Goal: Task Accomplishment & Management: Manage account settings

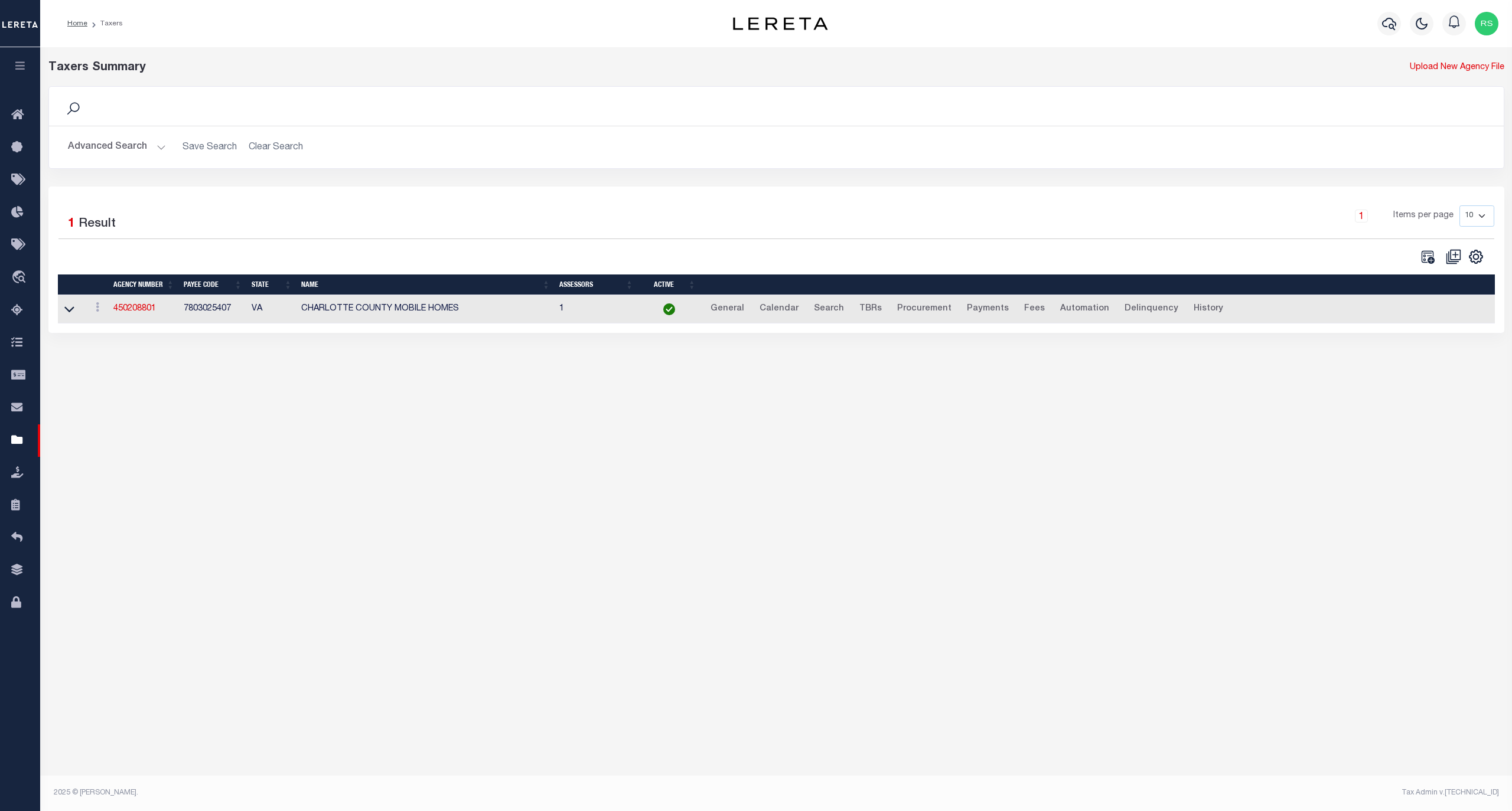
click at [100, 151] on button "Advanced Search" at bounding box center [116, 147] width 98 height 23
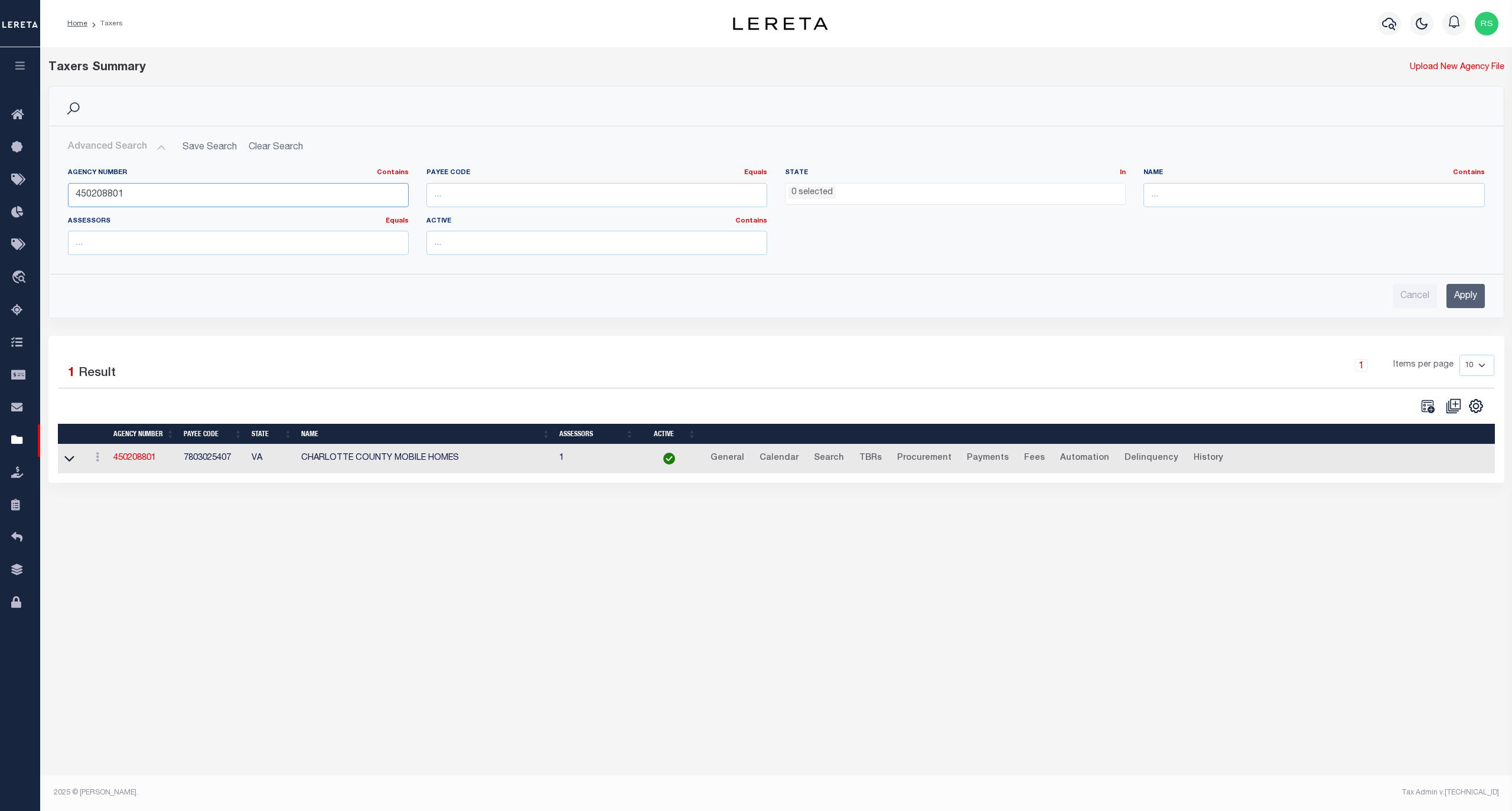
click at [121, 197] on input "450208801" at bounding box center [238, 194] width 340 height 24
paste input "360210000"
type input "360210000"
click at [1457, 300] on input "Apply" at bounding box center [1466, 295] width 38 height 24
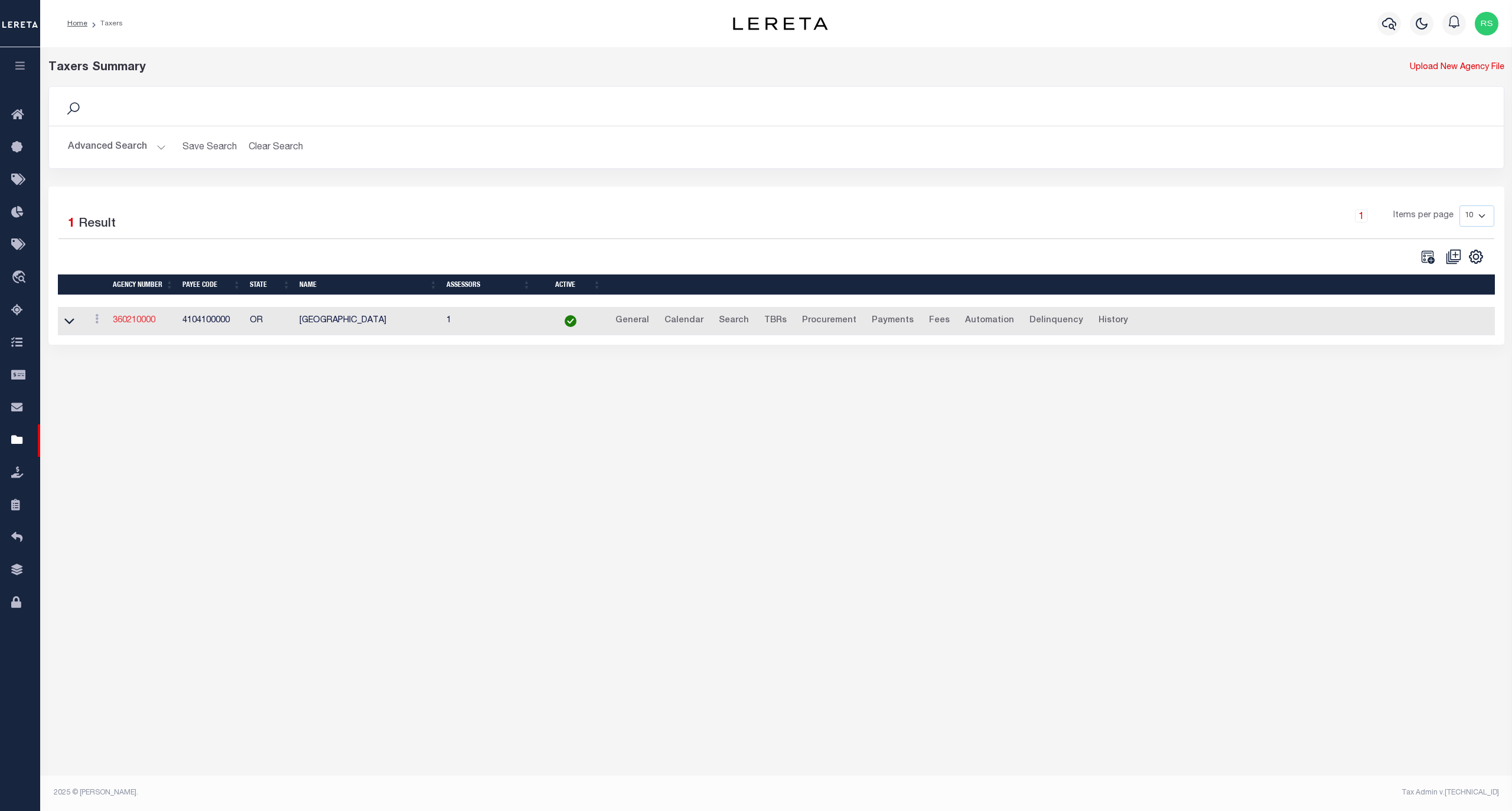
click at [141, 319] on link "360210000" at bounding box center [134, 320] width 43 height 8
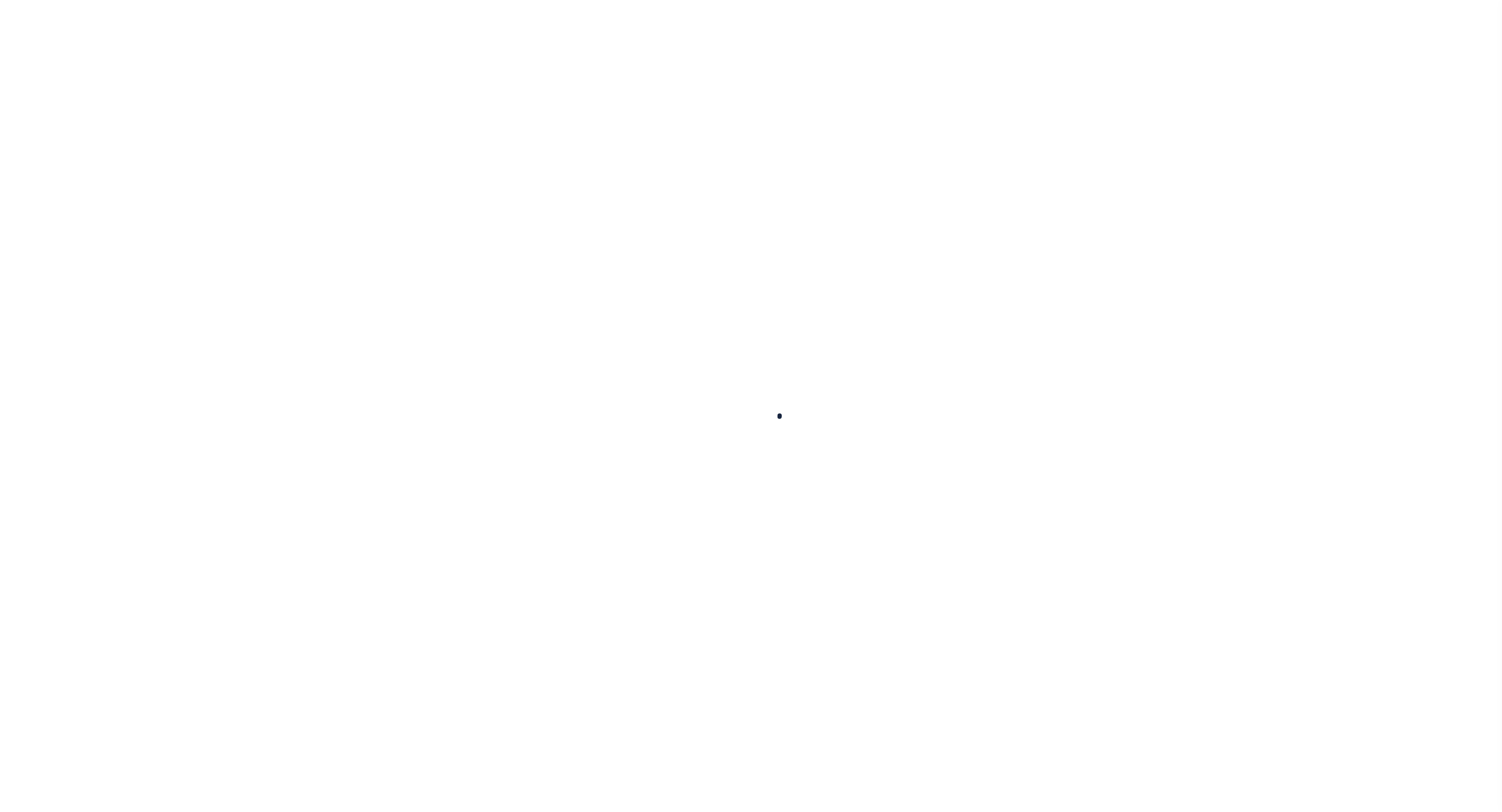
select select
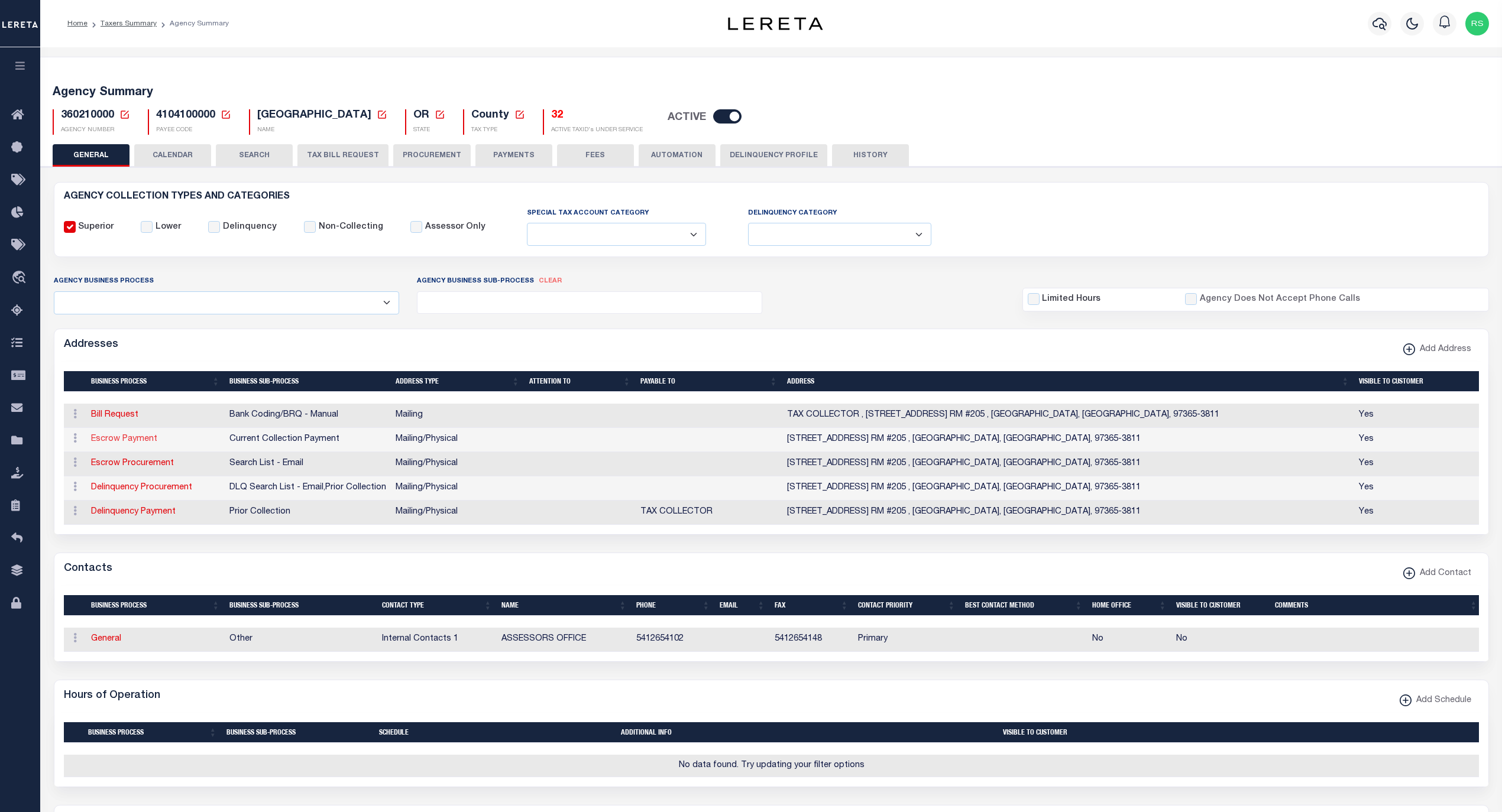
click at [126, 443] on link "Escrow Payment" at bounding box center [124, 439] width 66 height 8
select select "1"
checkbox input "false"
select select
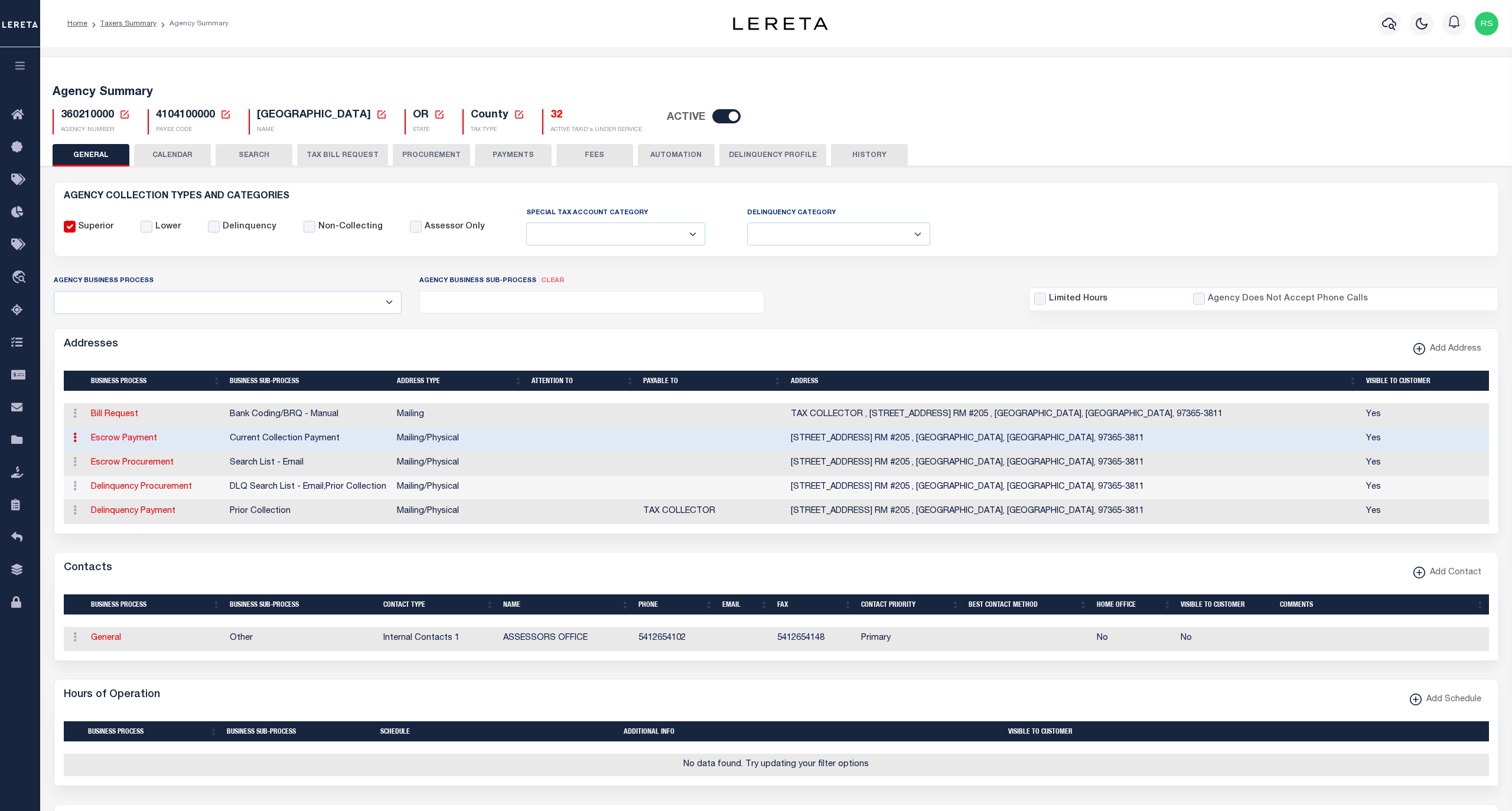
type input "225 W OLIVE ST. RM #205"
type input "NEWPORT"
select select "OR"
type input "97365-3811"
select select "5"
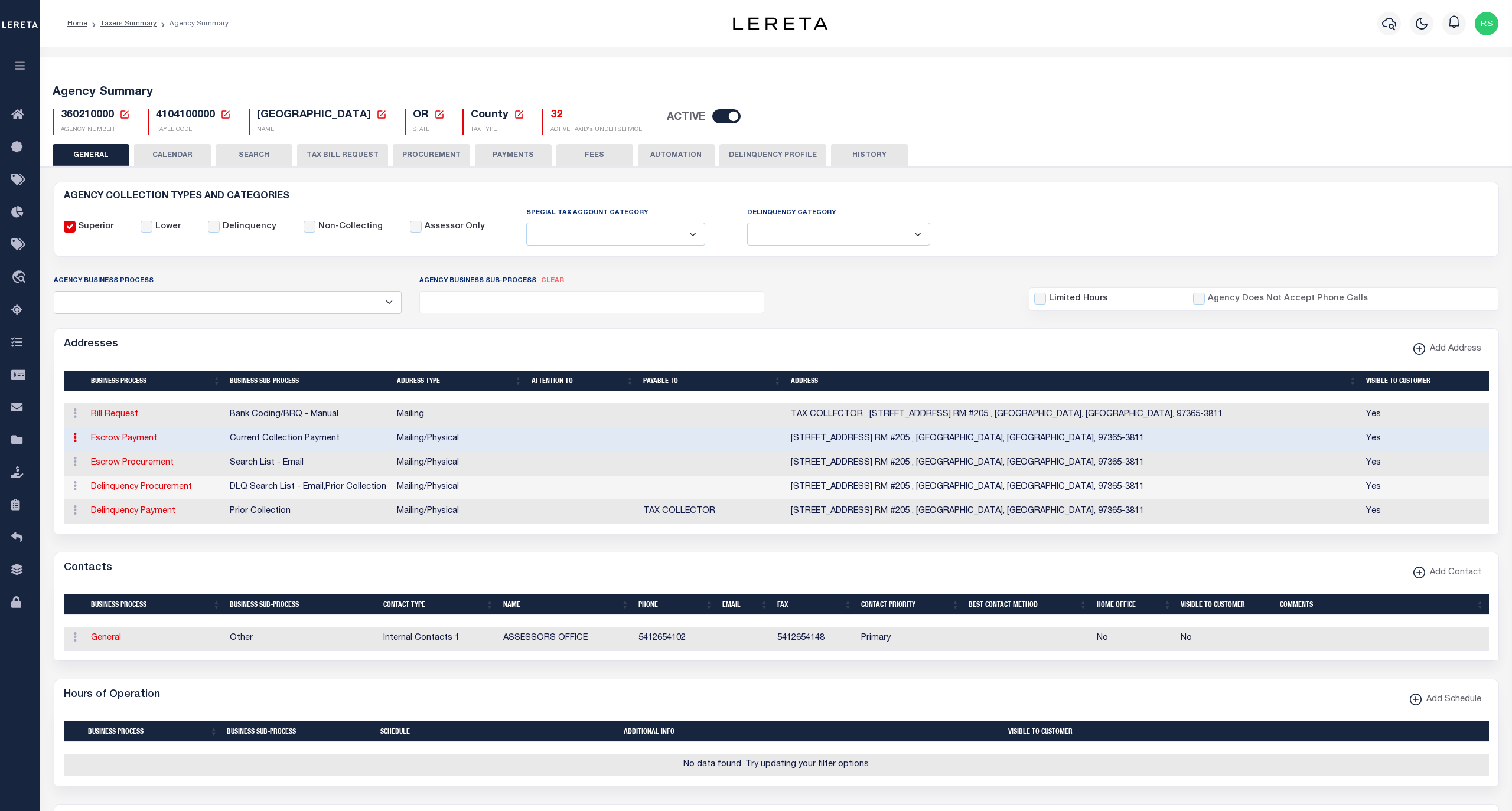
checkbox input "true"
select select "3"
select select "11"
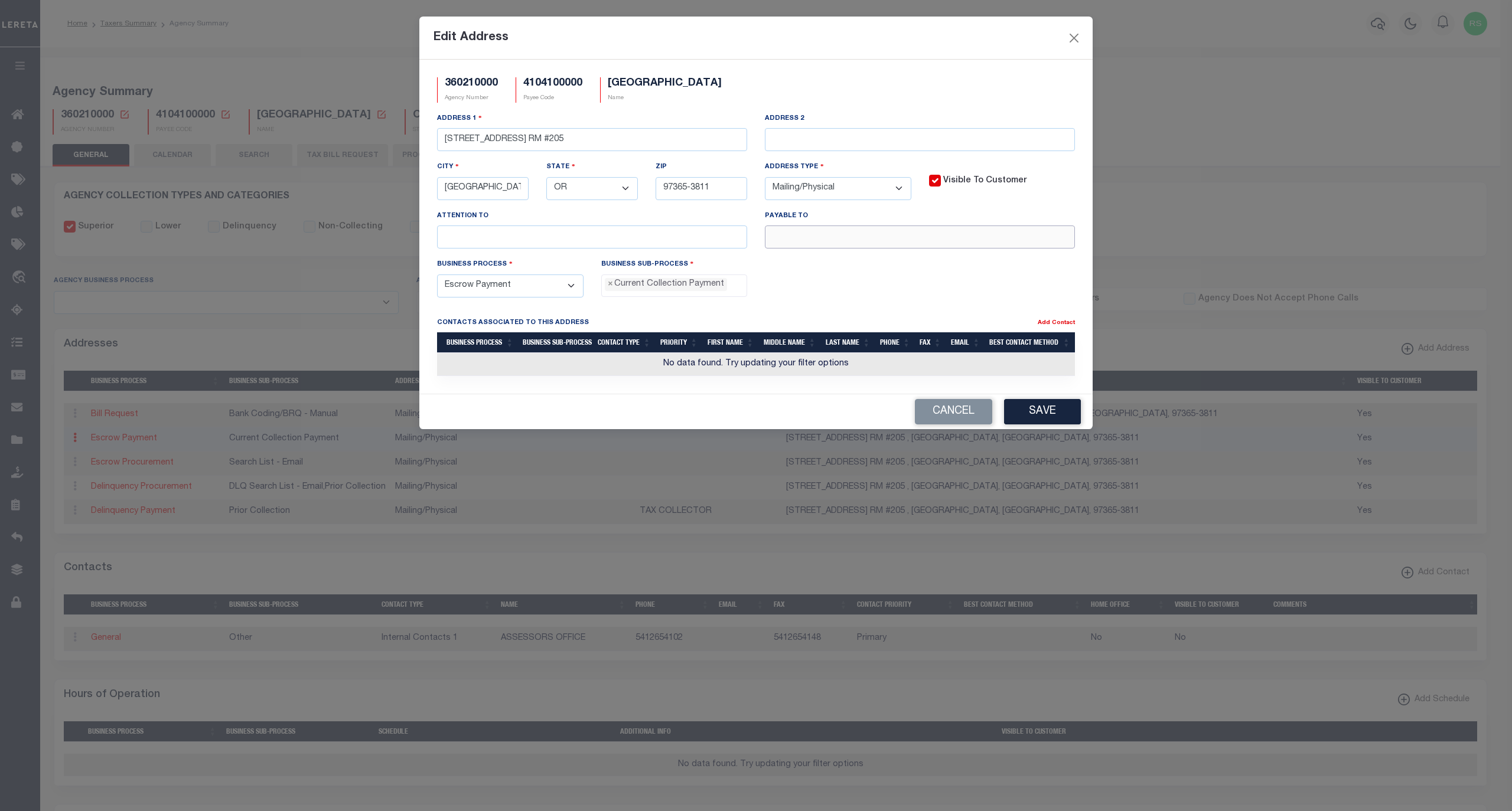
click at [933, 246] on input "text" at bounding box center [920, 236] width 310 height 23
paste input "LINCOLN COUNTY"
click at [917, 231] on input "LINCOLN COUNTY" at bounding box center [920, 236] width 310 height 23
paste input "TAX COLLECTOR"
type input "LINCOLN COUNTY TAX COLLECTOR"
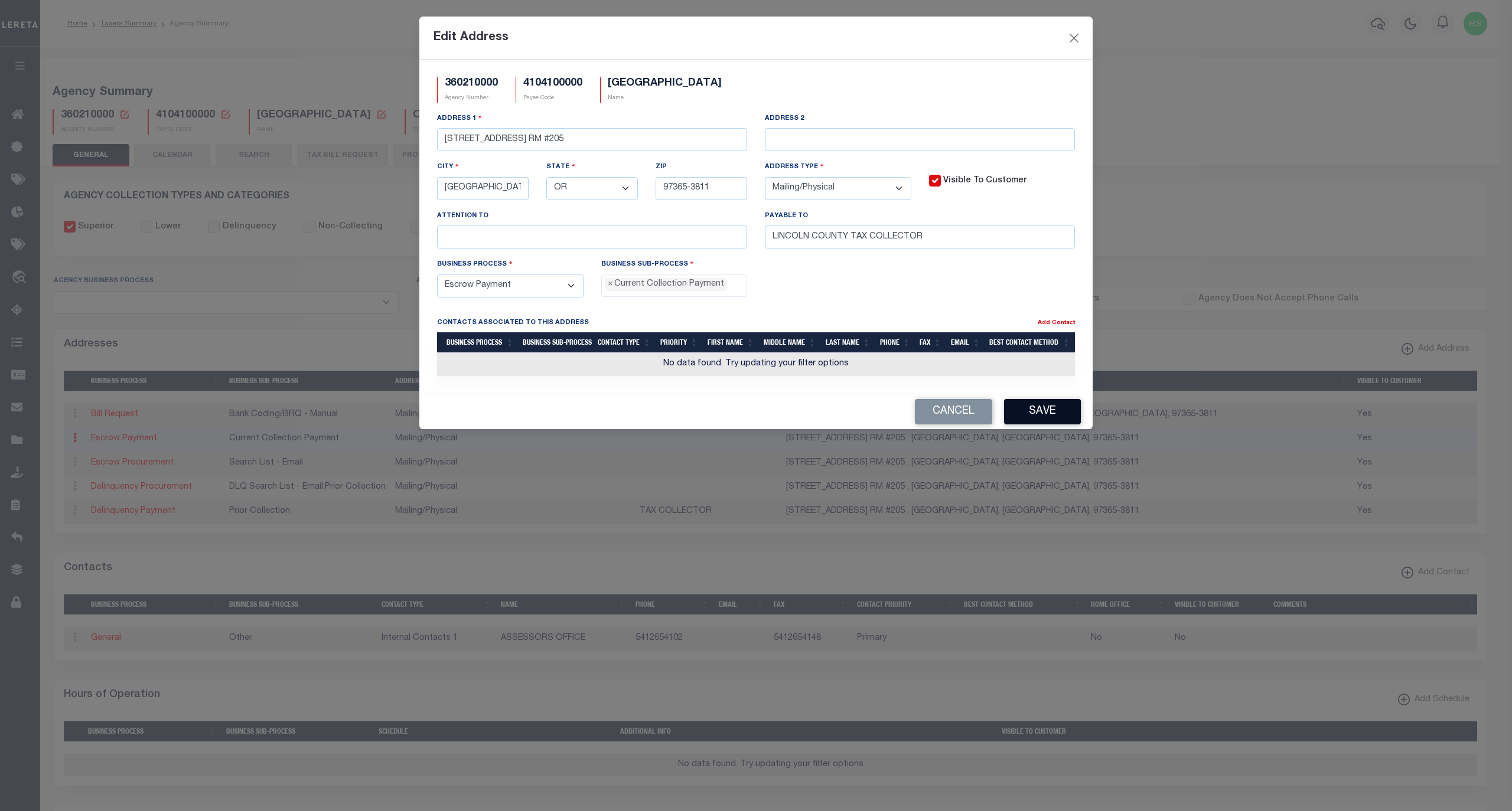
click at [1042, 418] on button "Save" at bounding box center [1042, 412] width 77 height 25
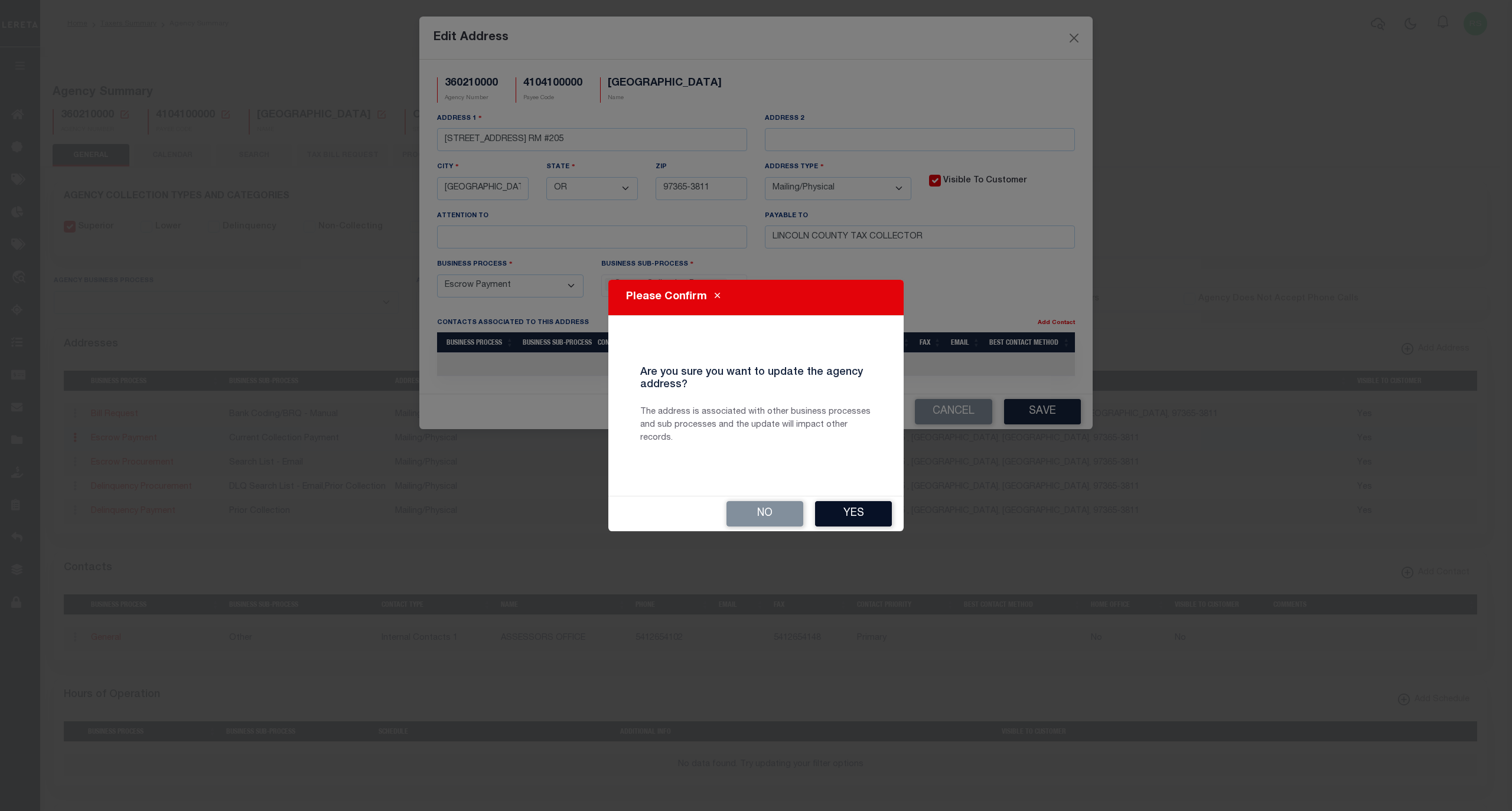
click at [867, 517] on button "Yes" at bounding box center [853, 513] width 77 height 25
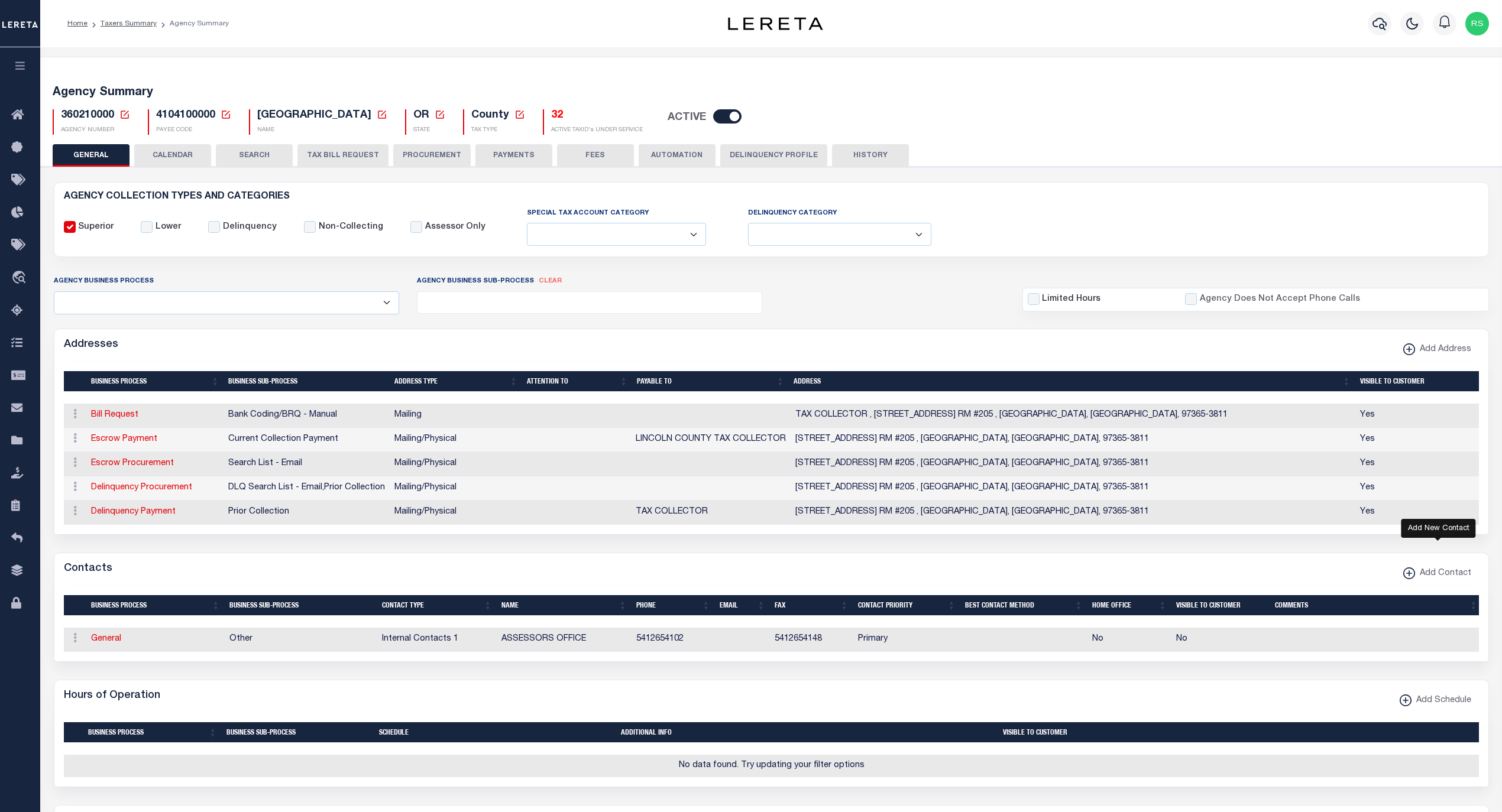
click at [1414, 579] on icon "button" at bounding box center [1408, 573] width 12 height 12
select select "1"
checkbox input "false"
checkbox input "true"
select select
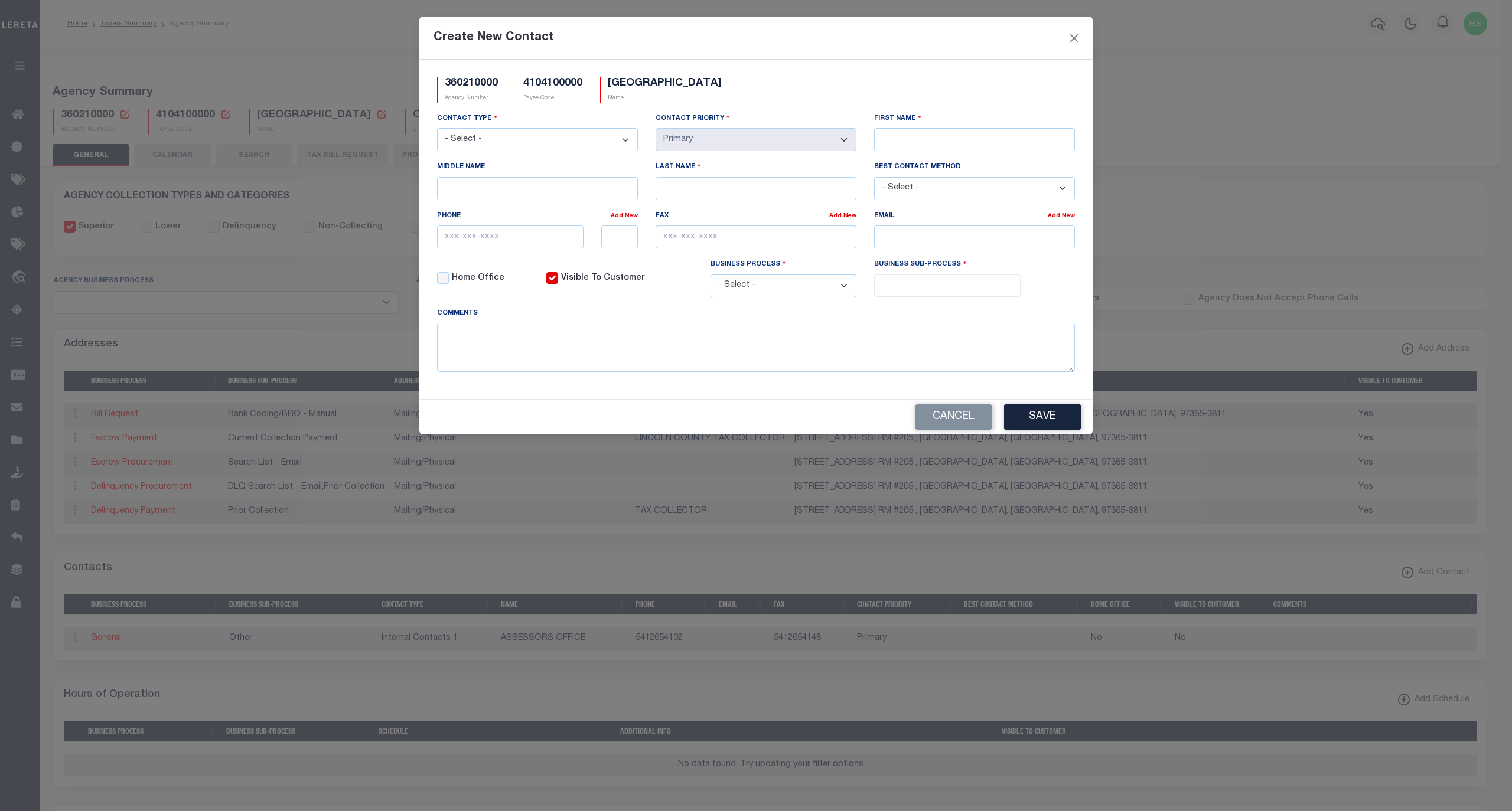
click at [547, 147] on select "- Select - Assessor Clerk Internal Contacts 1 Internal Contacts 2 Internal Cont…" at bounding box center [537, 139] width 200 height 23
select select "2"
click at [437, 130] on select "- Select - Assessor Clerk Internal Contacts 1 Internal Contacts 2 Internal Cont…" at bounding box center [537, 139] width 200 height 23
click at [839, 291] on select "- Select - All Automation Bill Request Delinquency Payment Delinquency Procurem…" at bounding box center [783, 286] width 147 height 23
select select "6"
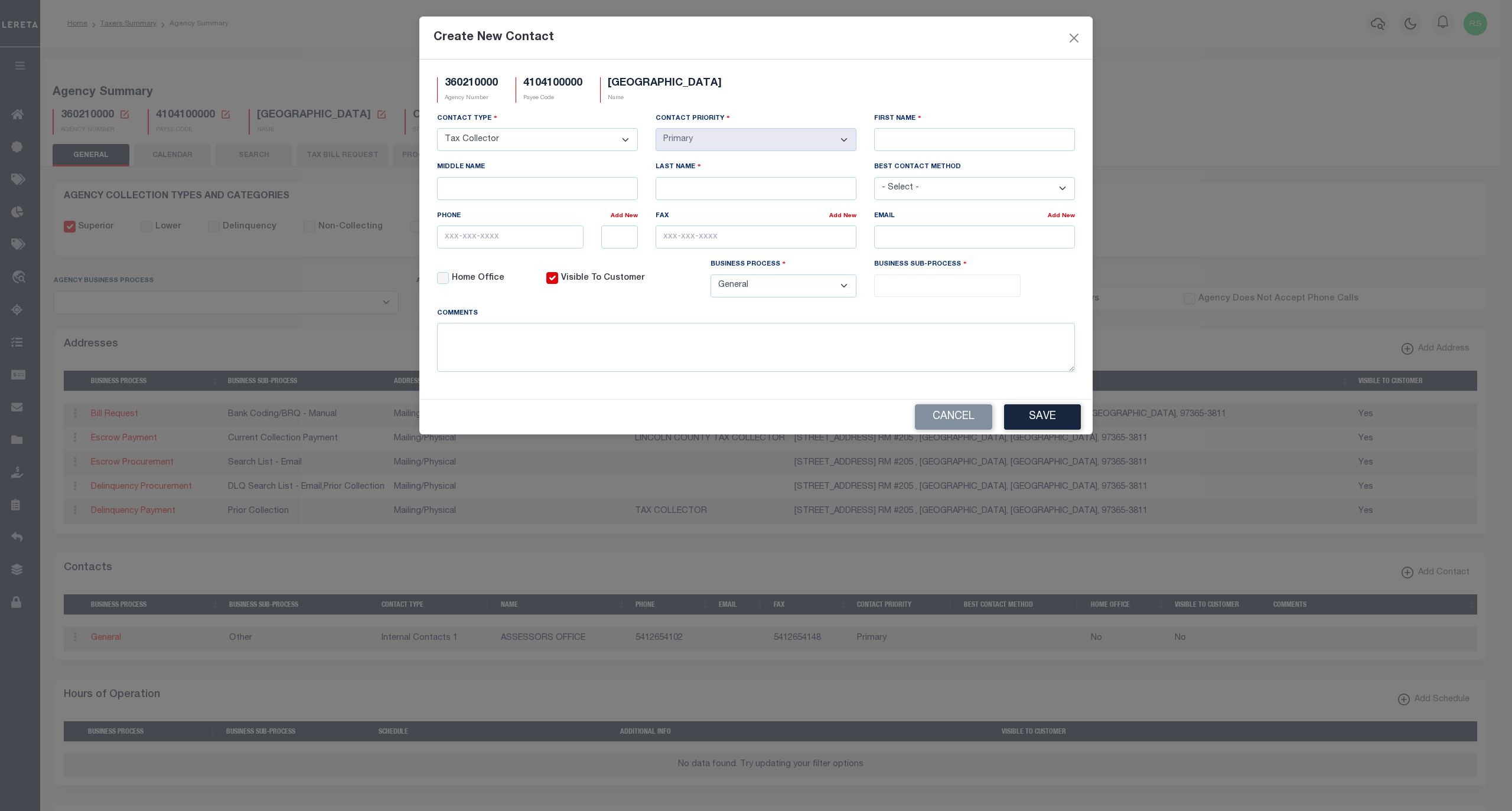
click at [710, 280] on select "- Select - All Automation Bill Request Delinquency Payment Delinquency Procurem…" at bounding box center [783, 286] width 147 height 23
click at [913, 291] on input "search" at bounding box center [947, 284] width 139 height 13
select select "31"
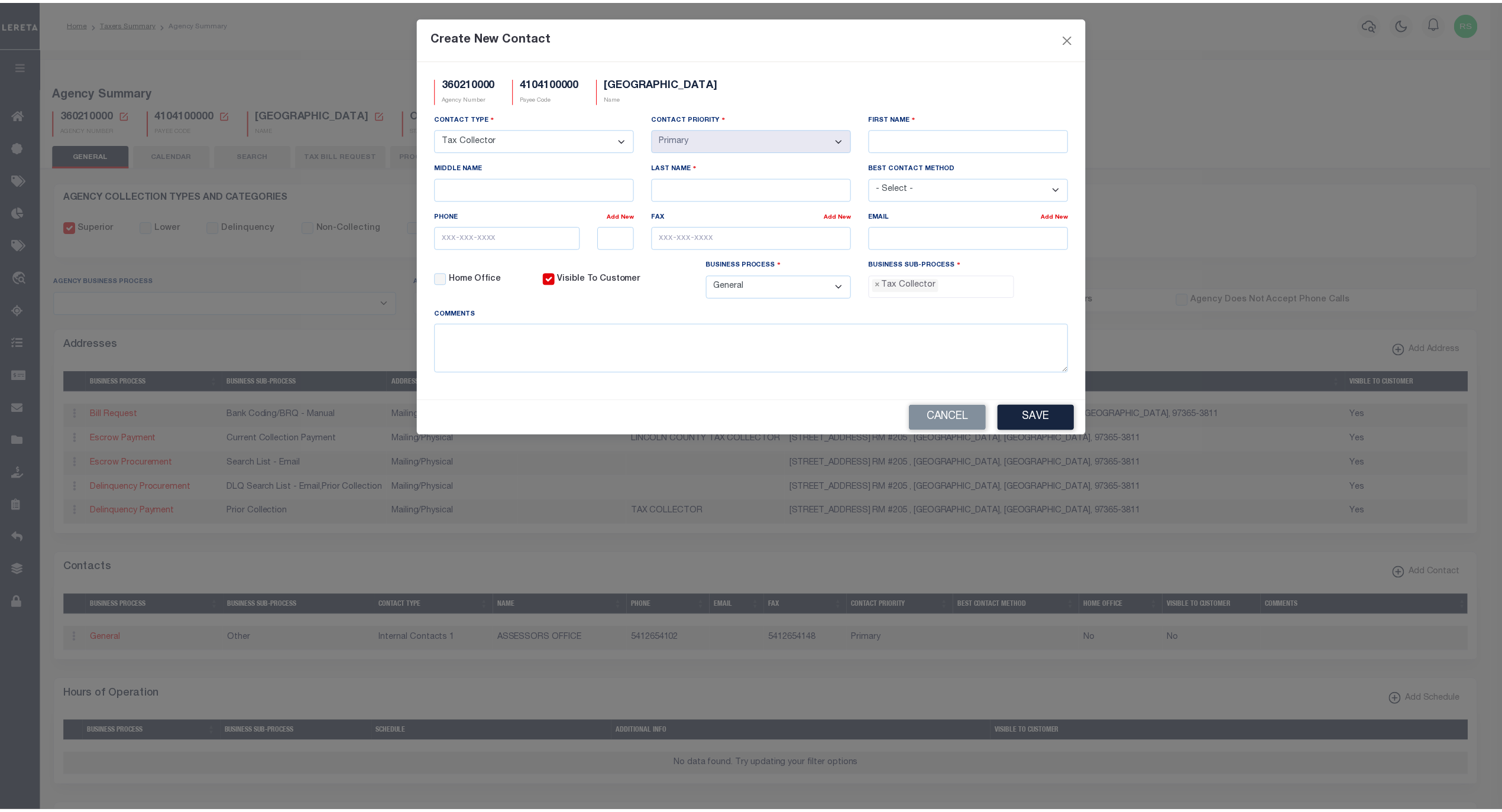
scroll to position [31, 0]
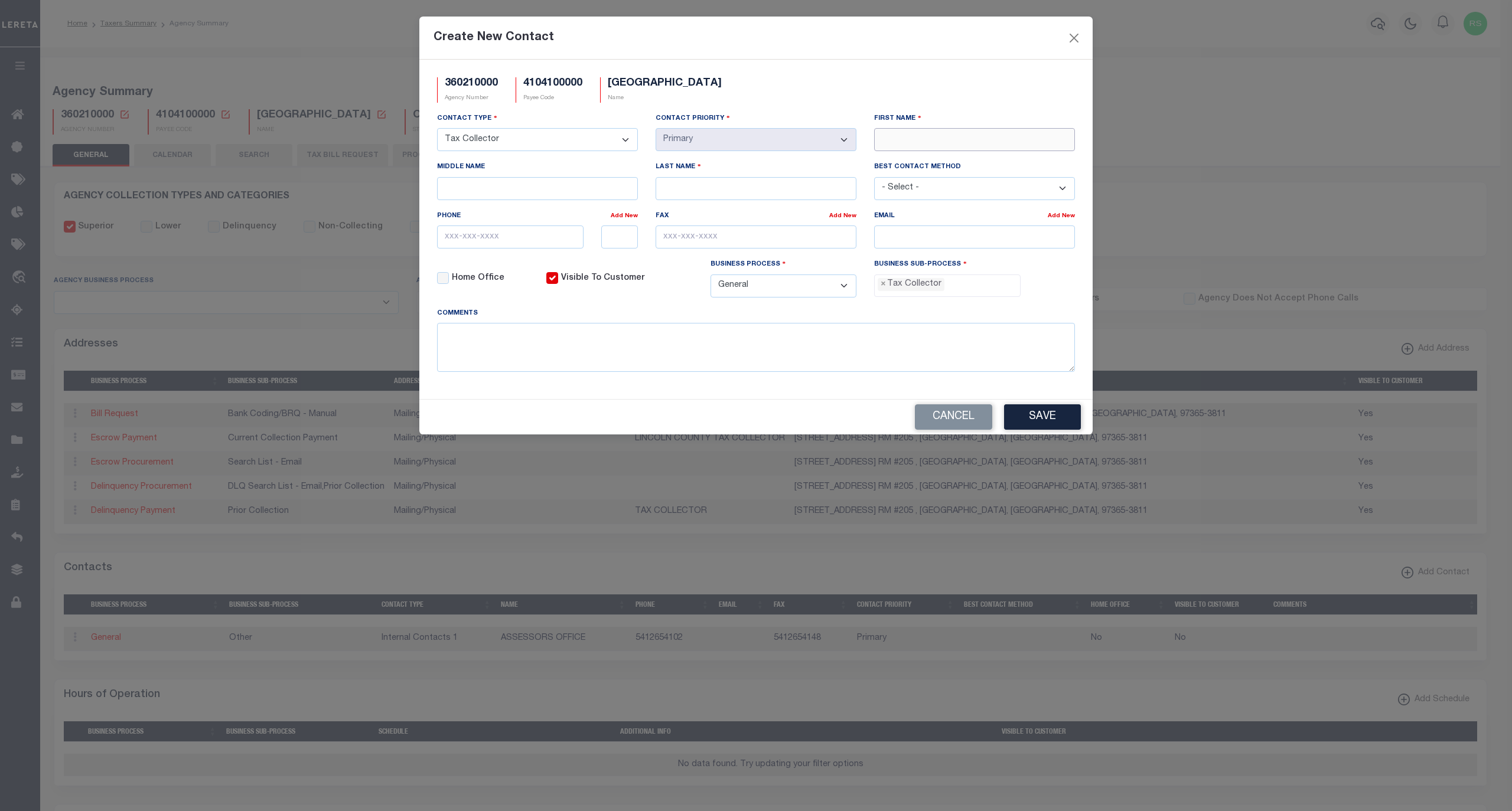
click at [893, 144] on input "First Name" at bounding box center [974, 139] width 200 height 23
type input "Jayne"
type input "Welch"
click at [931, 239] on input "email" at bounding box center [974, 236] width 200 height 23
paste input "TAXINFO@CO.LINCOLN.OR.US"
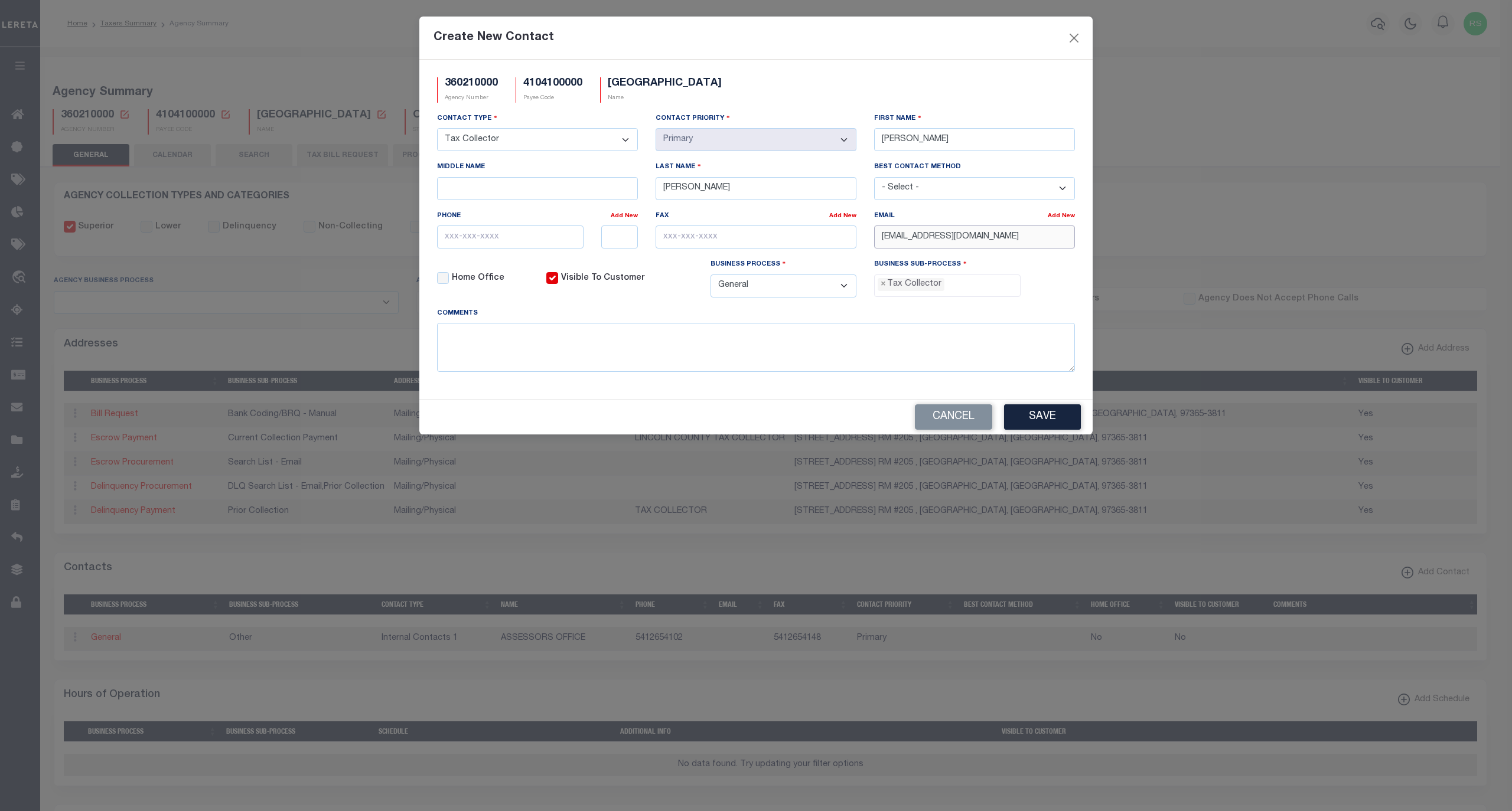
type input "TAXINFO@CO.LINCOLN.OR.US"
click at [511, 243] on input "text" at bounding box center [510, 236] width 147 height 23
paste input "541-265-4139"
type input "541-265-4139"
click at [730, 231] on input "text" at bounding box center [756, 236] width 200 height 23
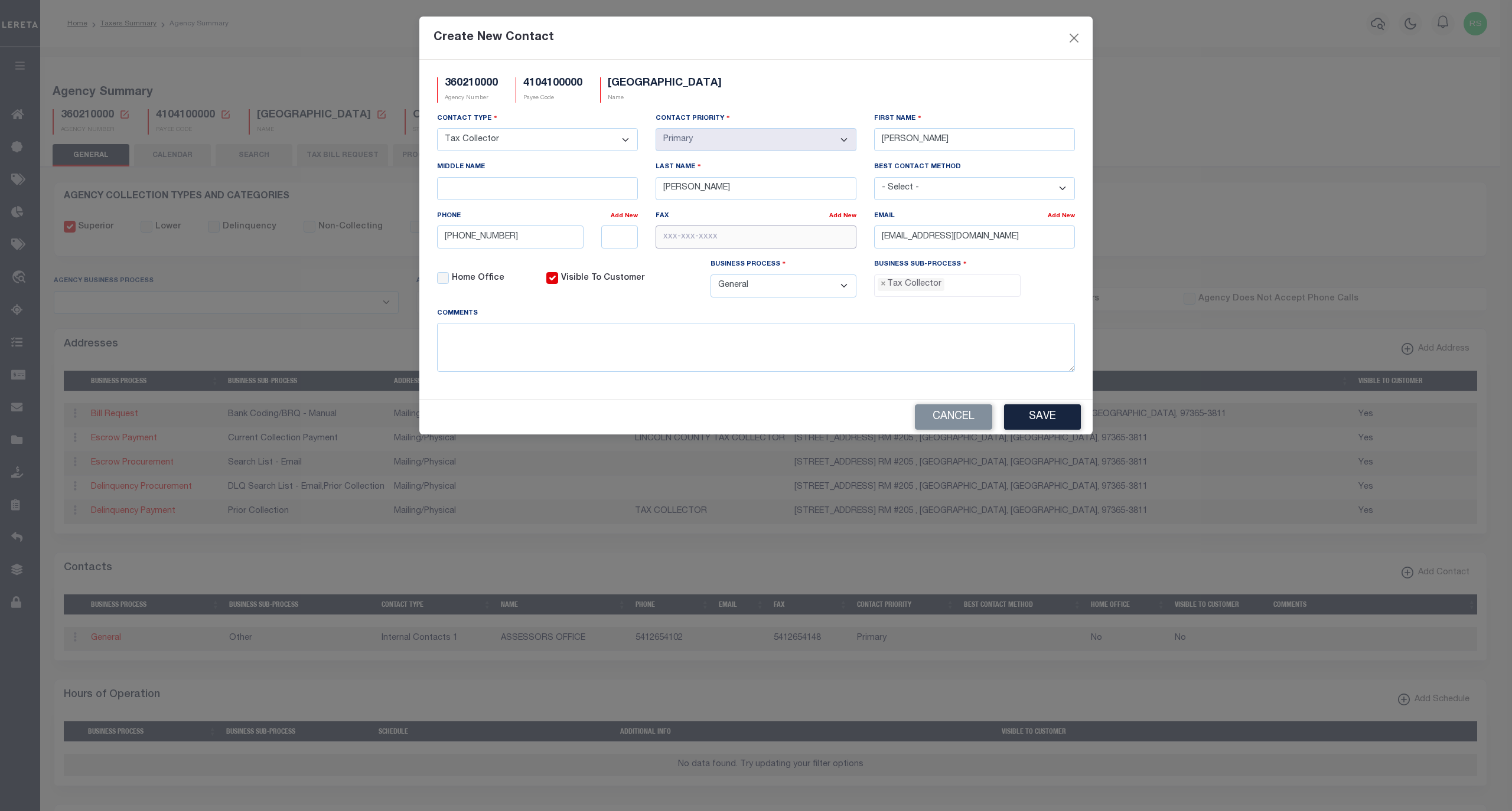
paste input "541-265-5466"
type input "541-265-5466"
click at [1035, 429] on button "Save" at bounding box center [1042, 417] width 77 height 25
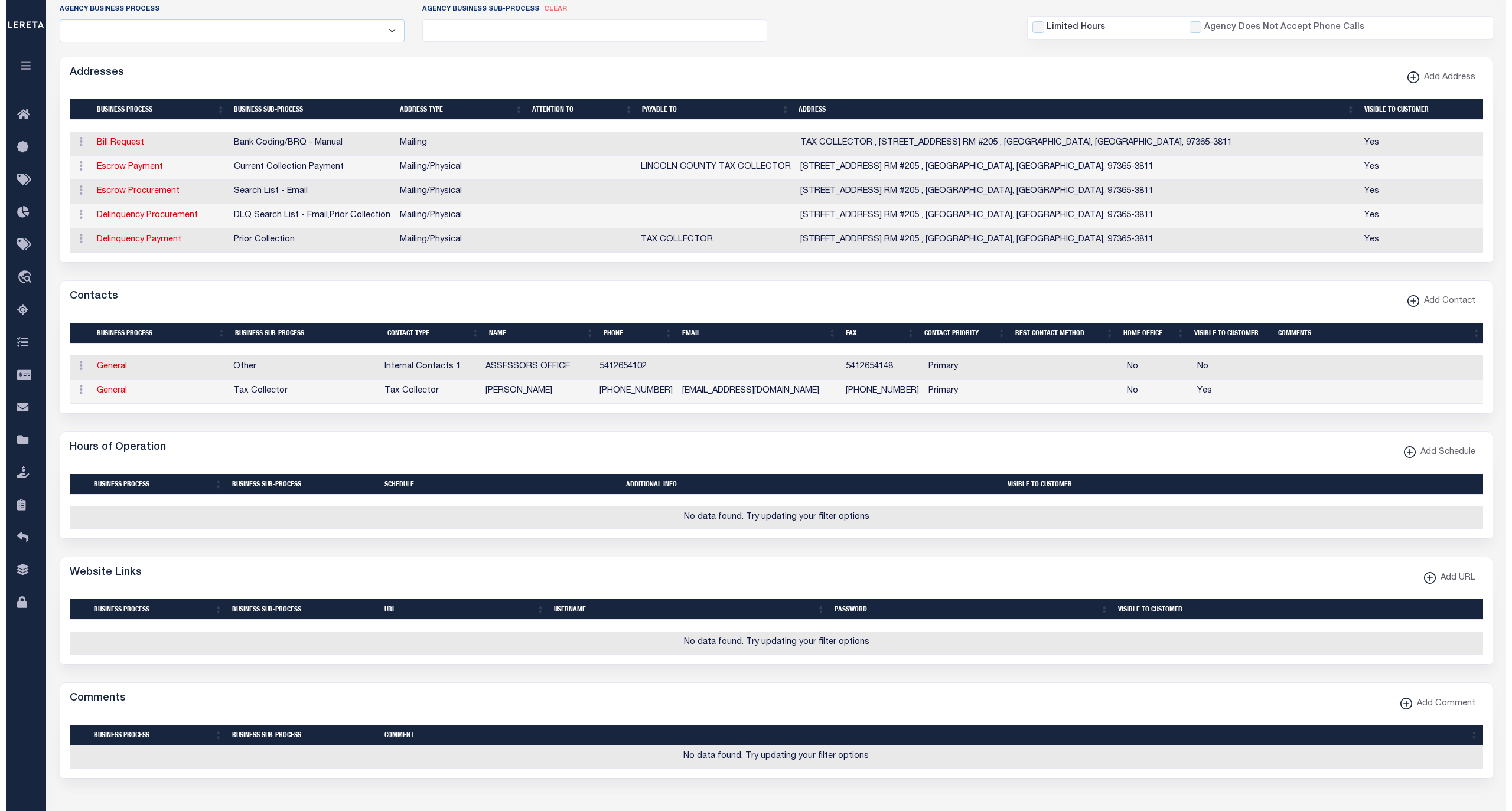
scroll to position [289, 0]
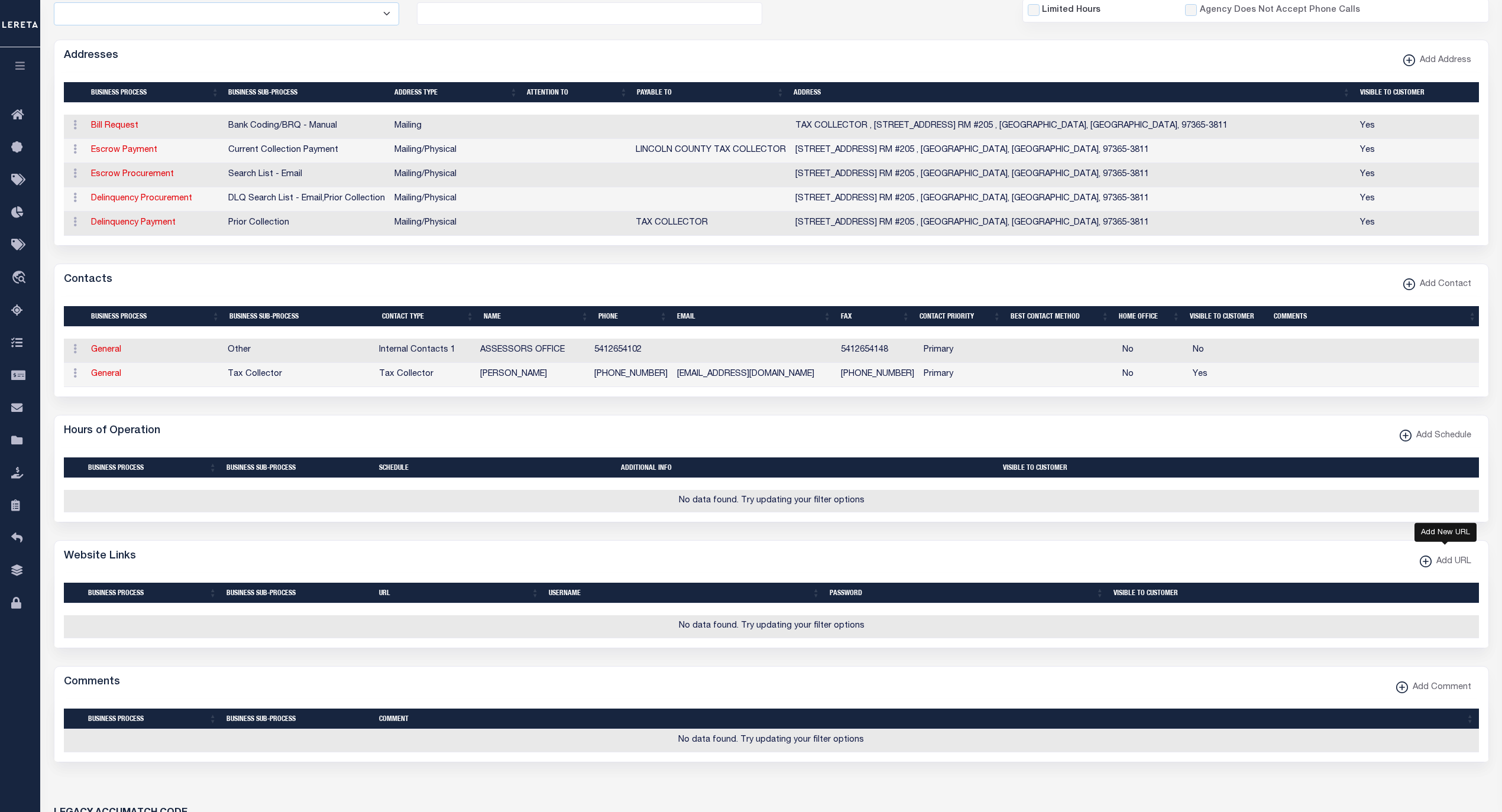
click at [1434, 569] on span "Add URL" at bounding box center [1451, 562] width 40 height 13
select select
checkbox input "true"
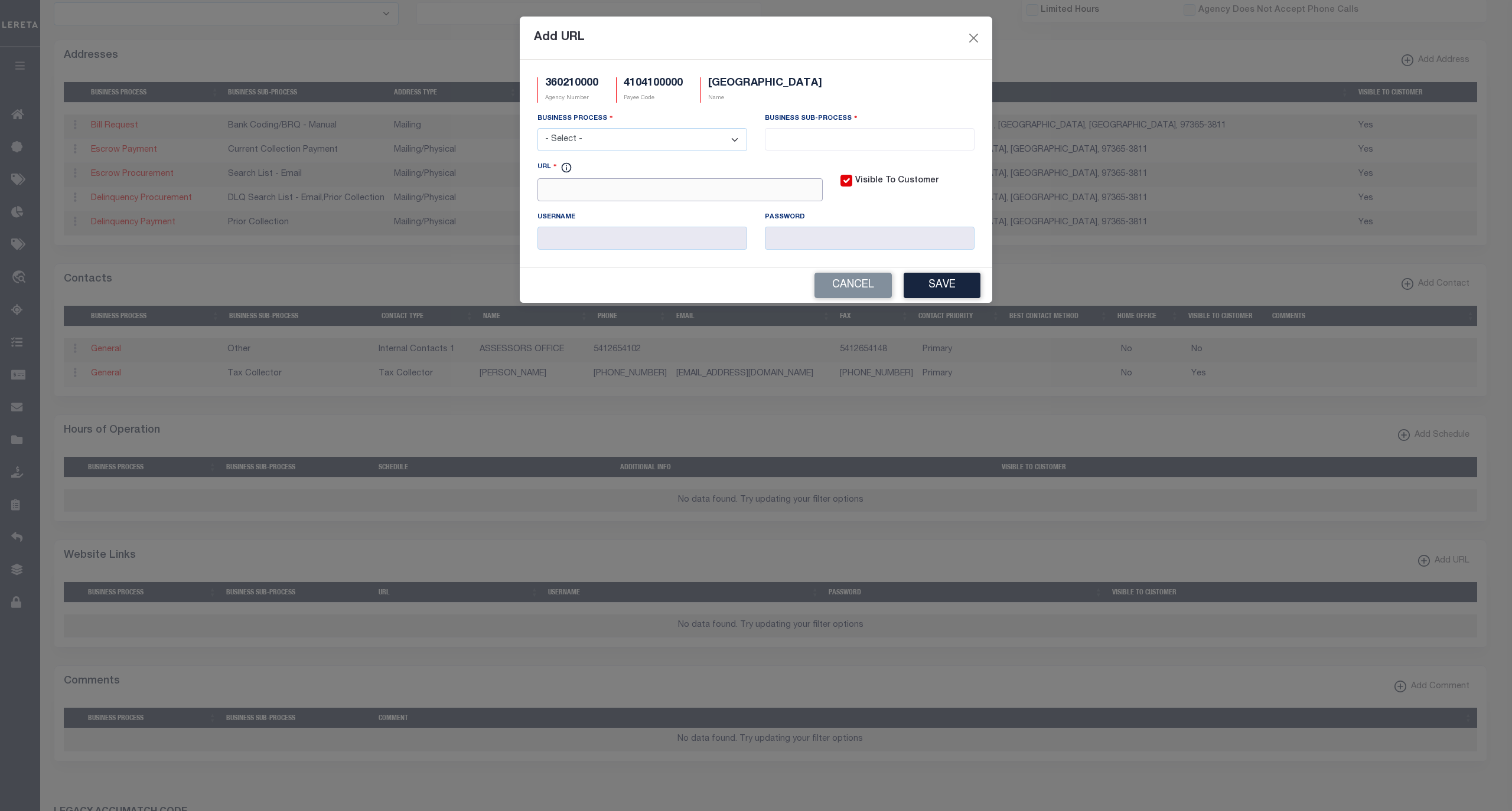
click at [627, 197] on input "URL" at bounding box center [679, 189] width 285 height 23
paste input "https://propertyweb.co.lincoln.or.us/"
type input "https://propertyweb.co.lincoln.or.us/"
click at [651, 139] on select "- Select - All Automation Bill Request Delinquency Payment Delinquency Procurem…" at bounding box center [642, 139] width 209 height 23
select select "6"
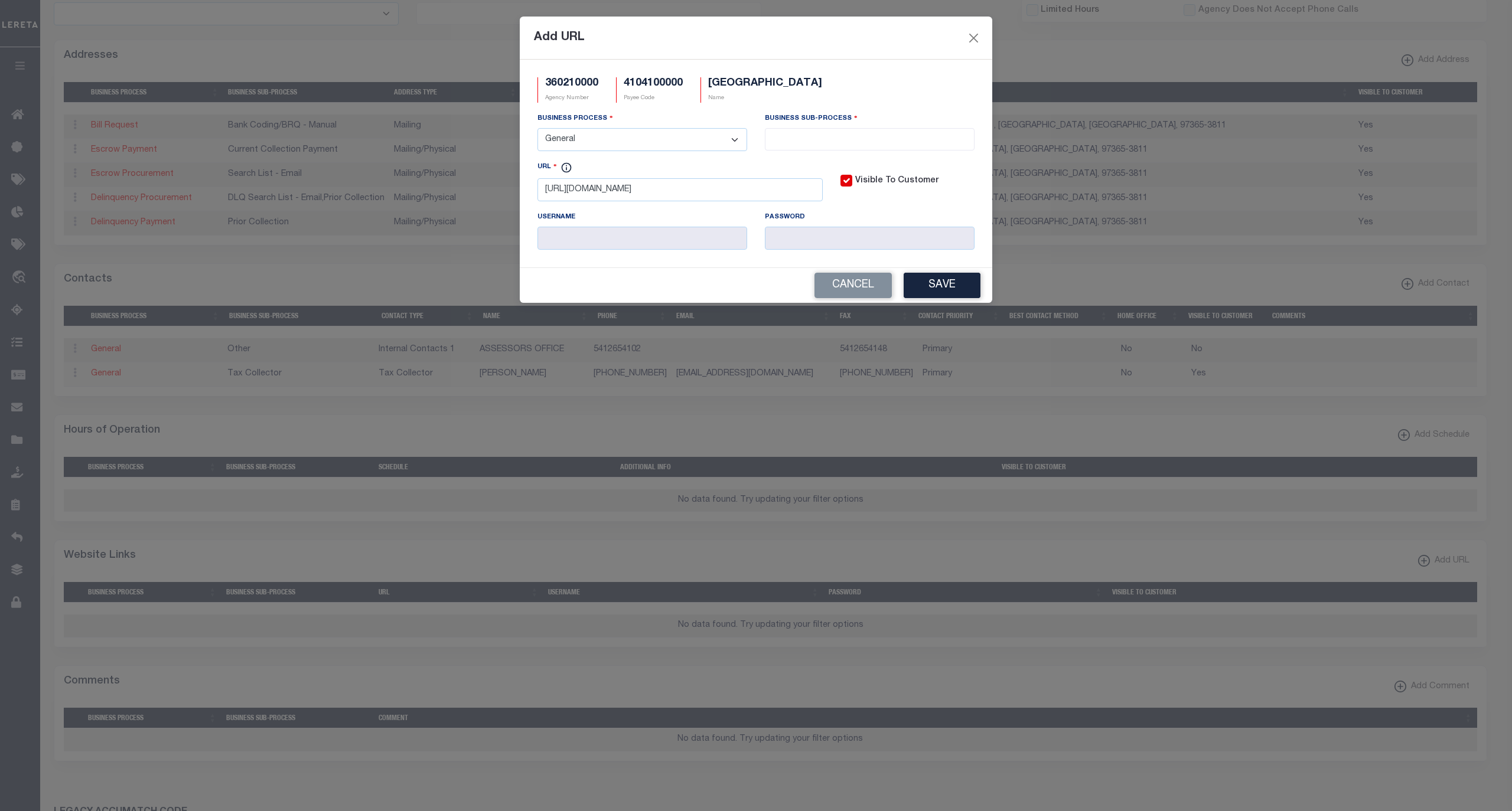
click at [537, 130] on select "- Select - All Automation Bill Request Delinquency Payment Delinquency Procurem…" at bounding box center [642, 139] width 209 height 23
click at [821, 141] on input "search" at bounding box center [869, 138] width 202 height 13
select select "39"
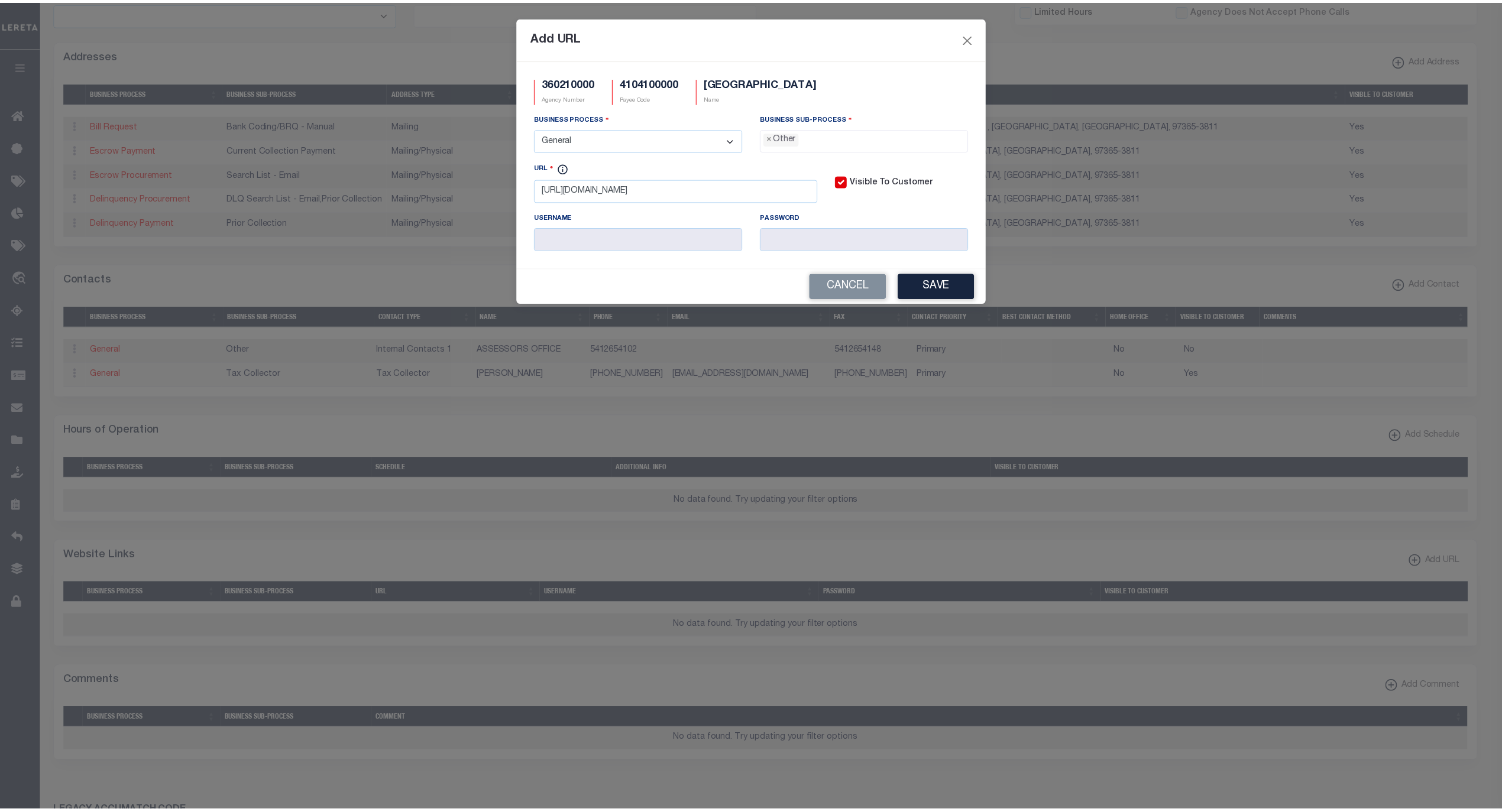
scroll to position [20, 0]
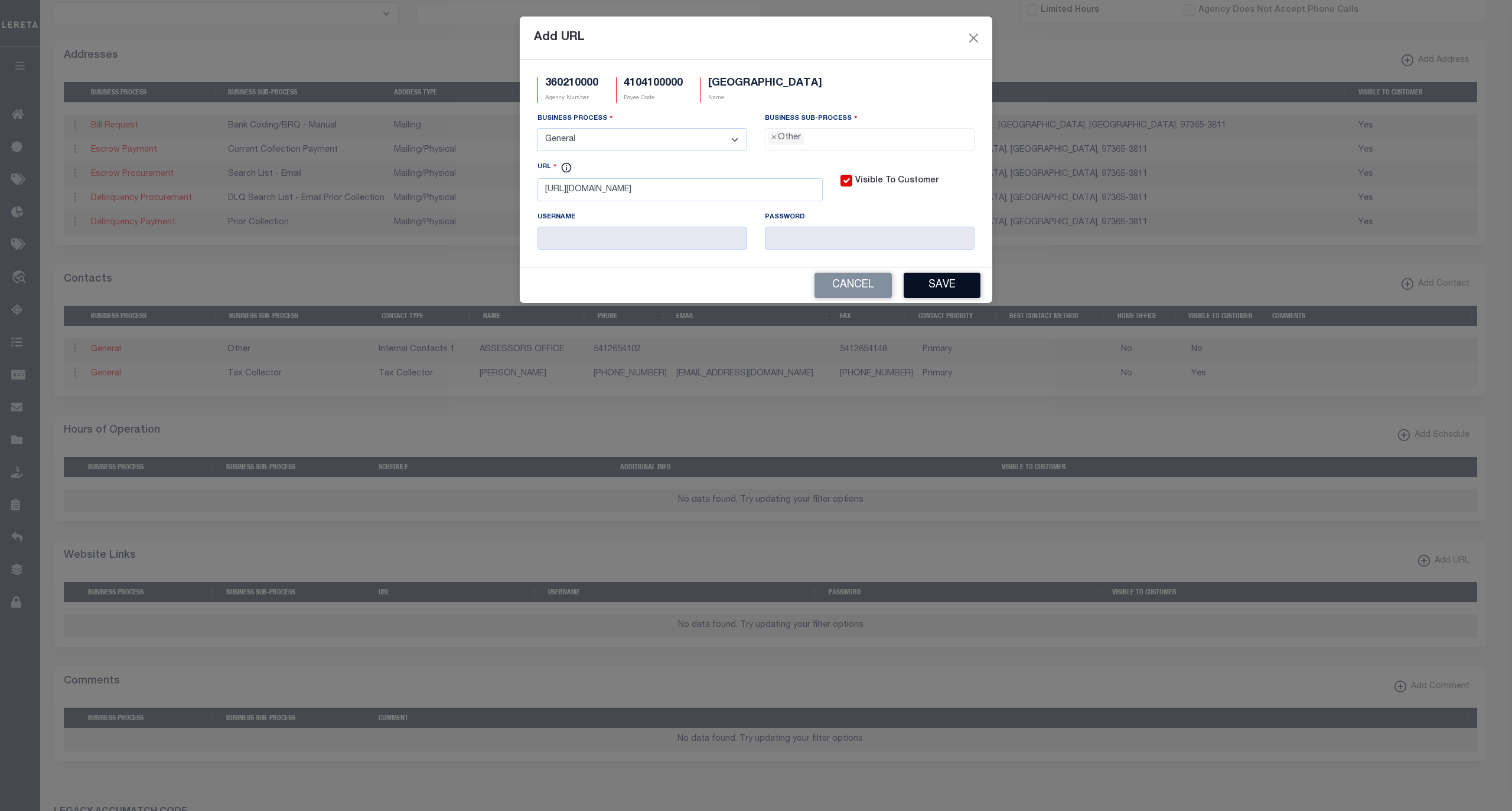
click at [914, 284] on button "Save" at bounding box center [942, 285] width 77 height 25
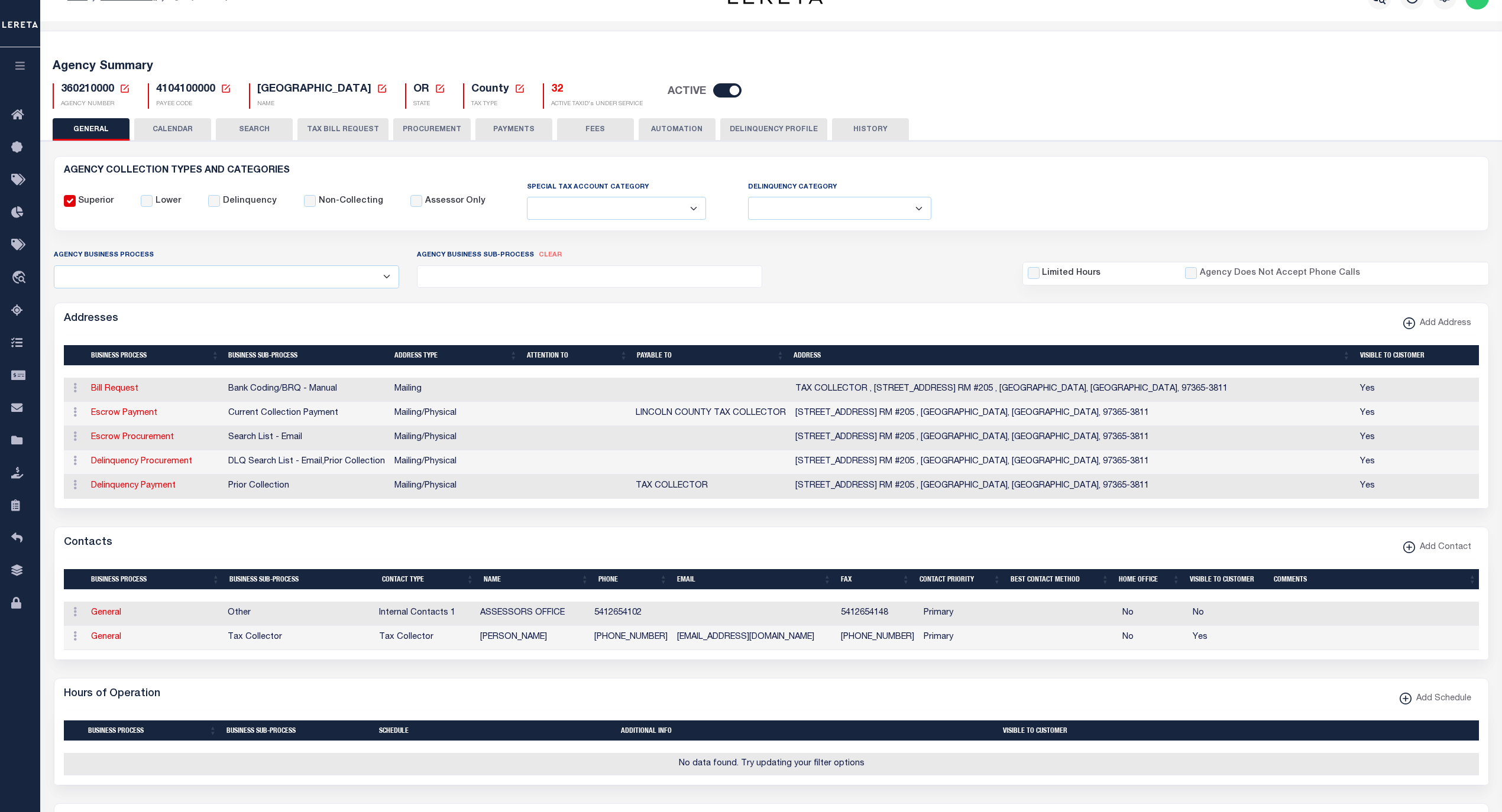
scroll to position [0, 0]
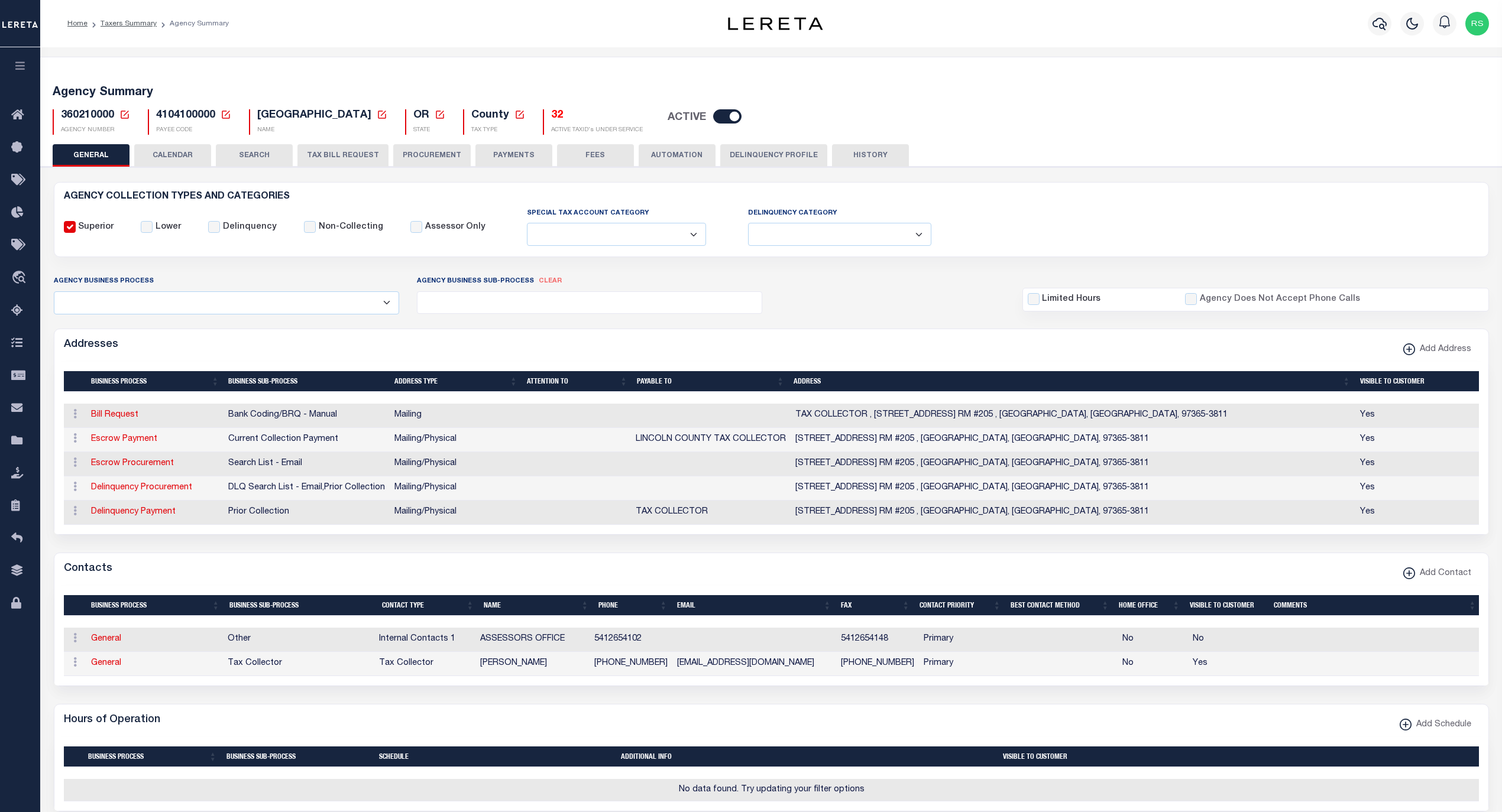
click at [508, 153] on button "PAYMENTS" at bounding box center [513, 156] width 77 height 22
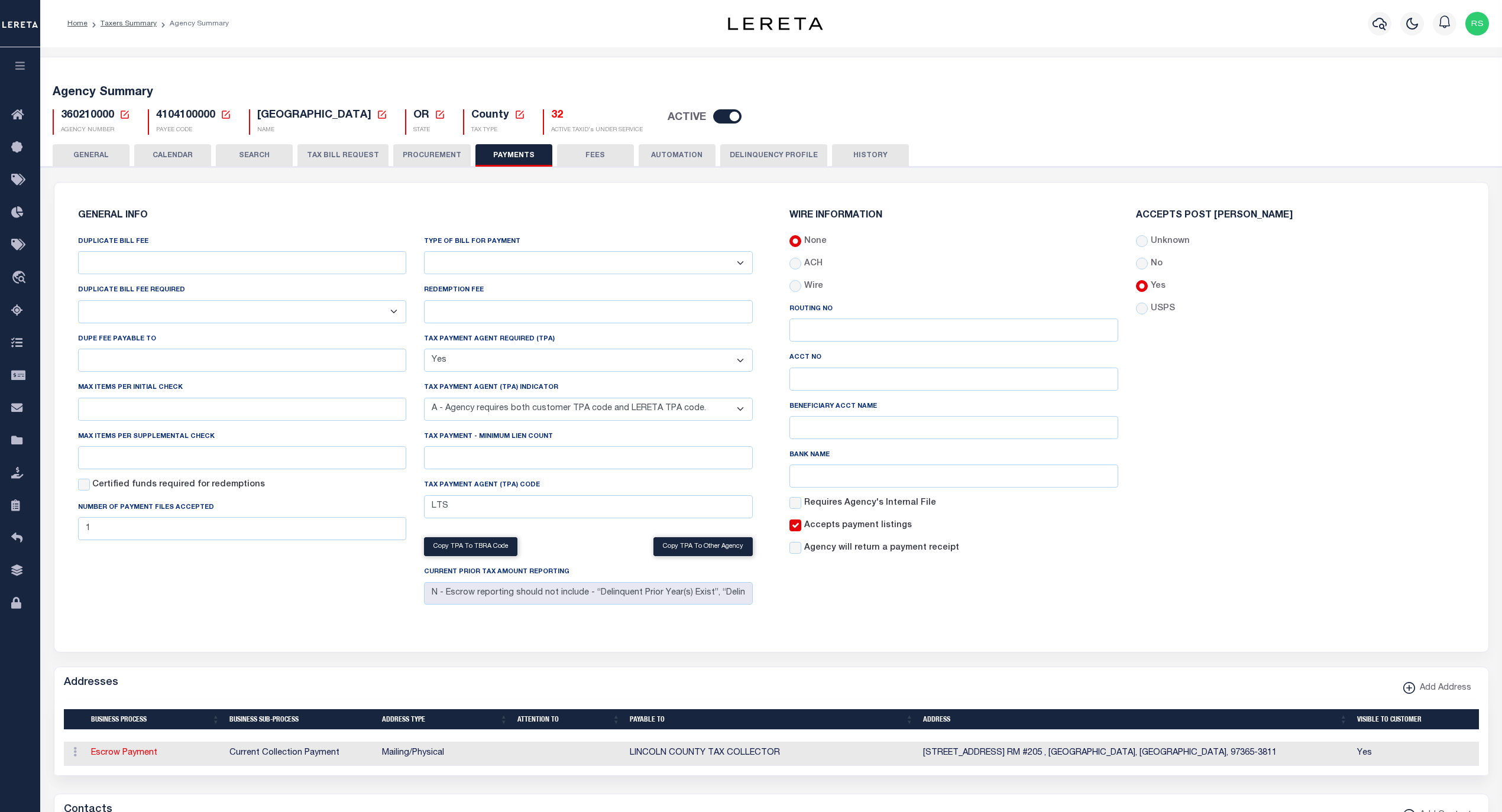
click at [597, 152] on button "FEES" at bounding box center [595, 156] width 77 height 22
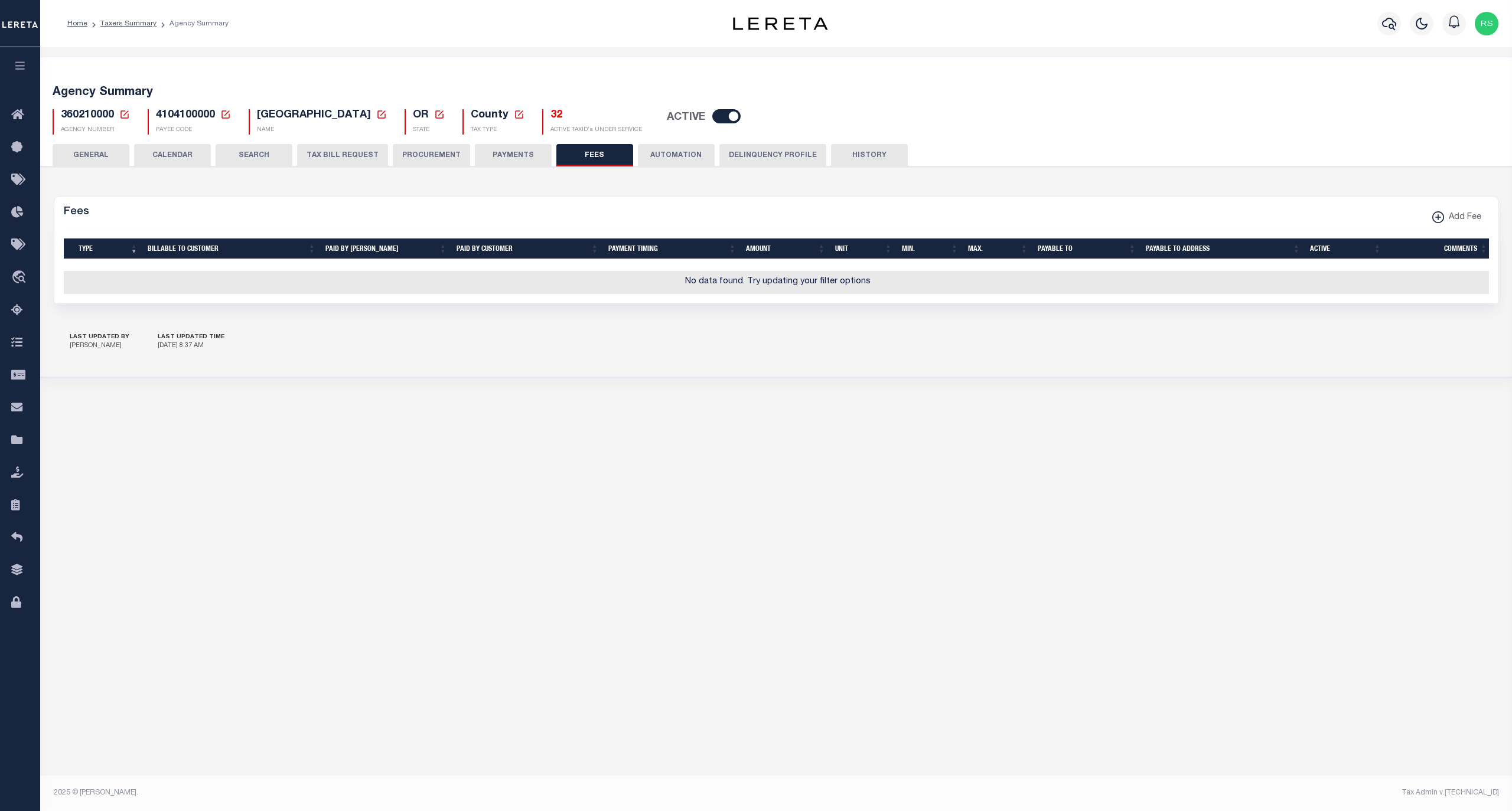
click at [90, 152] on button "GENERAL" at bounding box center [91, 155] width 77 height 22
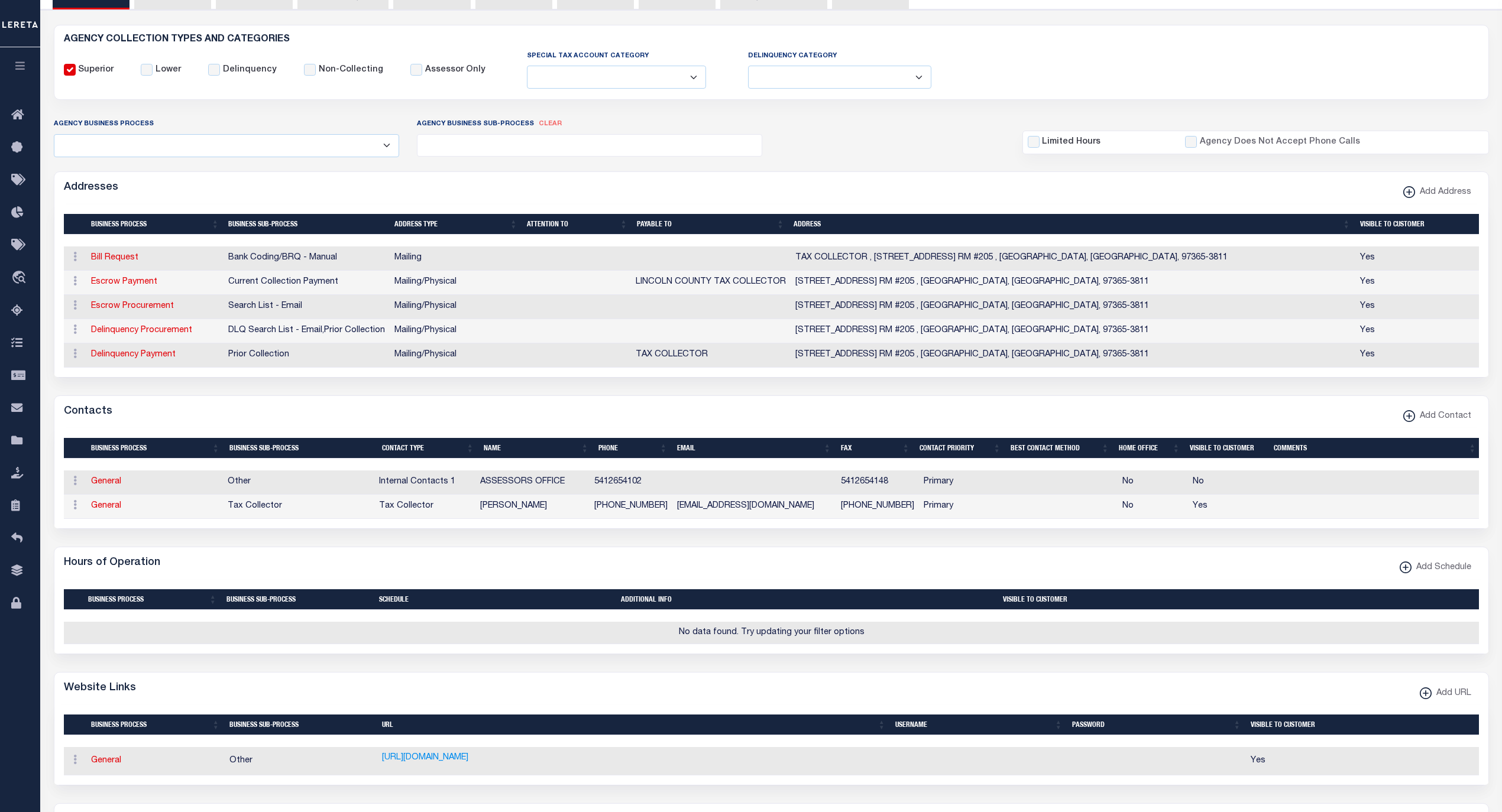
scroll to position [237, 0]
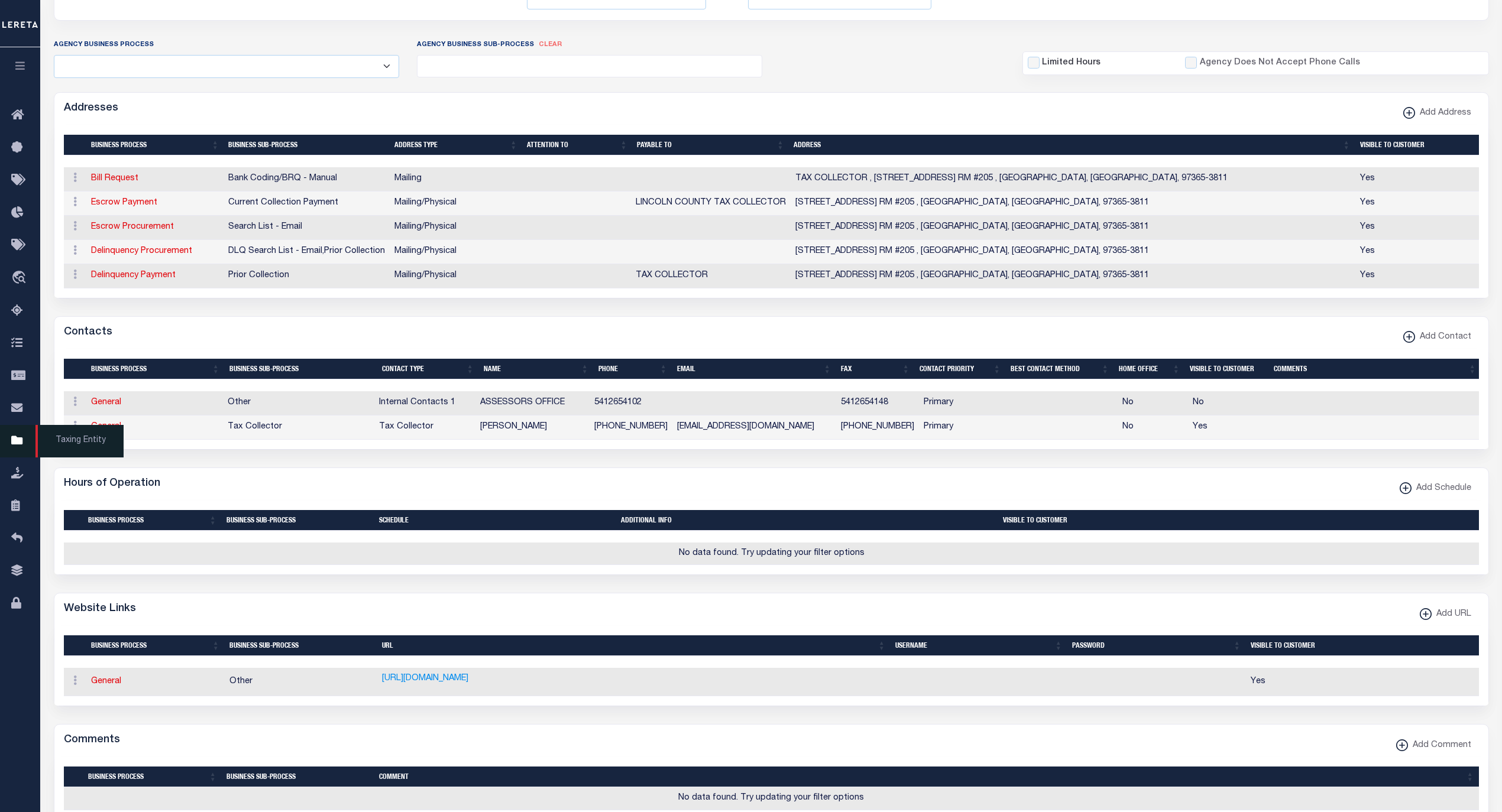
click at [73, 445] on span "Taxing Entity" at bounding box center [79, 441] width 88 height 32
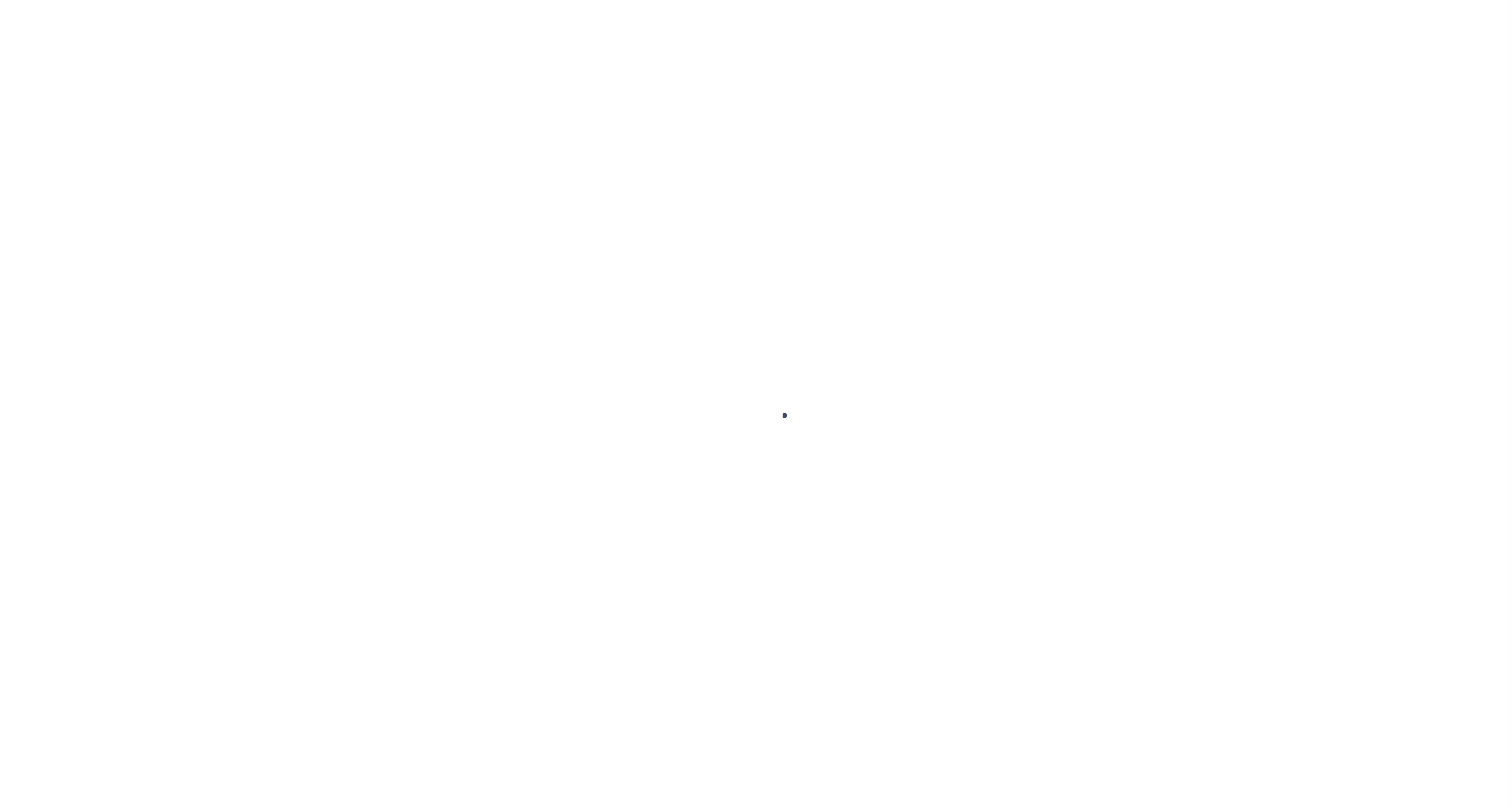
select select
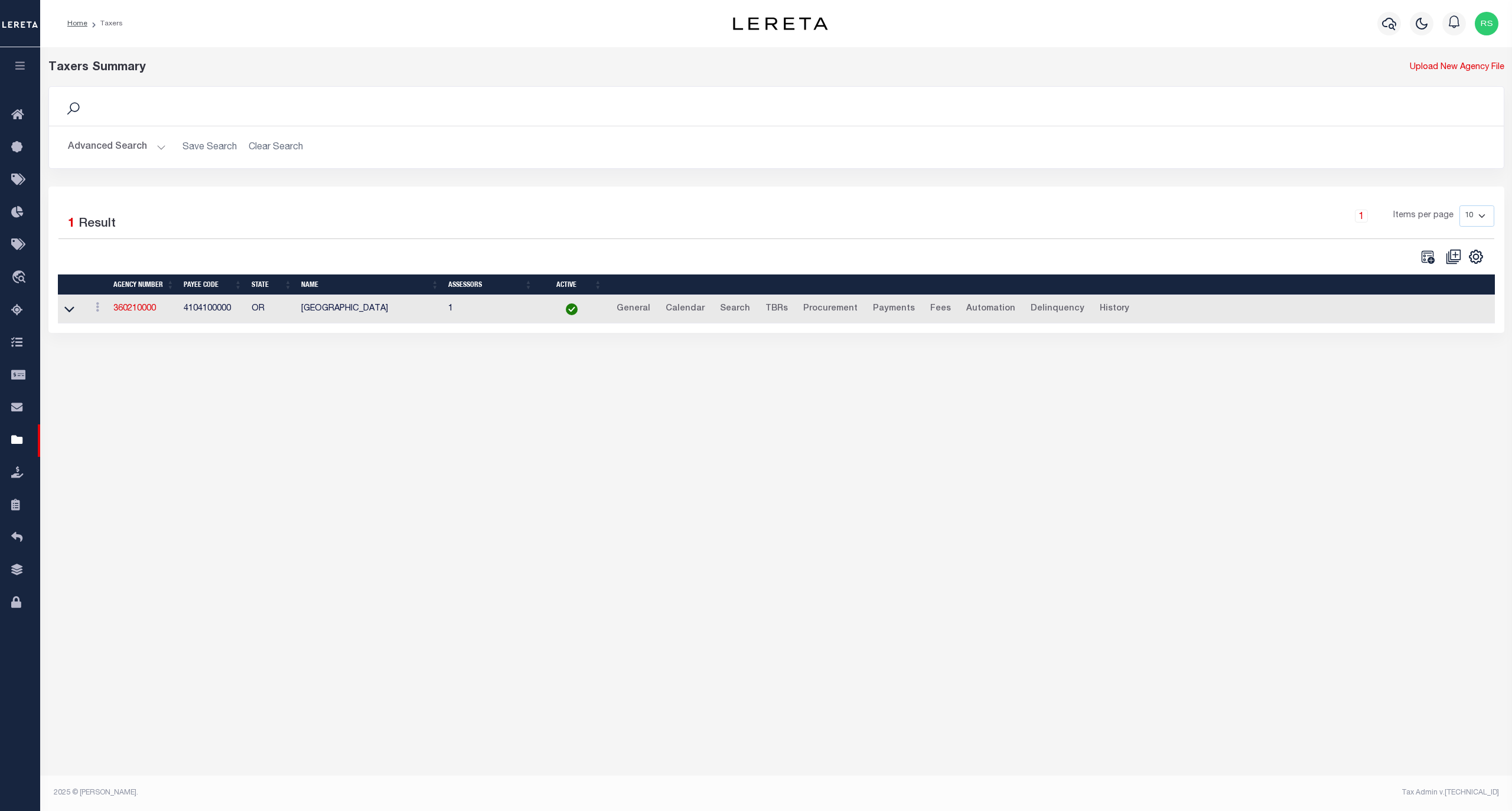
click at [127, 156] on button "Advanced Search" at bounding box center [116, 147] width 98 height 23
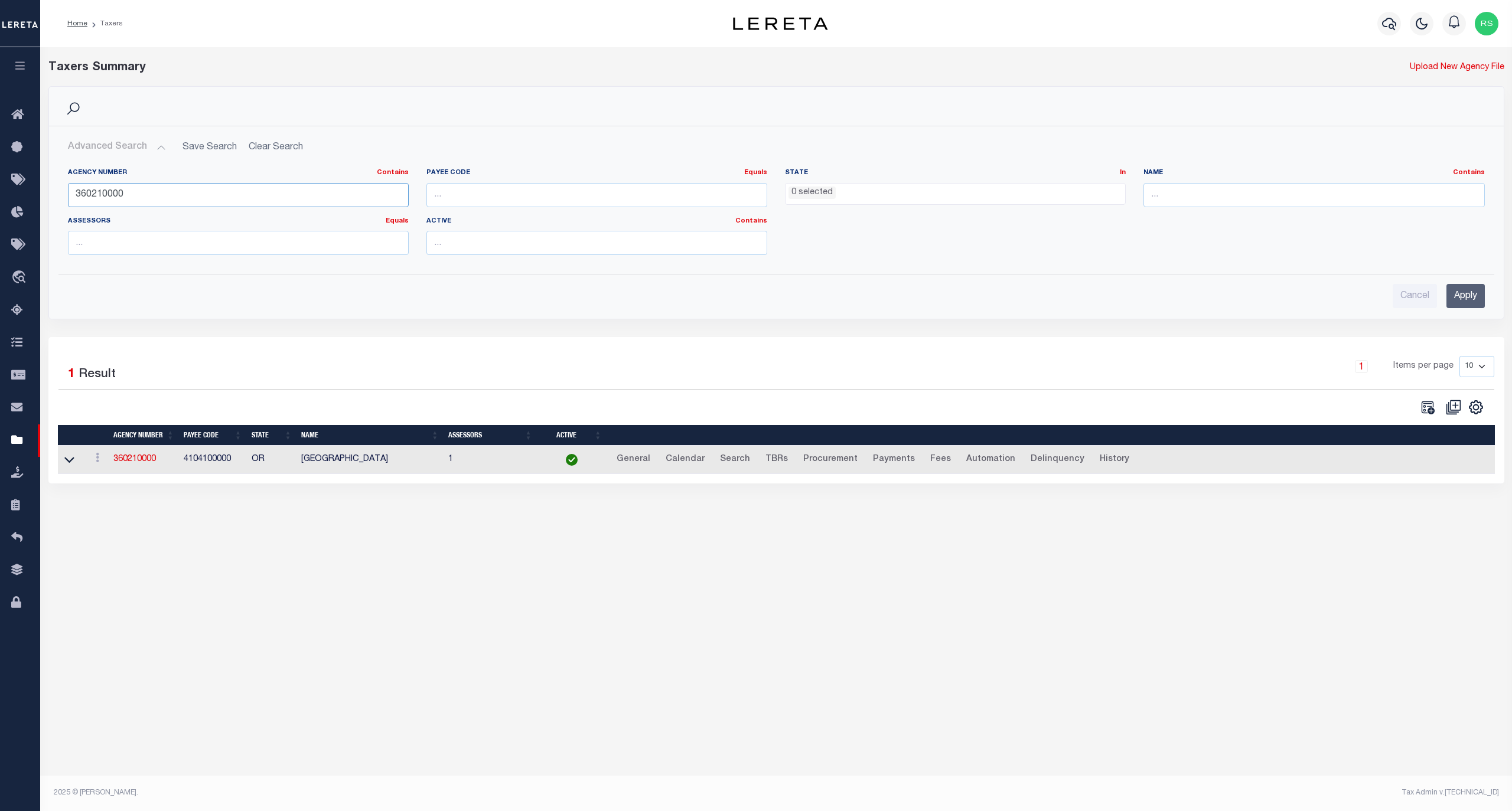
click at [133, 187] on input "360210000" at bounding box center [238, 194] width 340 height 24
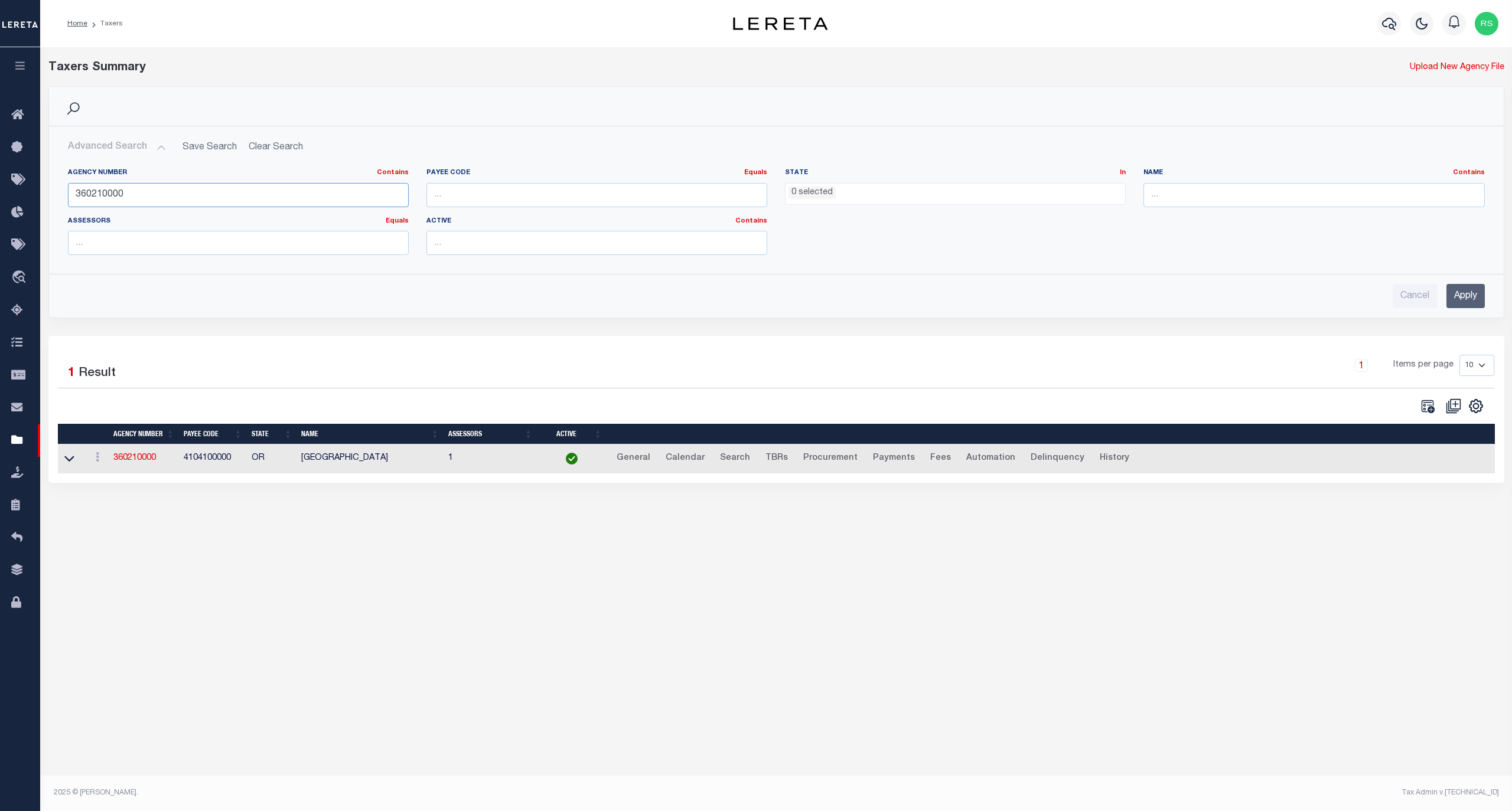
paste input "8899"
click at [1455, 292] on input "Apply" at bounding box center [1466, 295] width 38 height 24
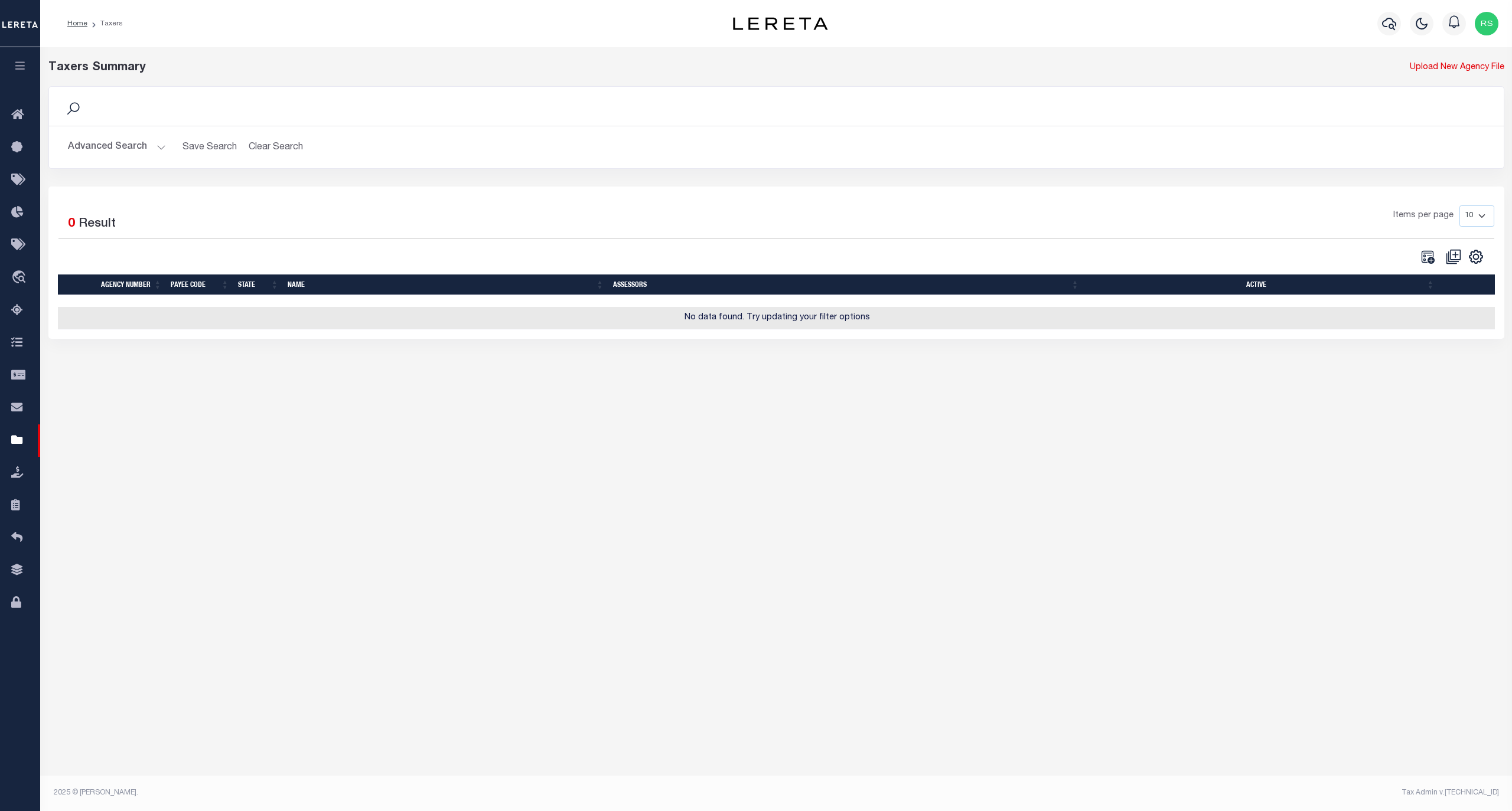
click at [109, 144] on button "Advanced Search" at bounding box center [116, 147] width 98 height 23
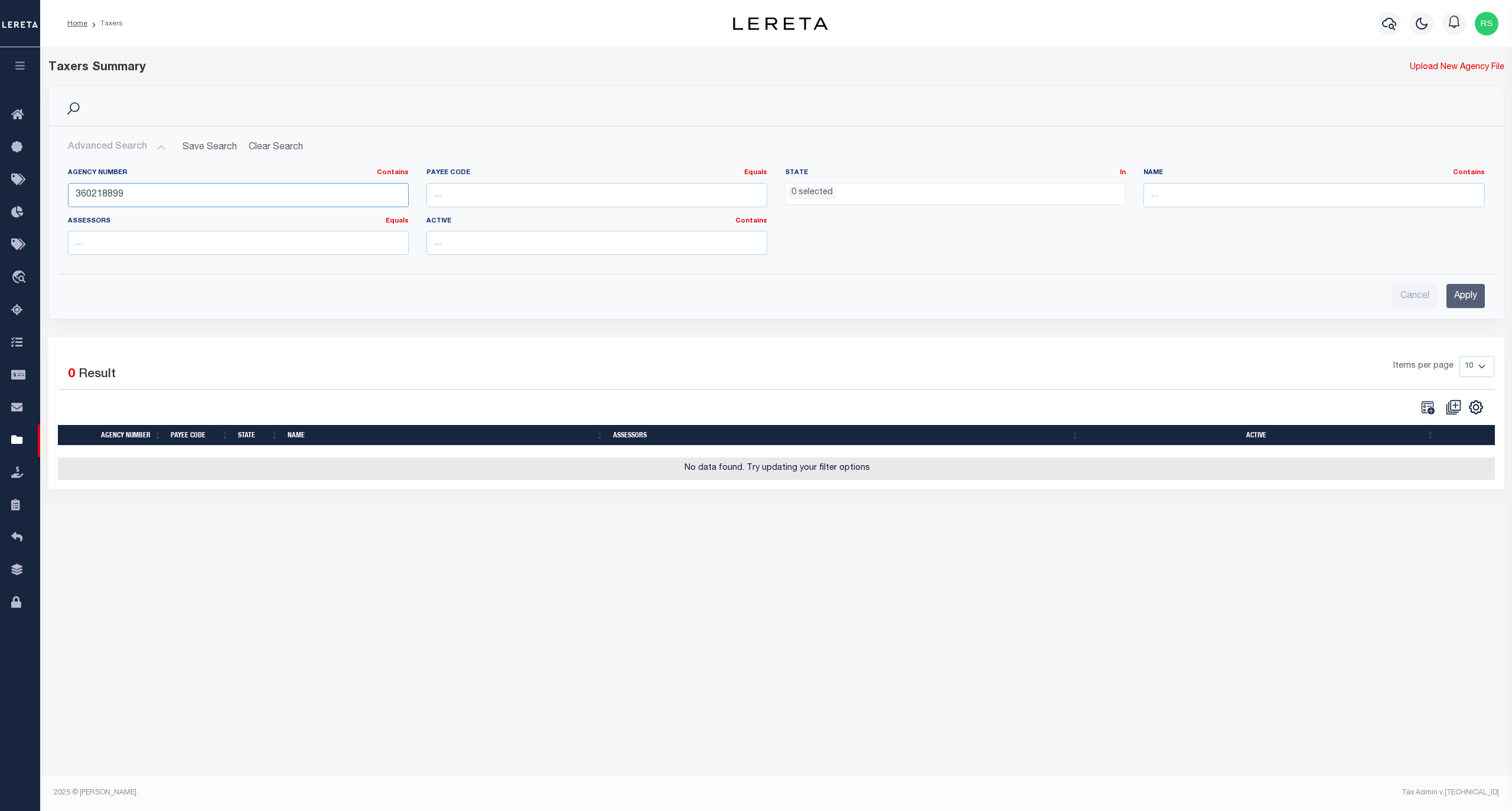
click at [123, 189] on input "360218899" at bounding box center [238, 194] width 340 height 24
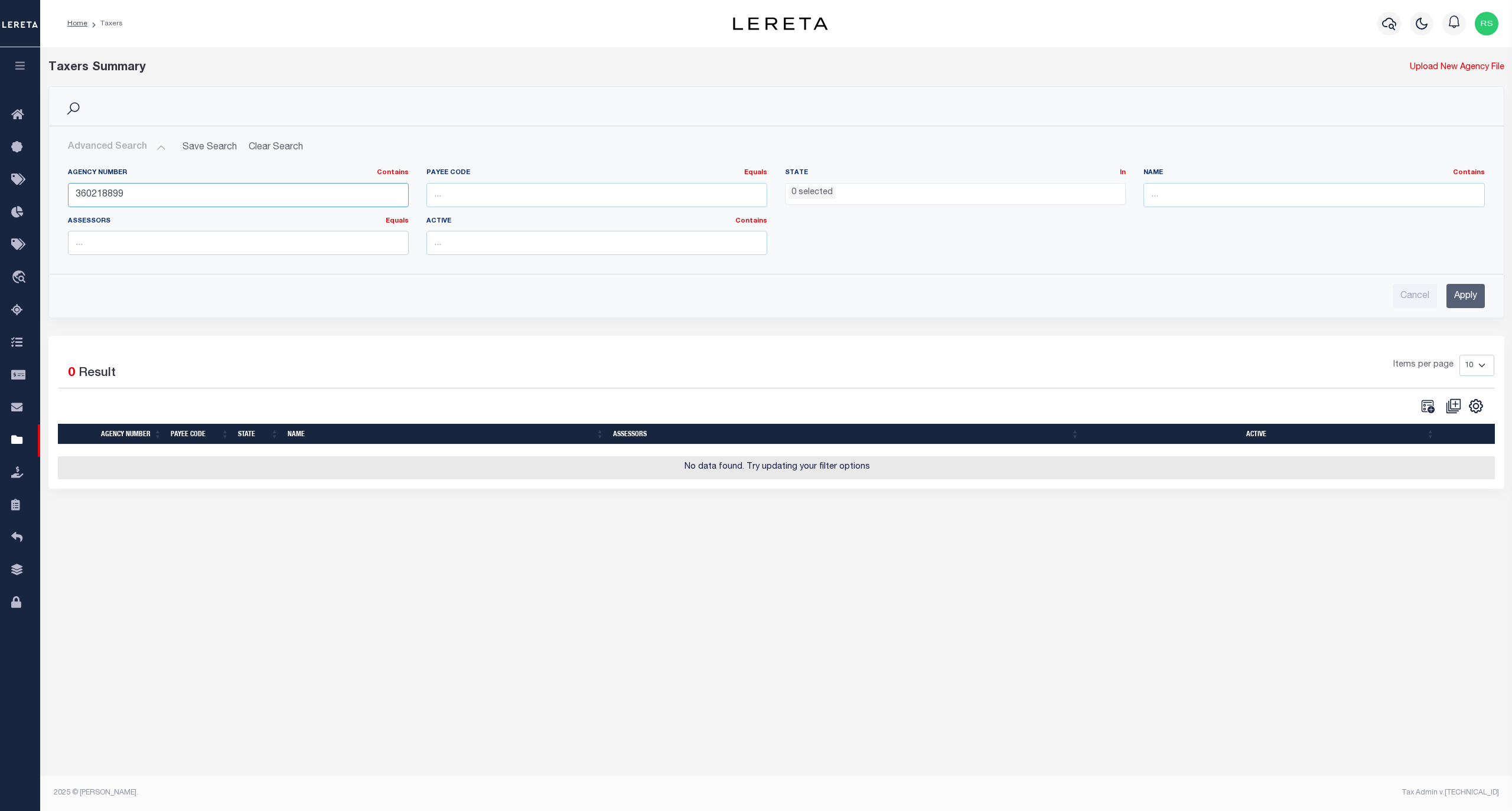
paste input "88"
type input "360218888"
click at [1462, 301] on input "Apply" at bounding box center [1466, 295] width 38 height 24
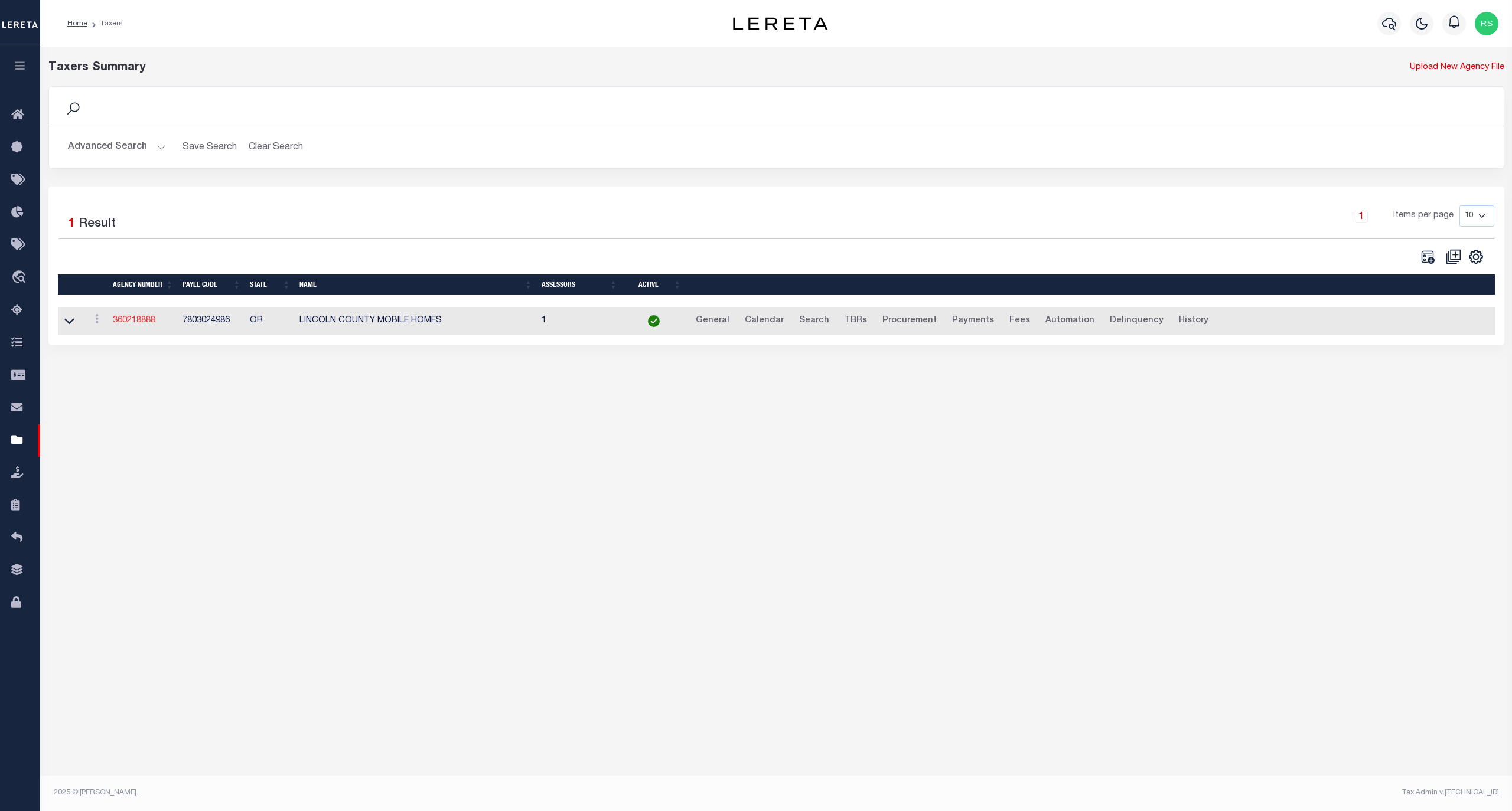
click at [136, 325] on link "360218888" at bounding box center [134, 320] width 43 height 8
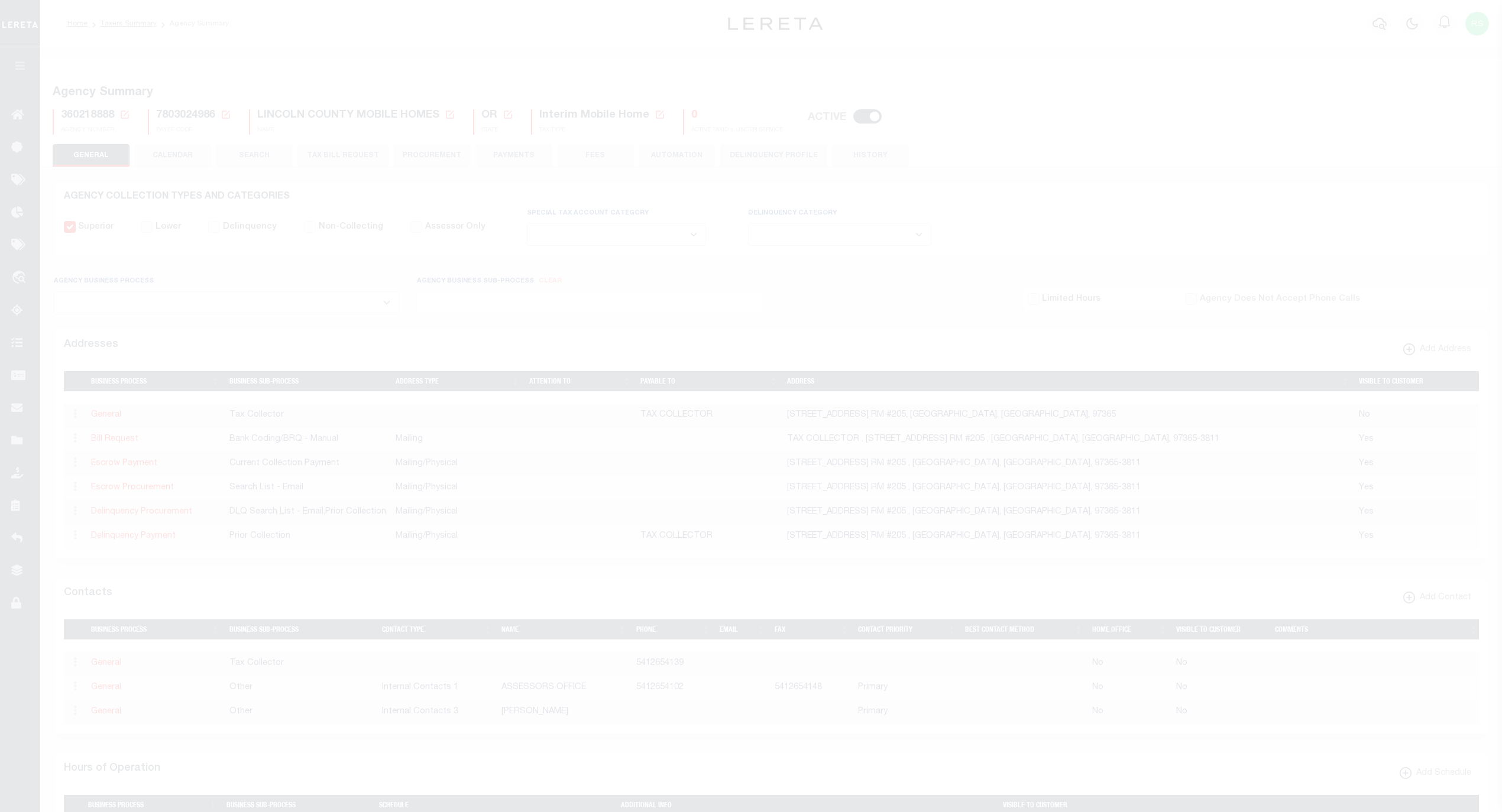
select select
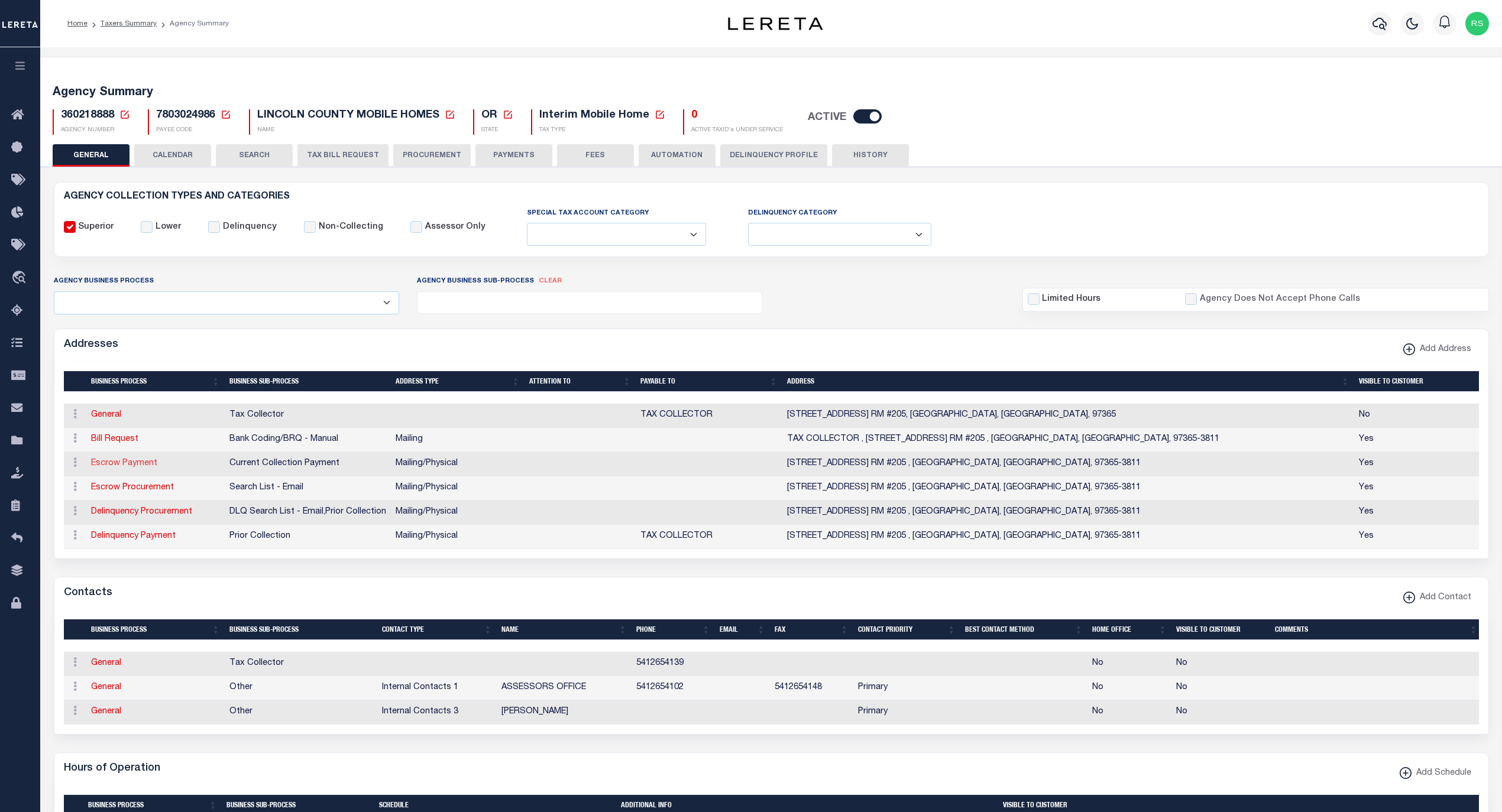
click at [112, 468] on link "Escrow Payment" at bounding box center [124, 463] width 66 height 8
select select "1"
checkbox input "false"
select select
type input "225 W OLIVE ST. RM #205"
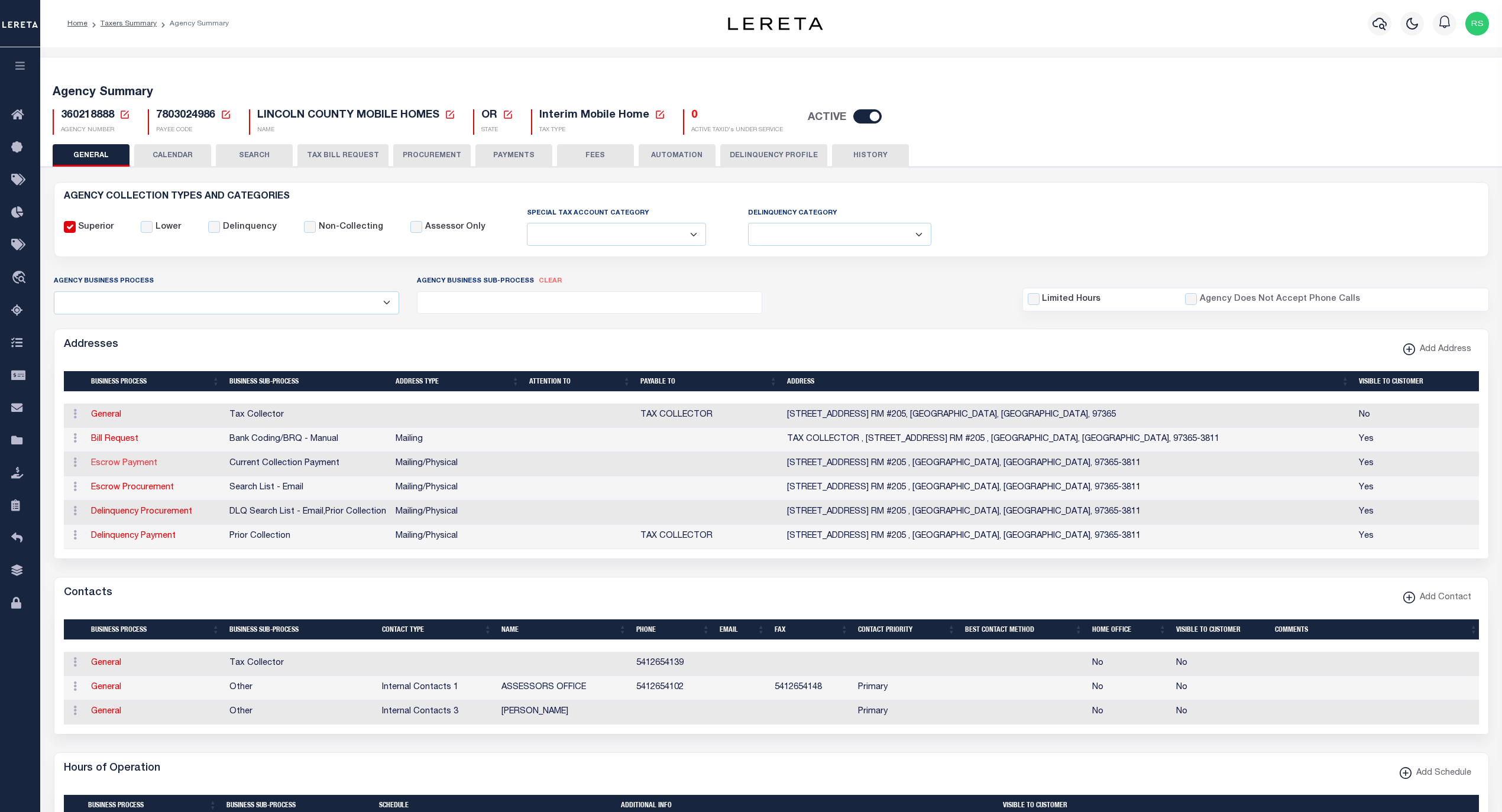
type input "NEWPORT"
select select "OR"
type input "97365-3811"
select select "5"
checkbox input "true"
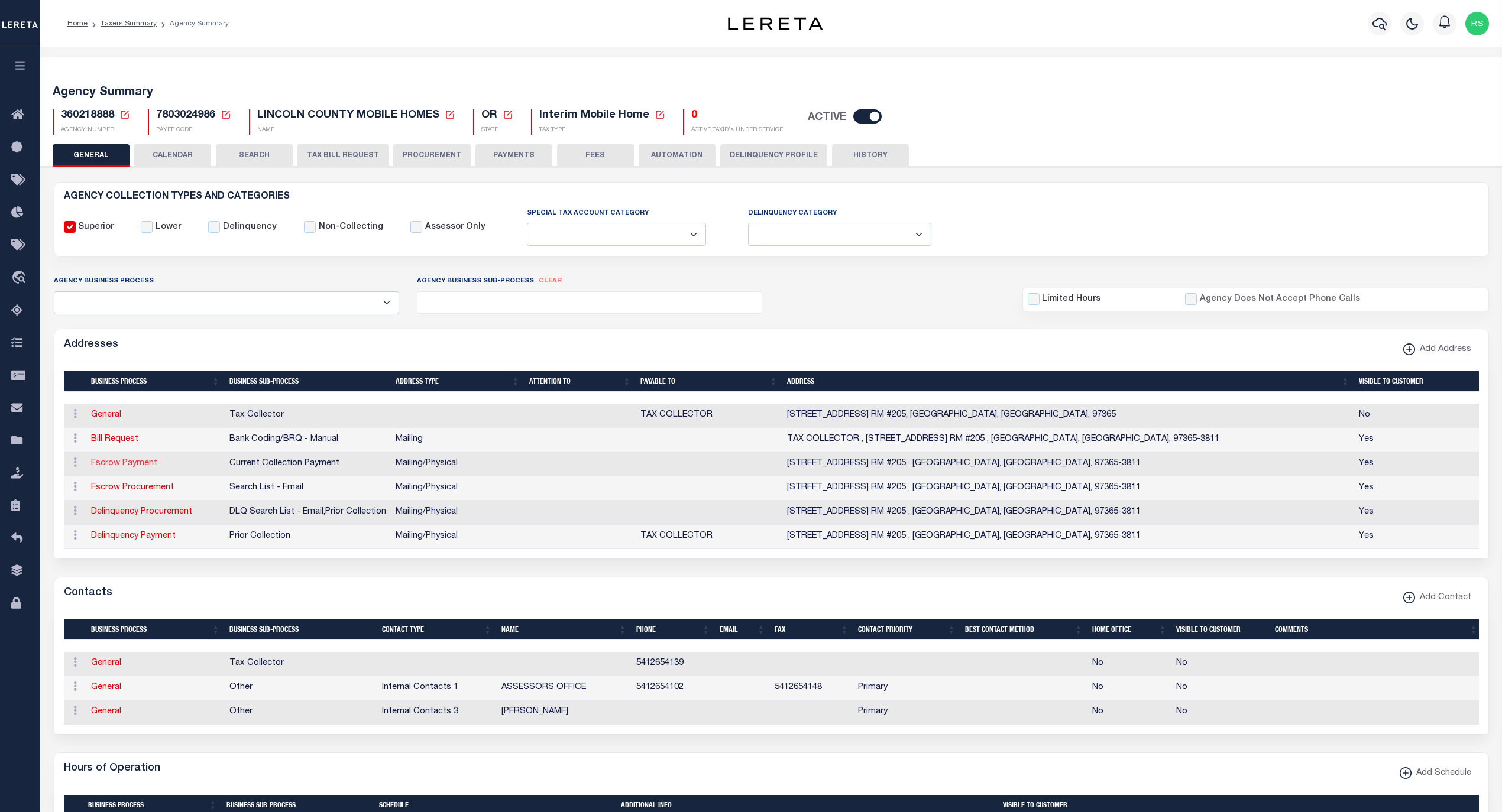
select select "3"
select select "11"
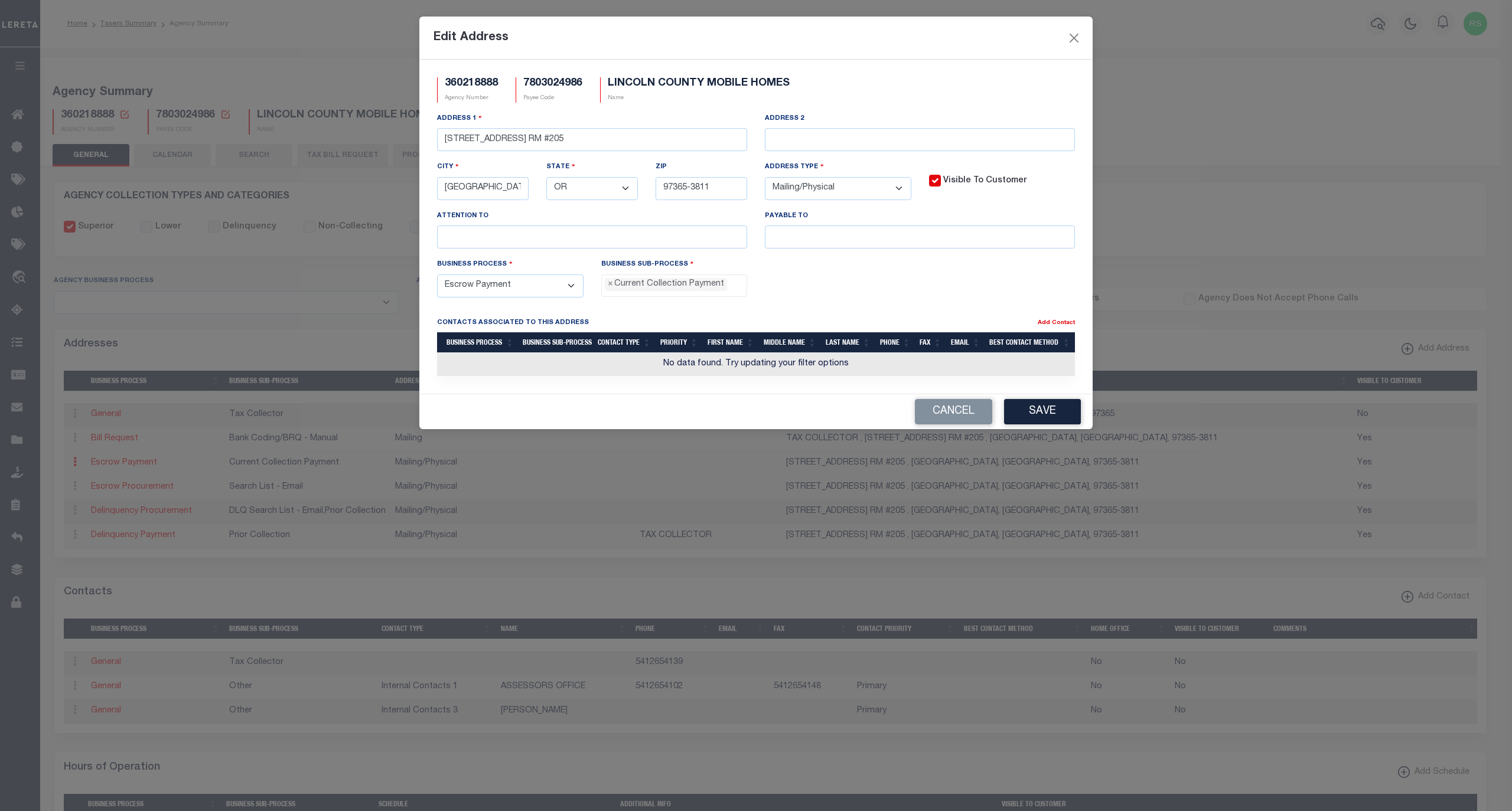
scroll to position [10, 0]
click at [876, 246] on input "text" at bounding box center [920, 236] width 310 height 23
paste input "LINCOLN COUNTY"
click at [900, 239] on input "LINCOLN COUNTY" at bounding box center [920, 236] width 310 height 23
paste input "TAX COLLECTOR"
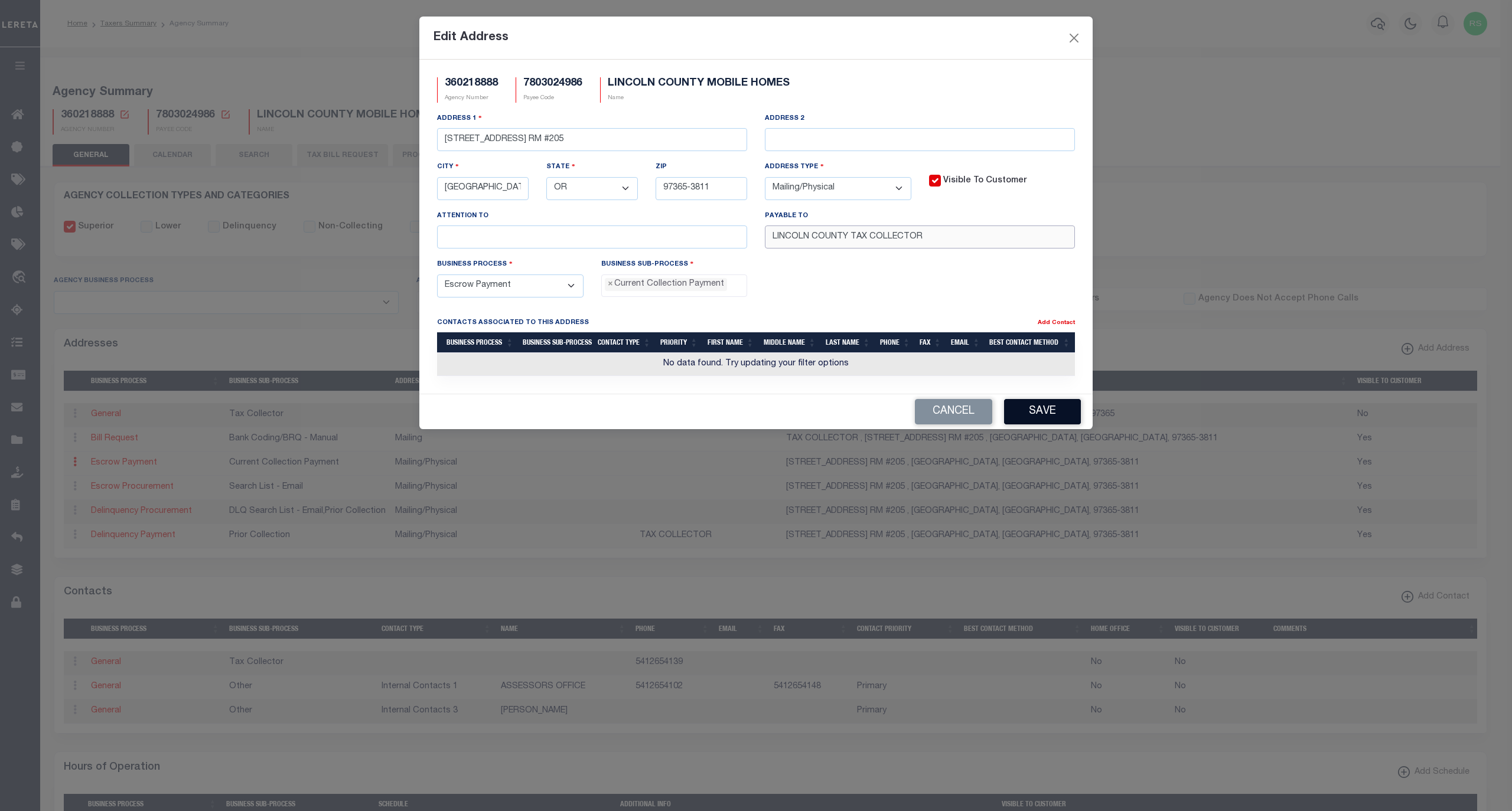
type input "LINCOLN COUNTY TAX COLLECTOR"
click at [1029, 417] on button "Save" at bounding box center [1042, 412] width 77 height 25
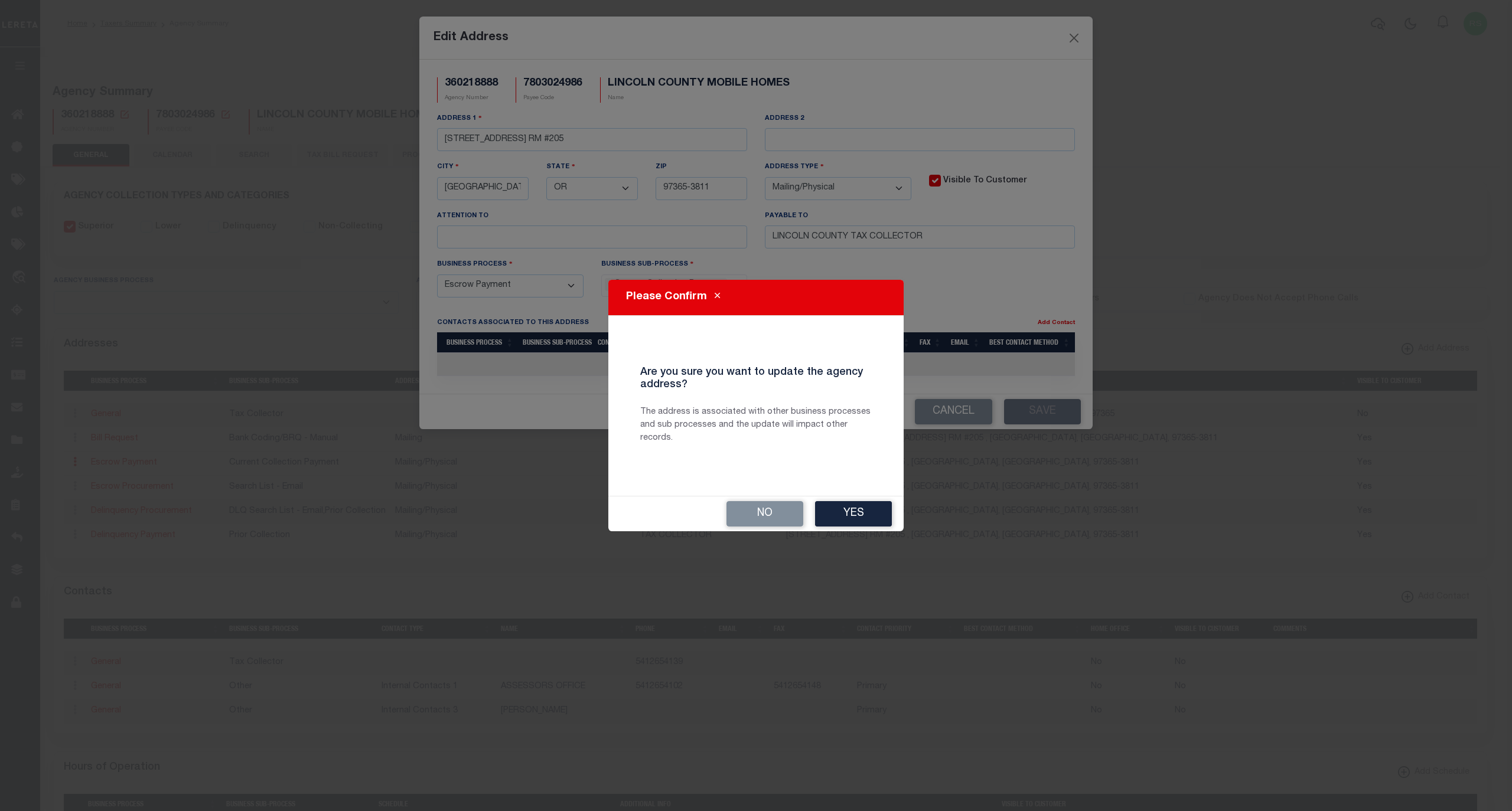
drag, startPoint x: 864, startPoint y: 511, endPoint x: 874, endPoint y: 513, distance: 10.2
click at [864, 513] on button "Yes" at bounding box center [853, 513] width 77 height 25
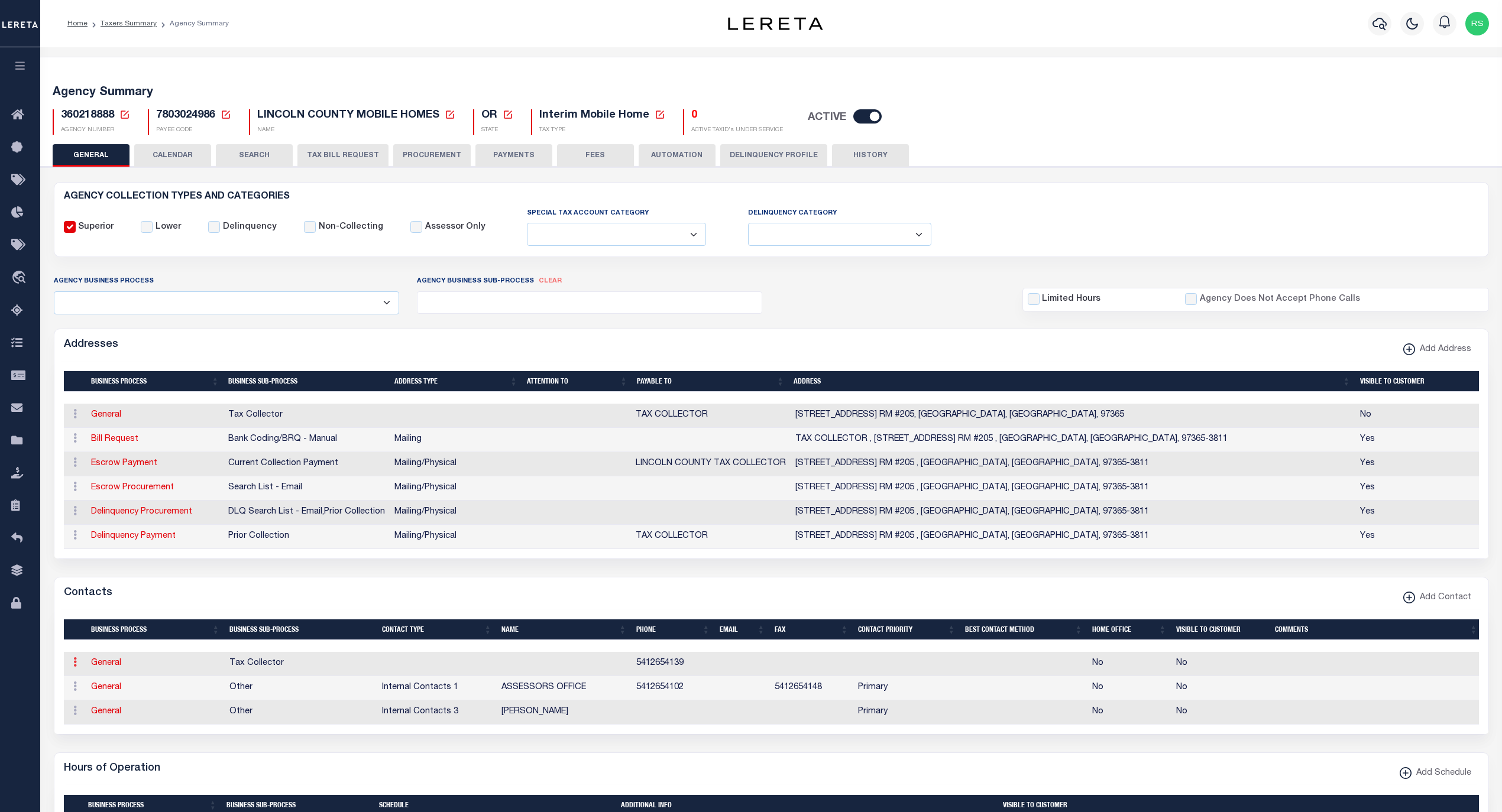
click at [75, 667] on icon at bounding box center [75, 662] width 4 height 10
click at [111, 730] on link "Delete Contact" at bounding box center [114, 720] width 89 height 19
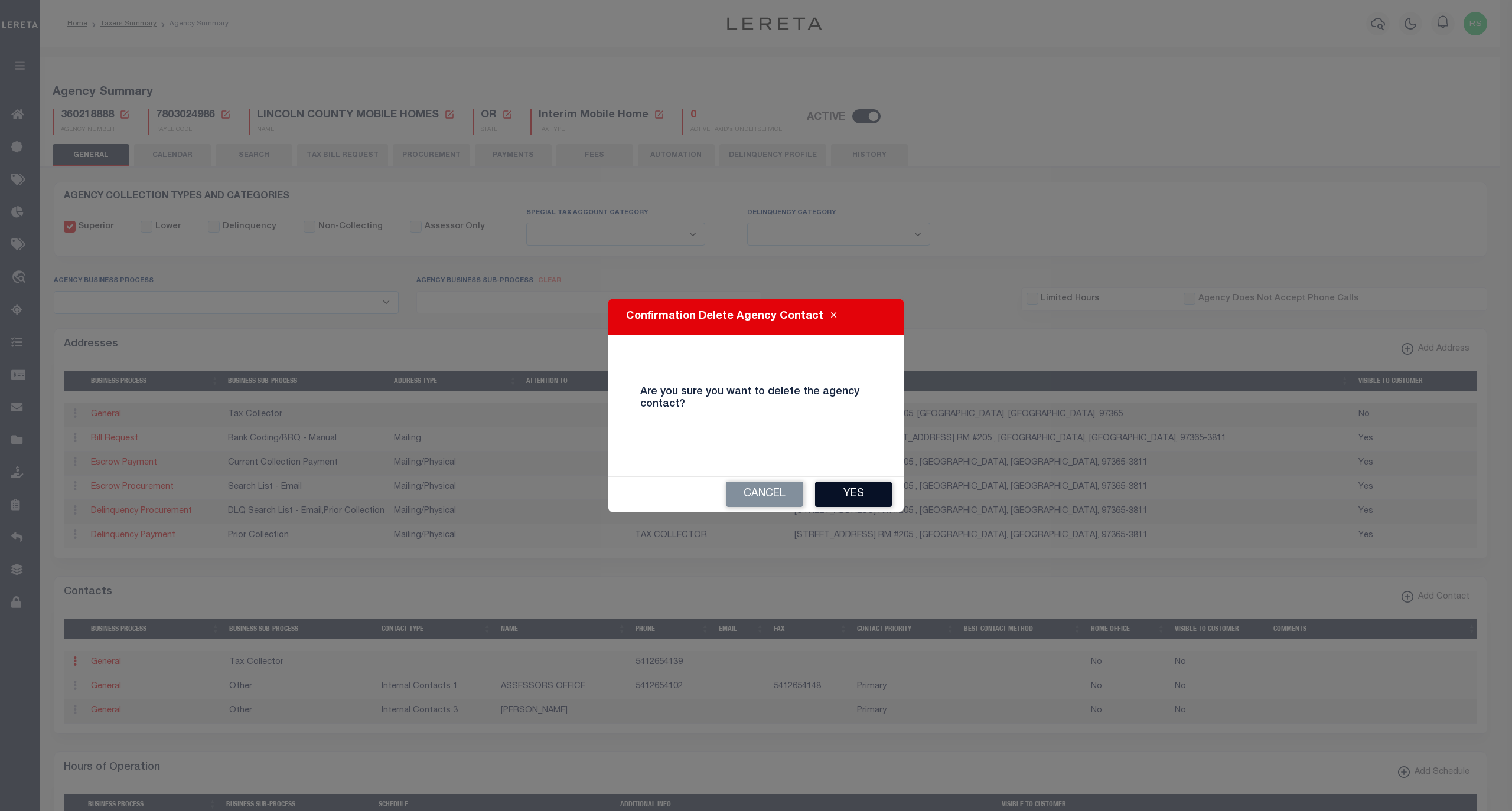
click at [877, 491] on button "Yes" at bounding box center [853, 494] width 77 height 25
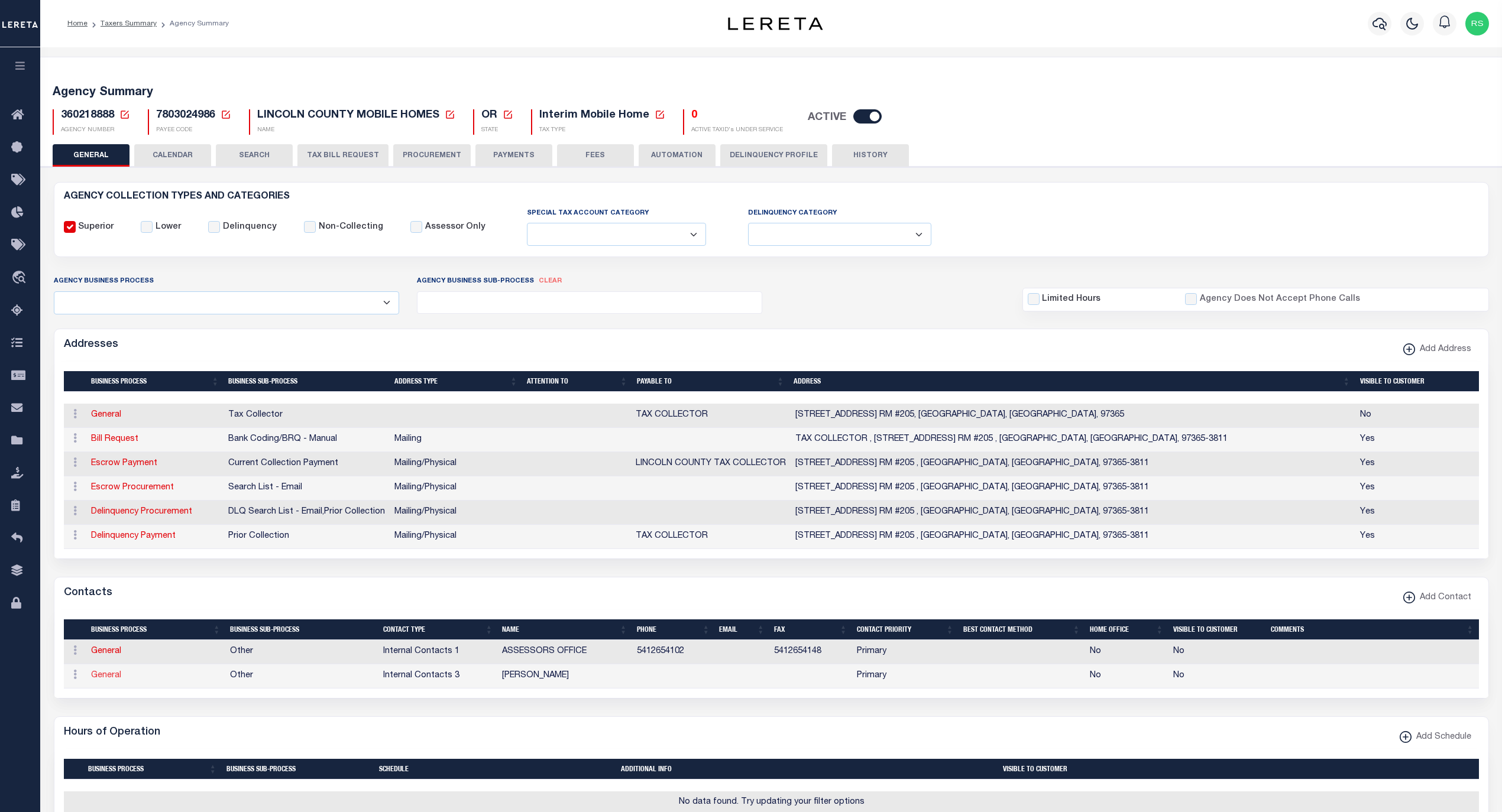
click at [111, 680] on link "General" at bounding box center [105, 675] width 30 height 8
checkbox input "false"
select select
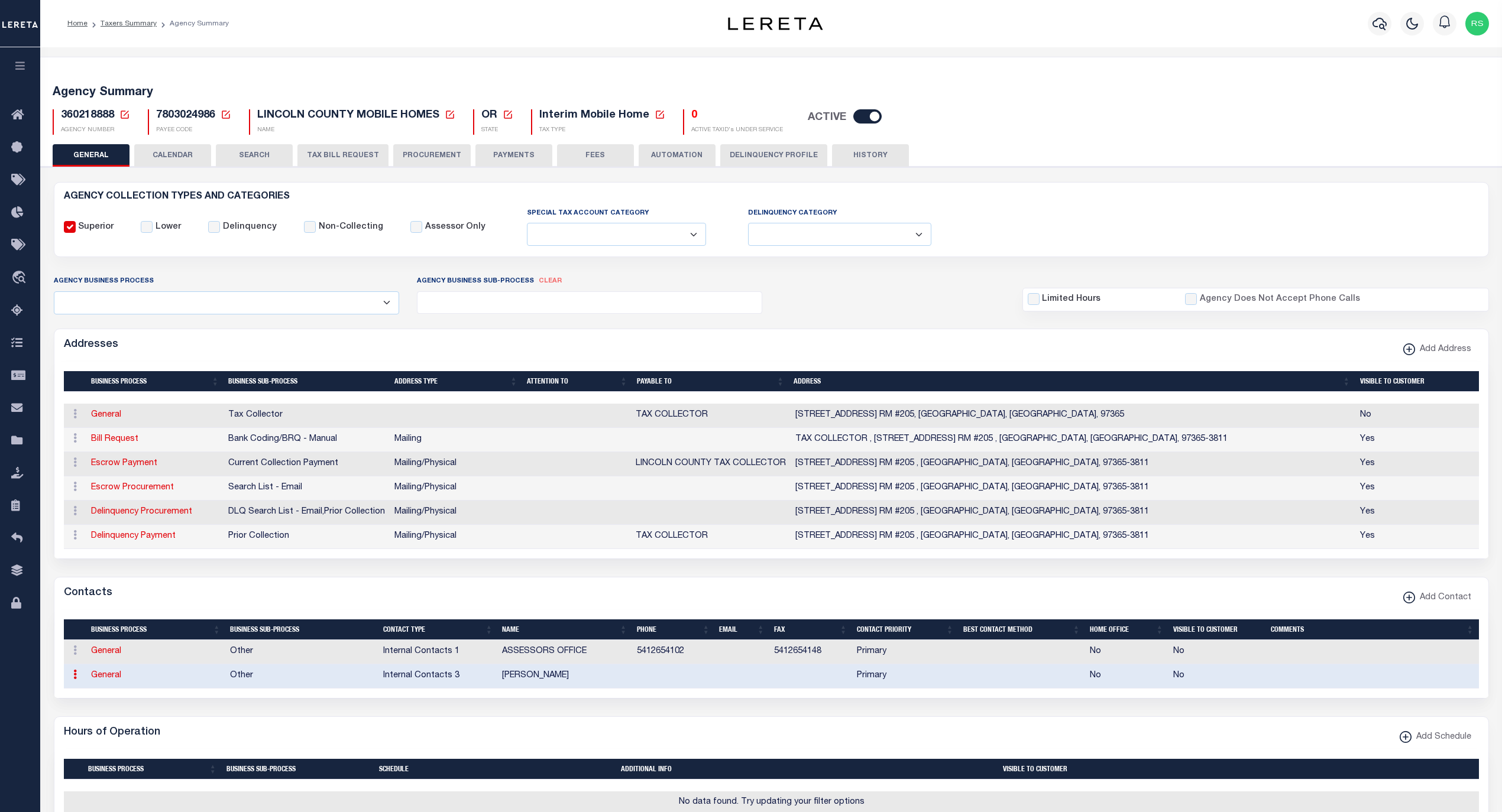
select select "7"
select select "1"
type input "JAYNE"
type input "WELCH"
select select "6"
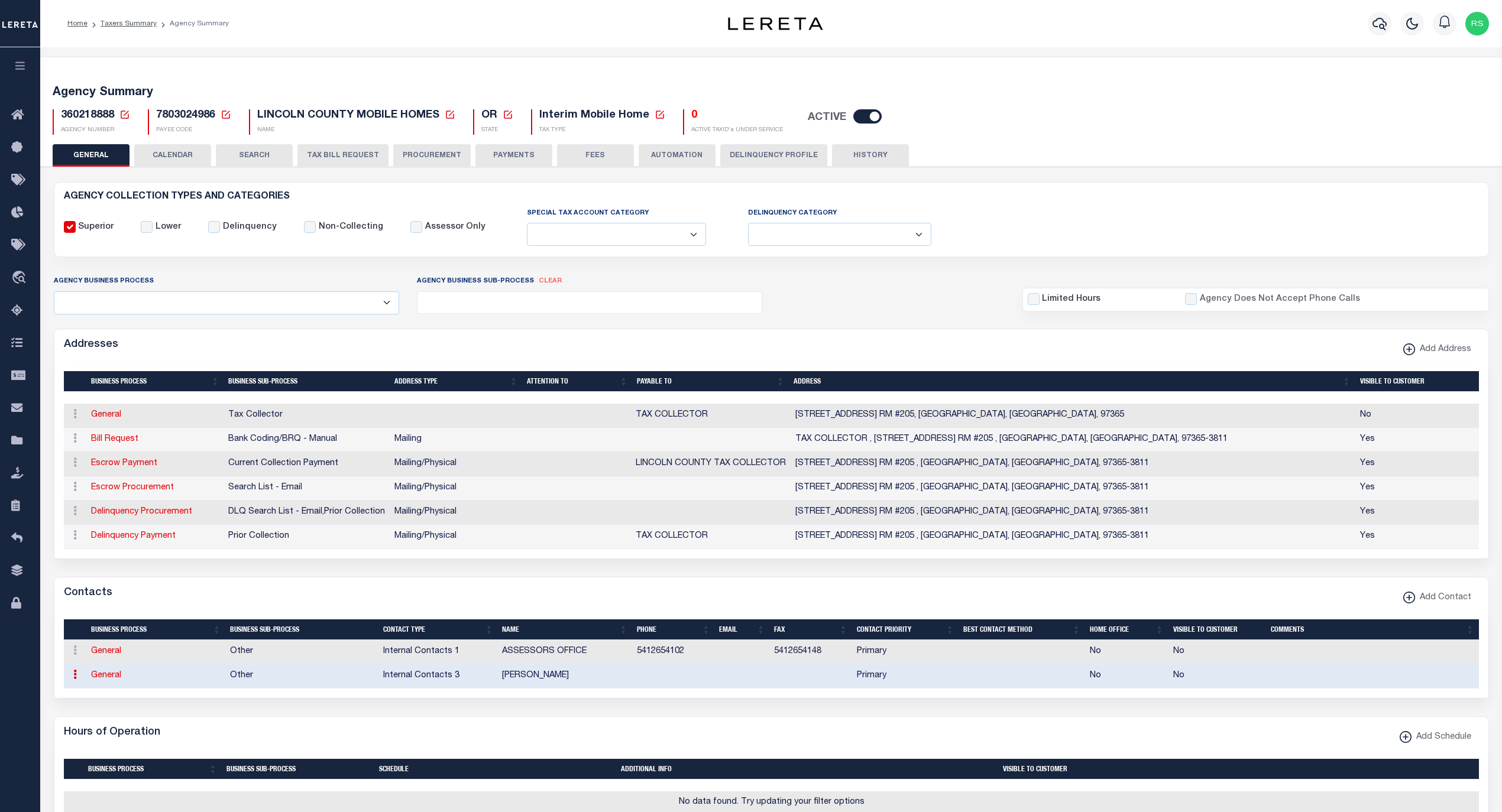
select select "39"
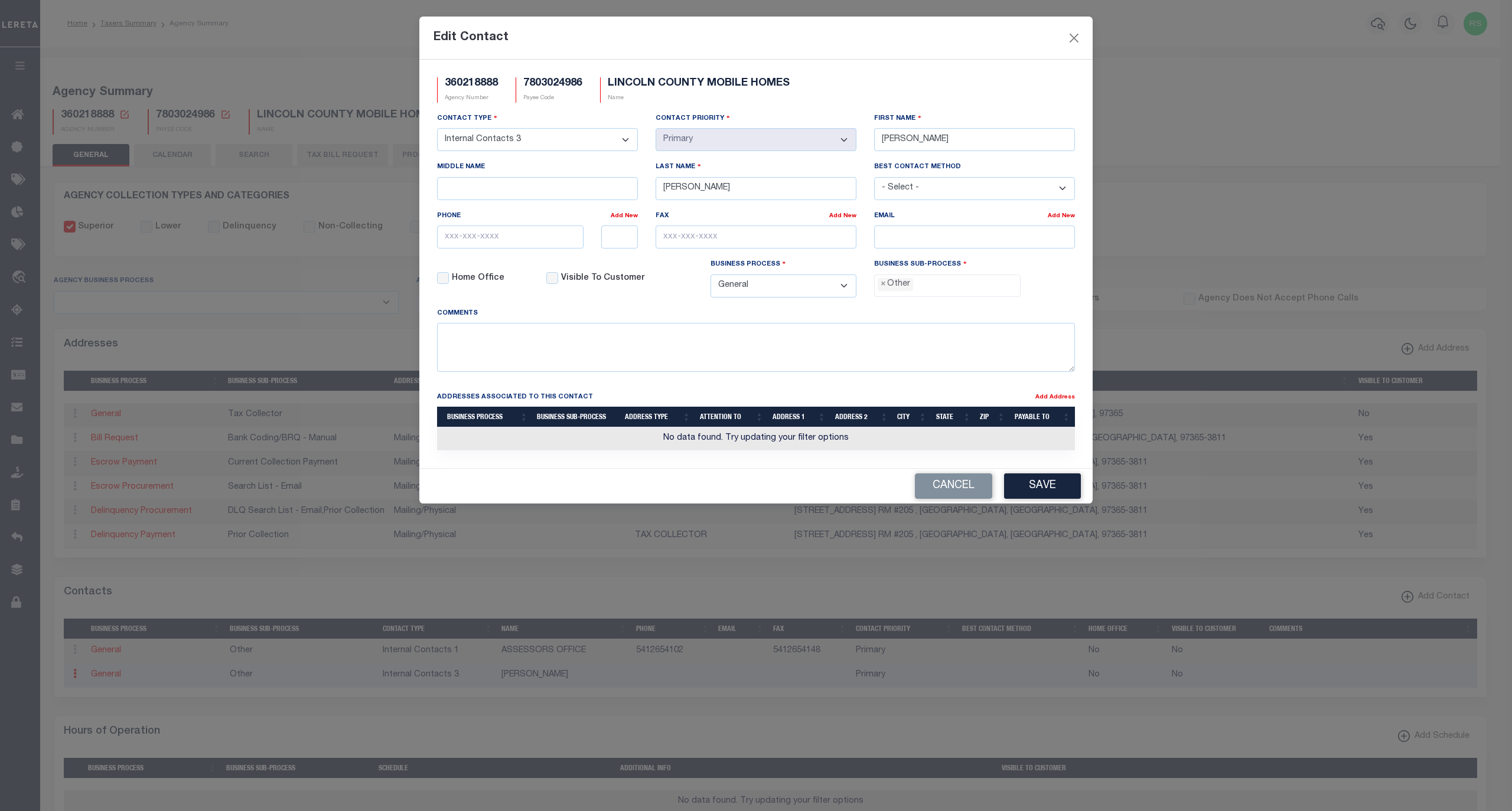
click at [558, 140] on select "- Select - Assessor Clerk Internal Contacts 1 Internal Contacts 2 Internal Cont…" at bounding box center [537, 139] width 200 height 23
select select "2"
click at [437, 130] on select "- Select - Assessor Clerk Internal Contacts 1 Internal Contacts 2 Internal Cont…" at bounding box center [537, 139] width 200 height 23
click at [886, 290] on li "× Other" at bounding box center [895, 284] width 35 height 13
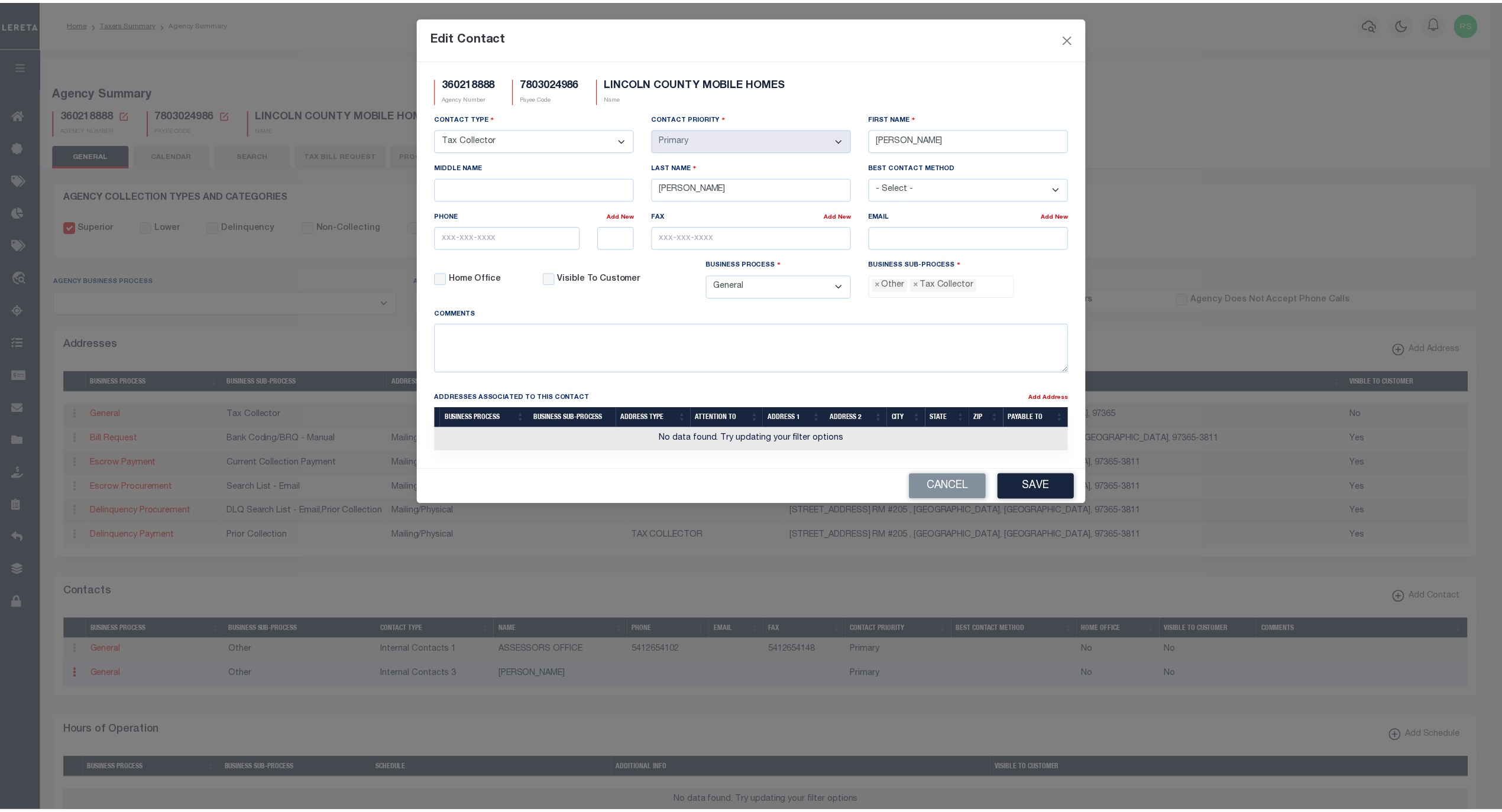
scroll to position [20, 0]
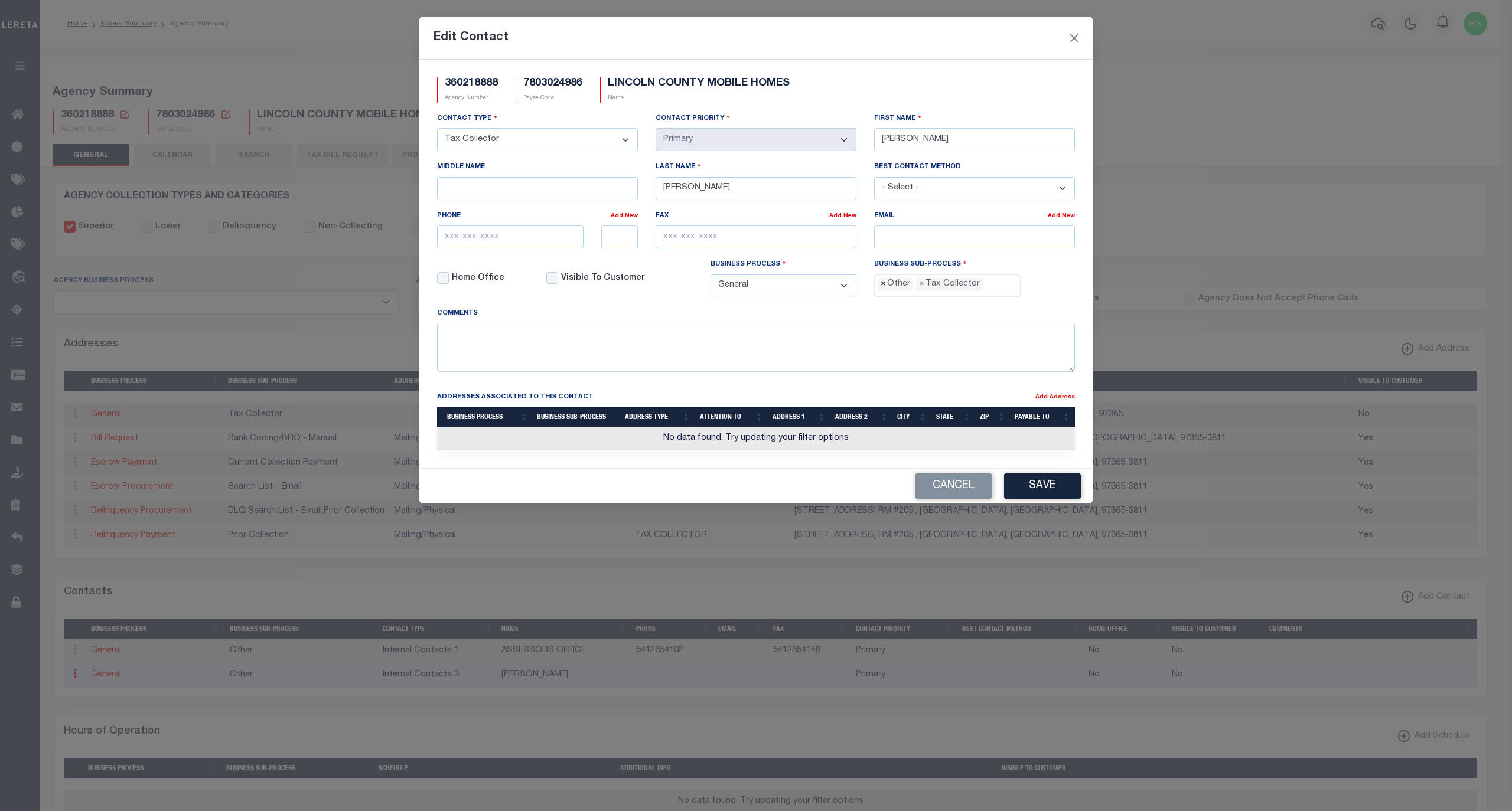
click at [882, 291] on span "×" at bounding box center [883, 284] width 5 height 13
select select "31"
click at [917, 239] on input "email" at bounding box center [974, 236] width 200 height 23
paste input "TAXINFO@CO.LINCOLN.OR.US"
type input "TAXINFO@CO.LINCOLN.OR.US"
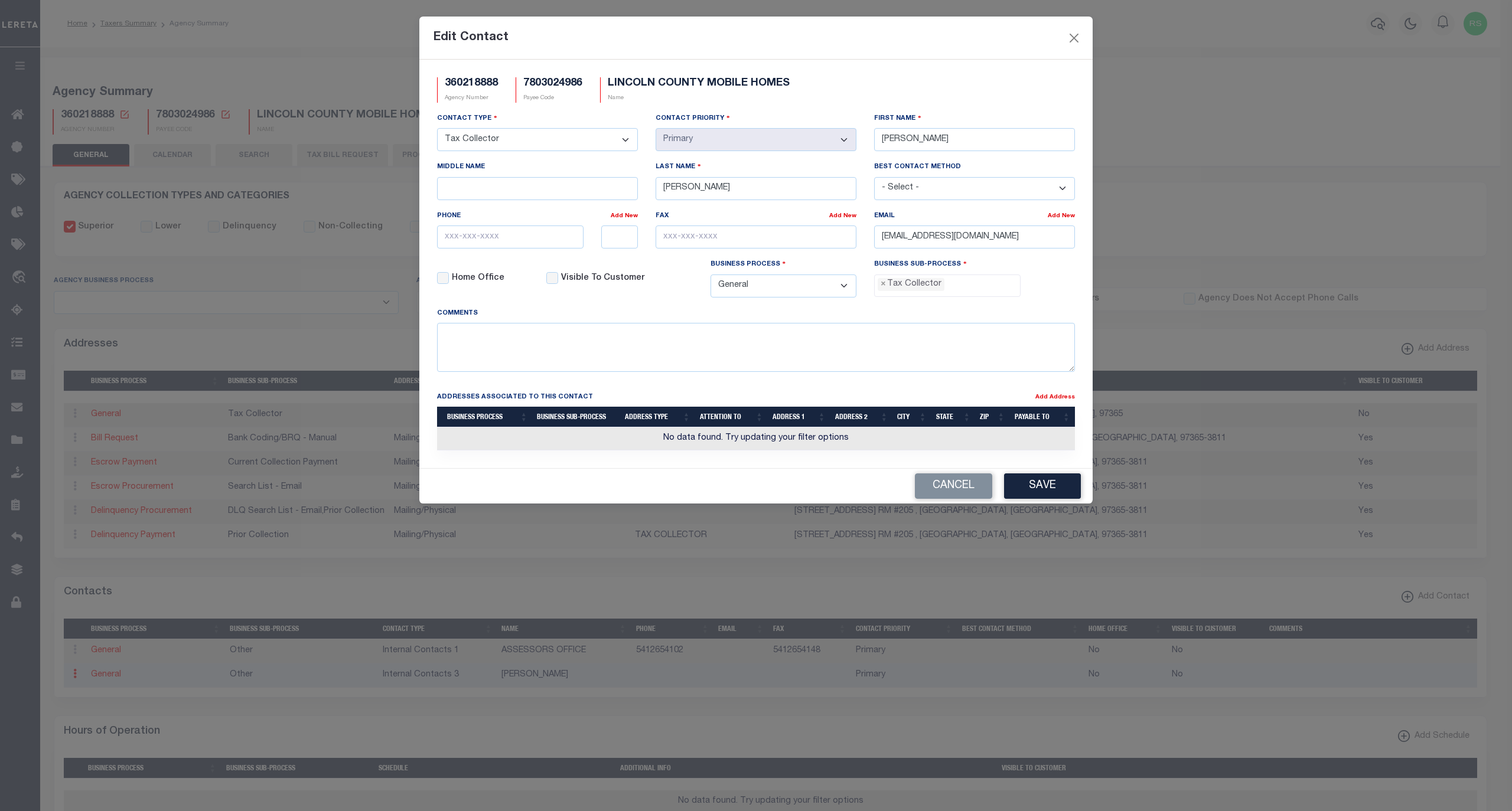
click at [421, 241] on div "360218888 Agency Number 7803024986 Payee Code LINCOLN COUNTY MOBILE HOMES Name …" at bounding box center [756, 264] width 673 height 409
click at [461, 241] on input "text" at bounding box center [510, 236] width 147 height 23
paste input "541-265-4139"
type input "541-265-4139"
click at [772, 236] on input "text" at bounding box center [756, 236] width 200 height 23
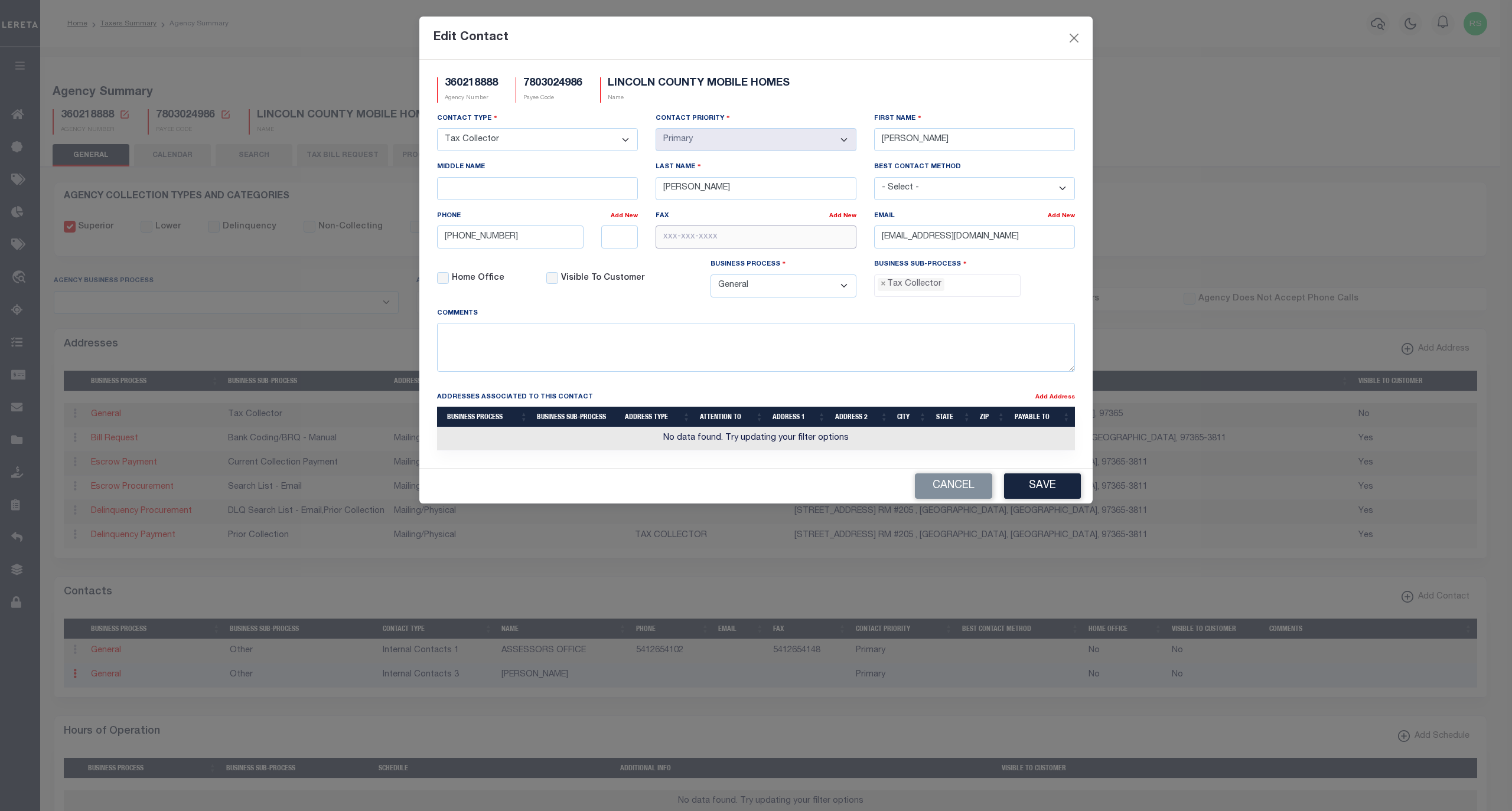
paste input "541-265-5466"
type input "541-265-5466"
click at [546, 278] on input "Visible To Customer" at bounding box center [552, 278] width 12 height 12
checkbox input "true"
drag, startPoint x: 1033, startPoint y: 489, endPoint x: 1042, endPoint y: 496, distance: 11.4
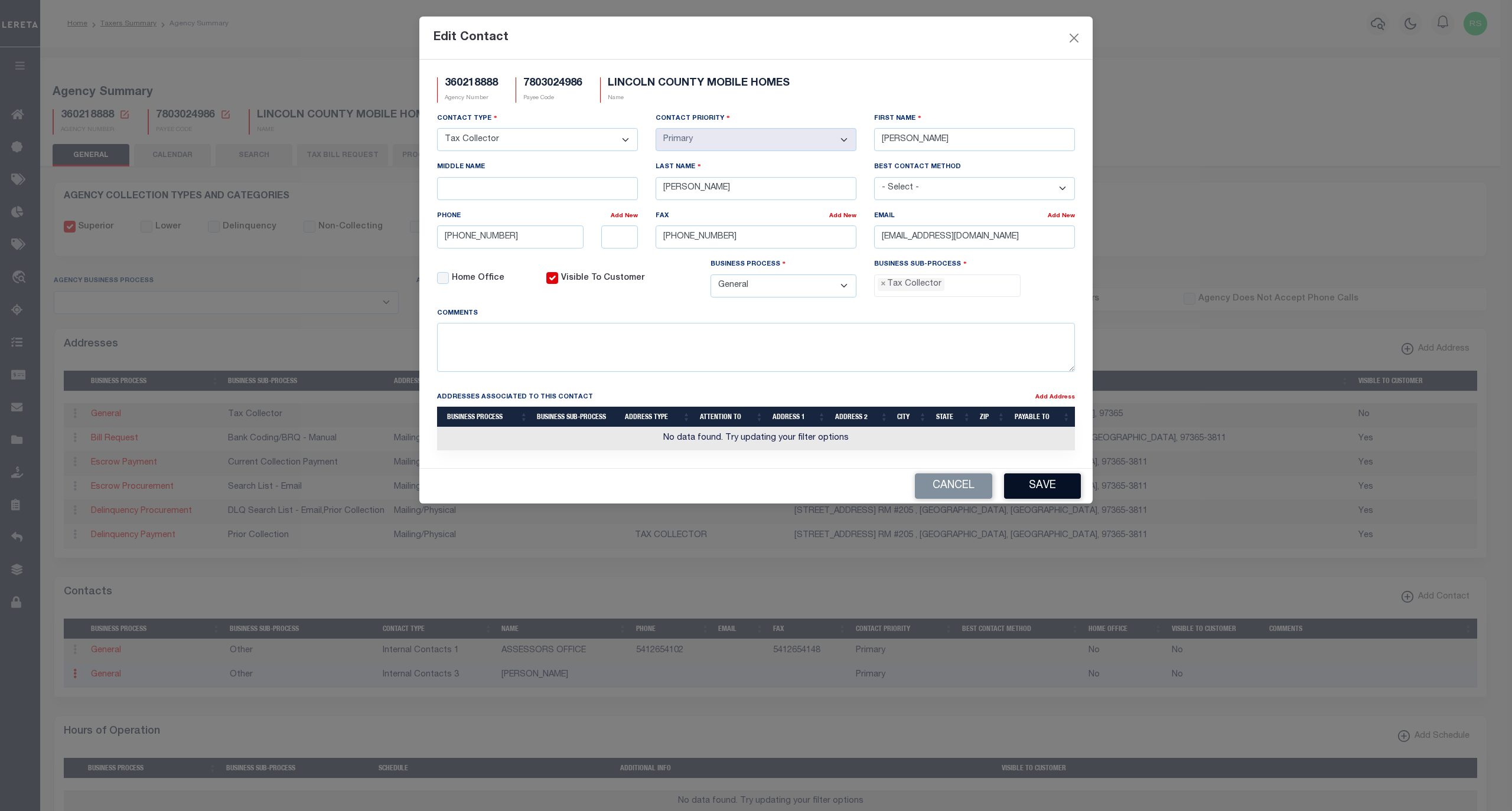
click at [1033, 489] on button "Save" at bounding box center [1042, 486] width 77 height 25
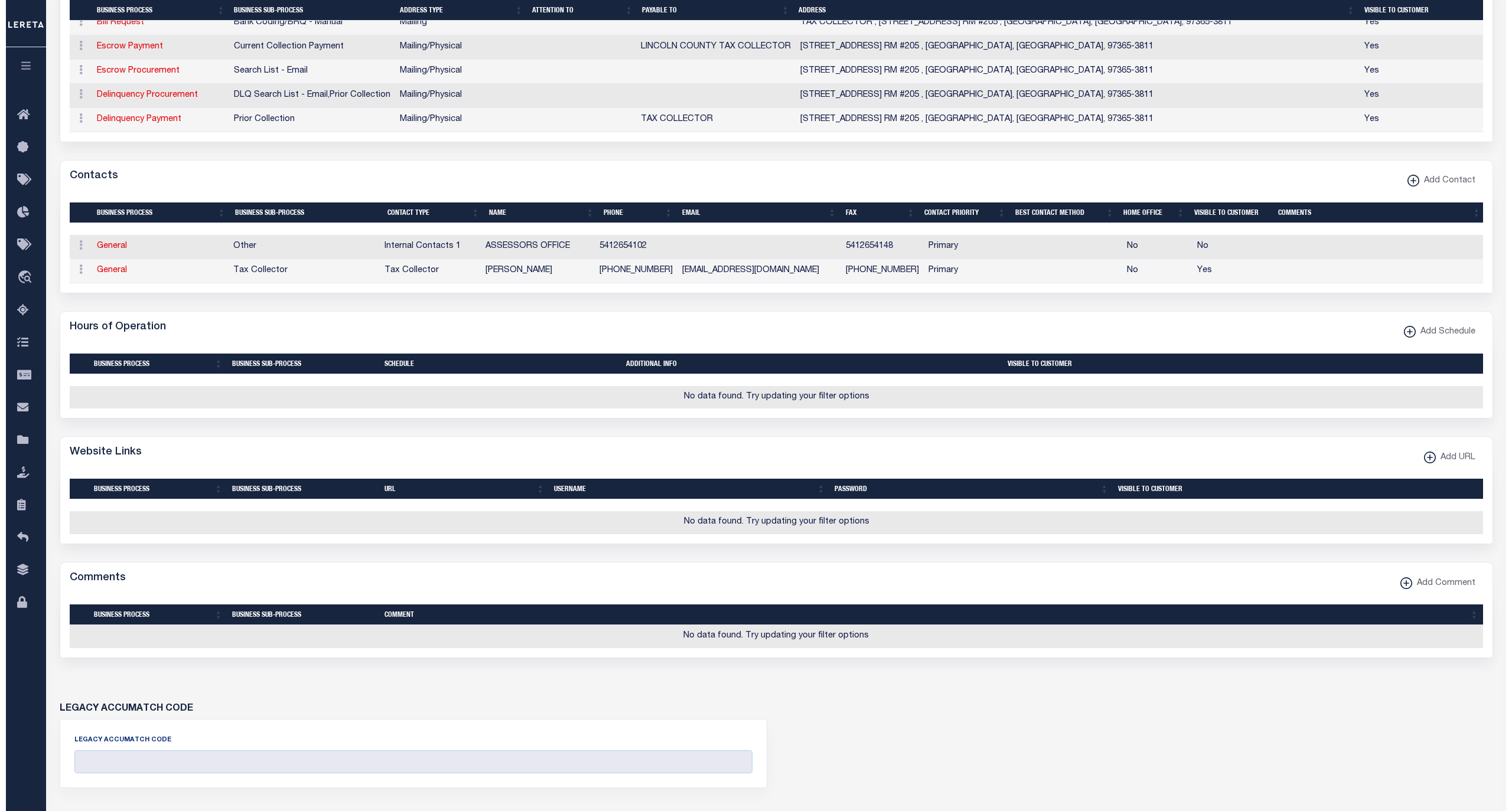
scroll to position [472, 0]
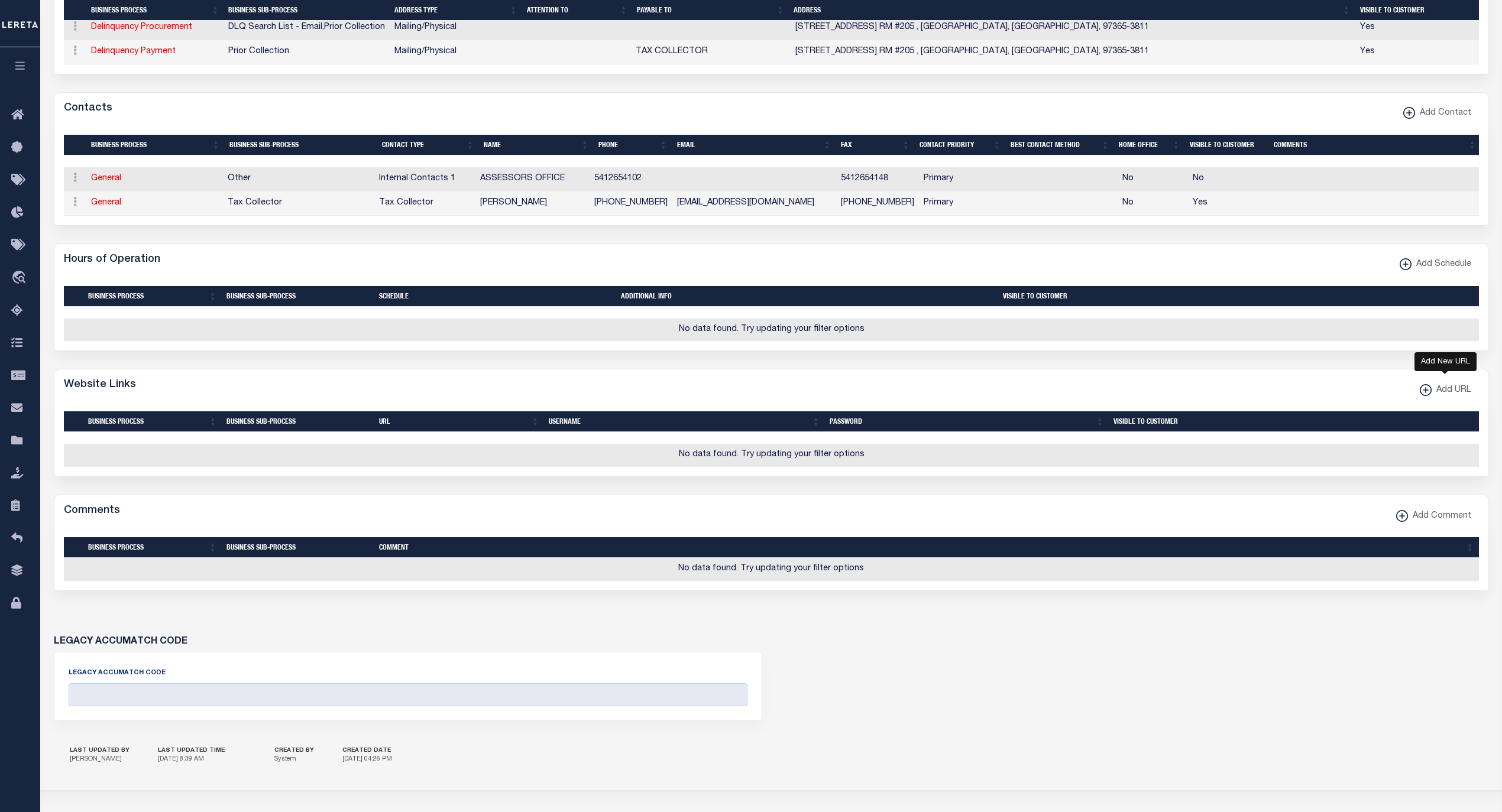
click at [1428, 396] on xmlns\ "button" at bounding box center [1425, 390] width 12 height 12
select select
checkbox input "true"
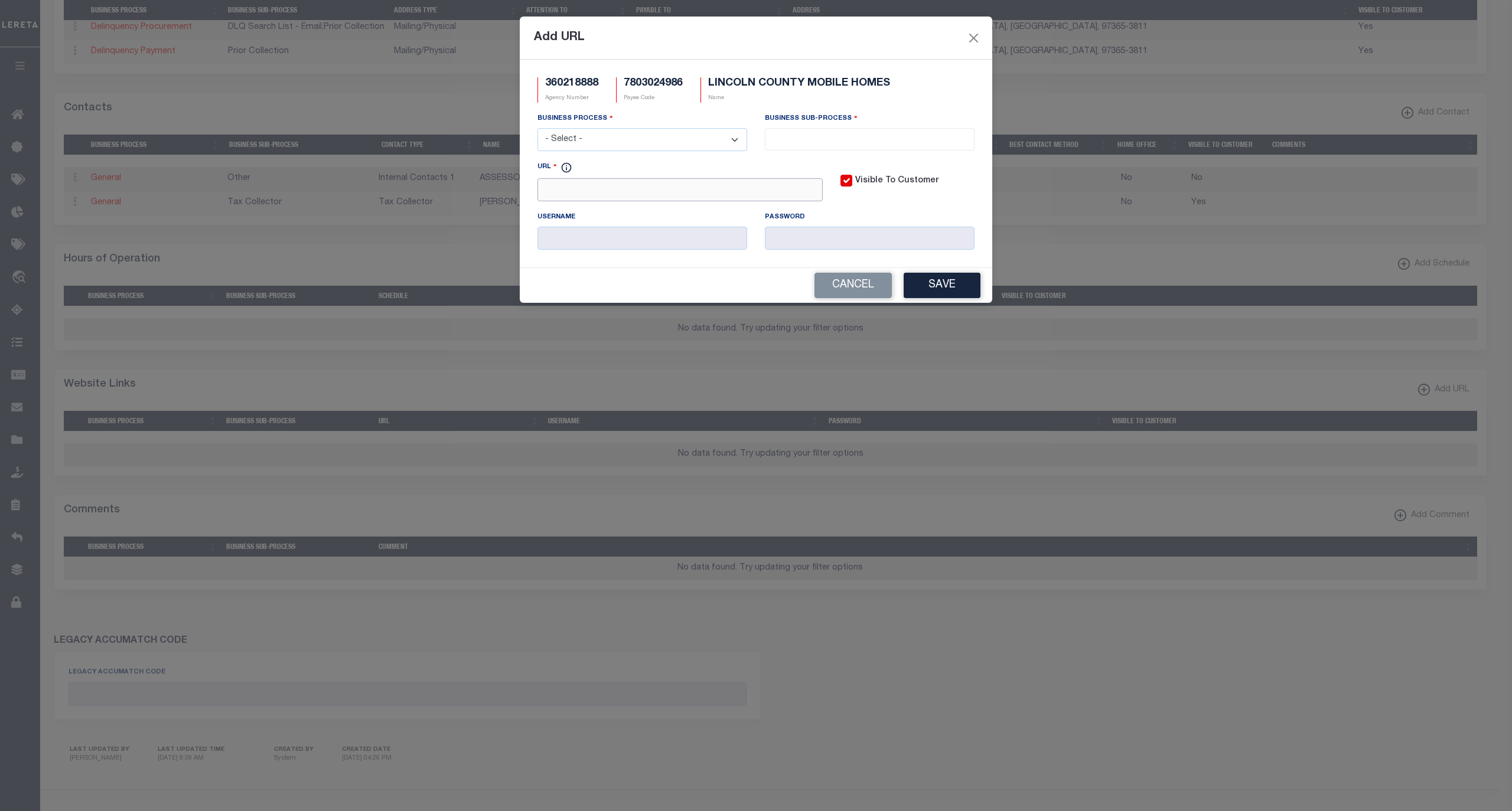
click at [615, 198] on input "URL" at bounding box center [679, 189] width 285 height 23
paste input "https://propertyweb.co.lincoln.or.us/"
type input "https://propertyweb.co.lincoln.or.us/"
drag, startPoint x: 671, startPoint y: 138, endPoint x: 681, endPoint y: 149, distance: 14.9
click at [671, 138] on select "- Select - All Automation Bill Request Delinquency Payment Delinquency Procurem…" at bounding box center [642, 139] width 209 height 23
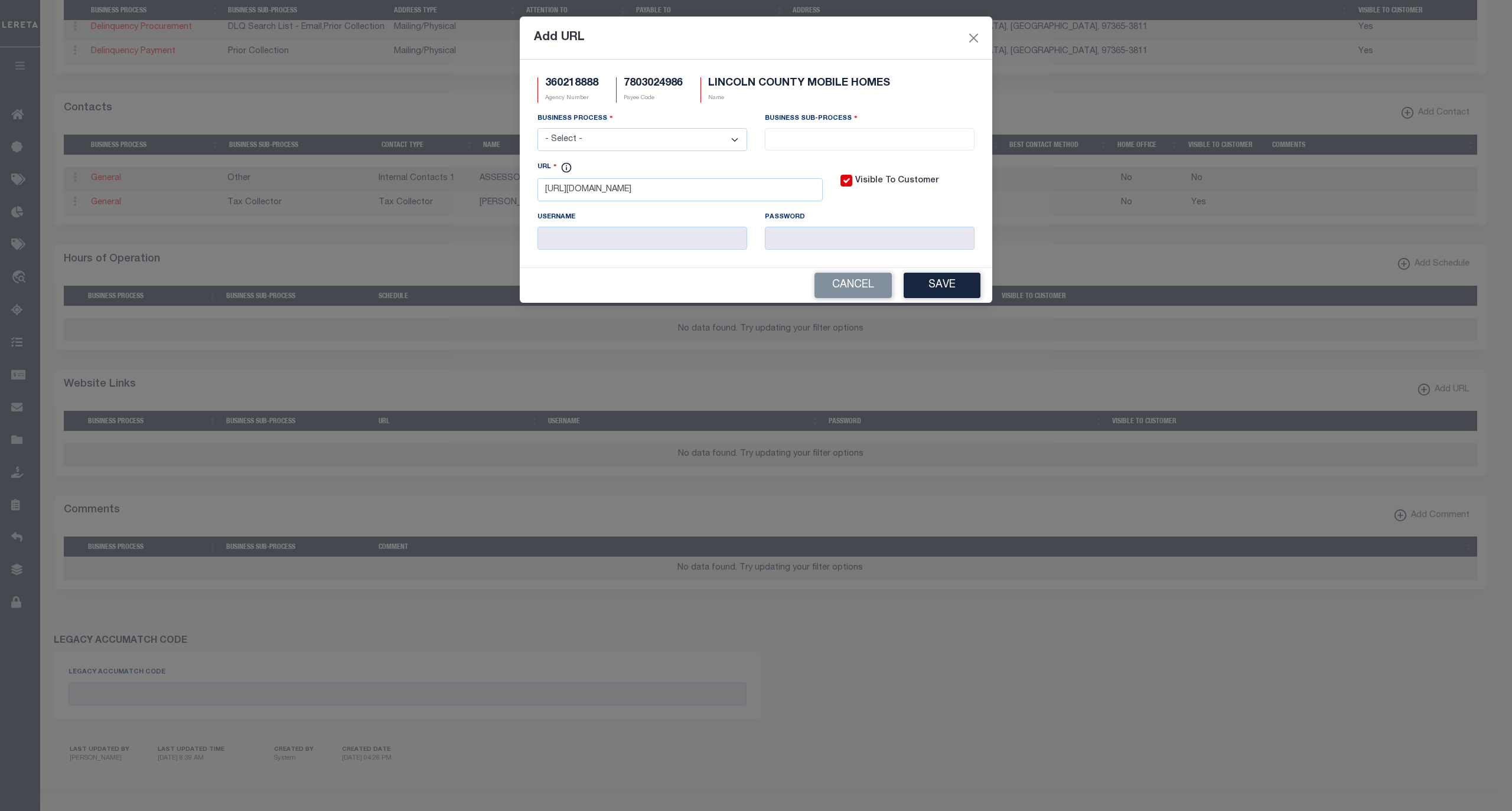
select select "6"
click at [537, 130] on select "- Select - All Automation Bill Request Delinquency Payment Delinquency Procurem…" at bounding box center [642, 139] width 209 height 23
click at [807, 138] on input "search" at bounding box center [869, 138] width 202 height 13
select select "39"
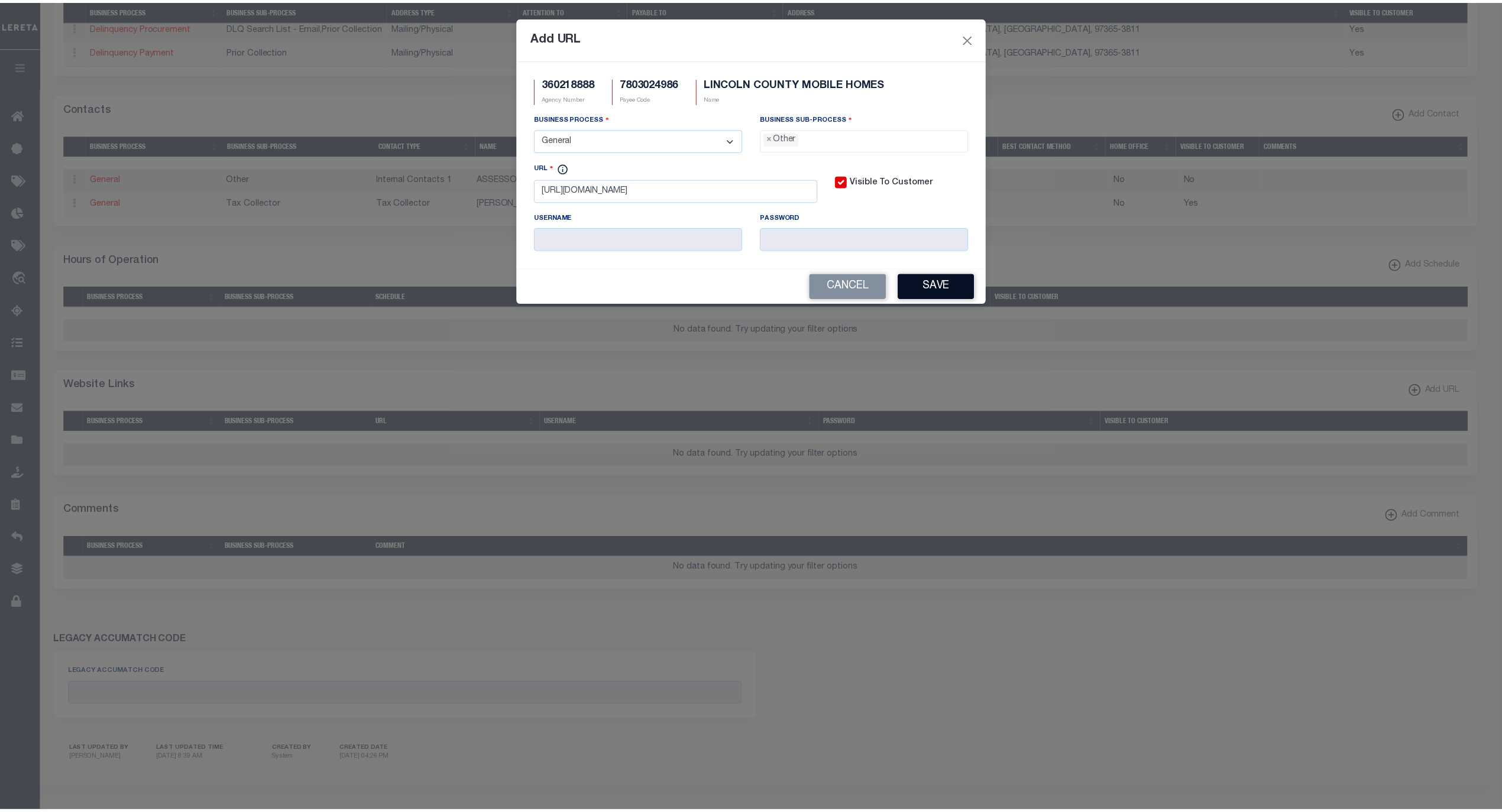
scroll to position [20, 0]
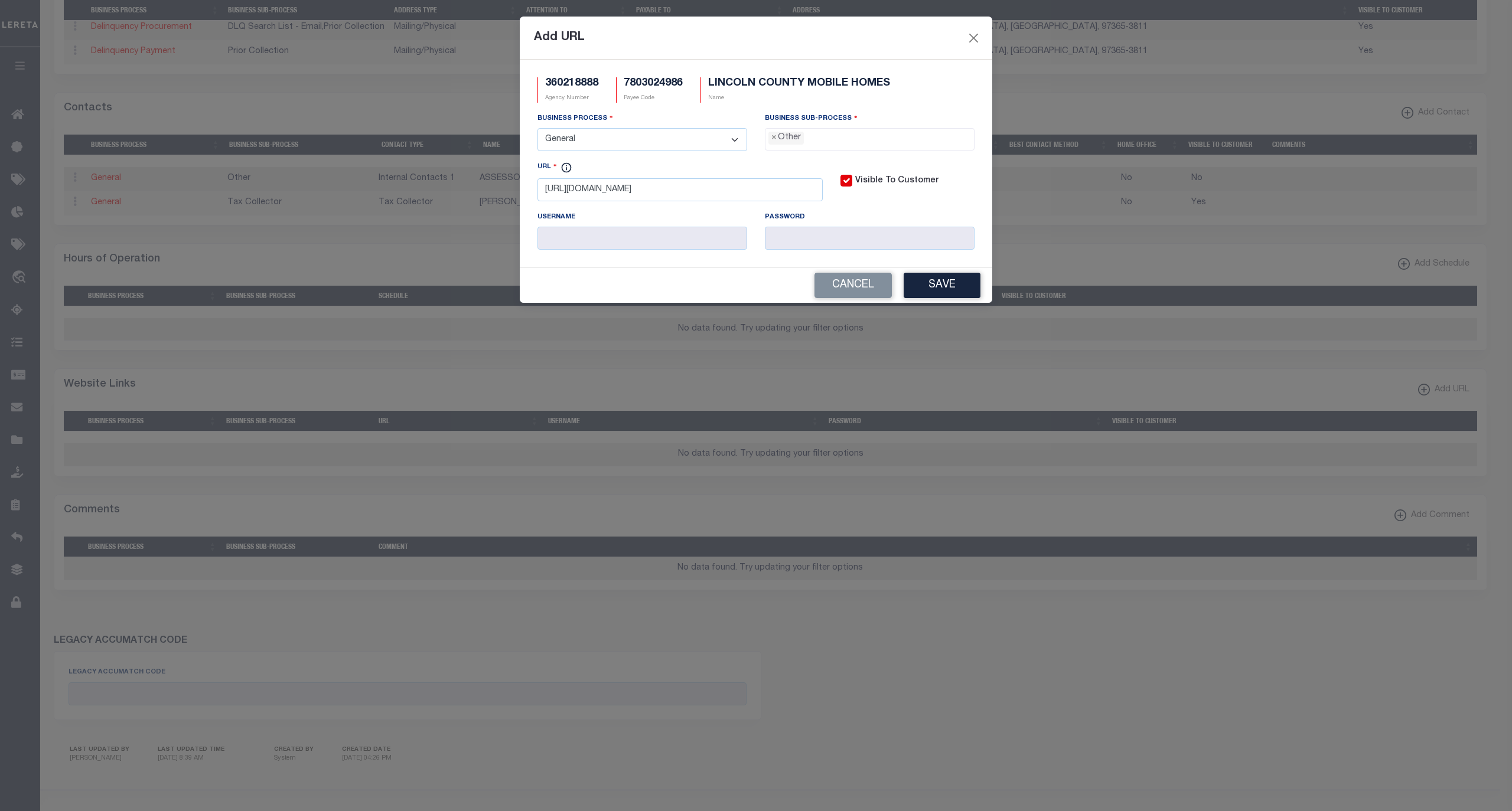
drag, startPoint x: 938, startPoint y: 286, endPoint x: 928, endPoint y: 289, distance: 10.4
click at [938, 287] on button "Save" at bounding box center [942, 285] width 77 height 25
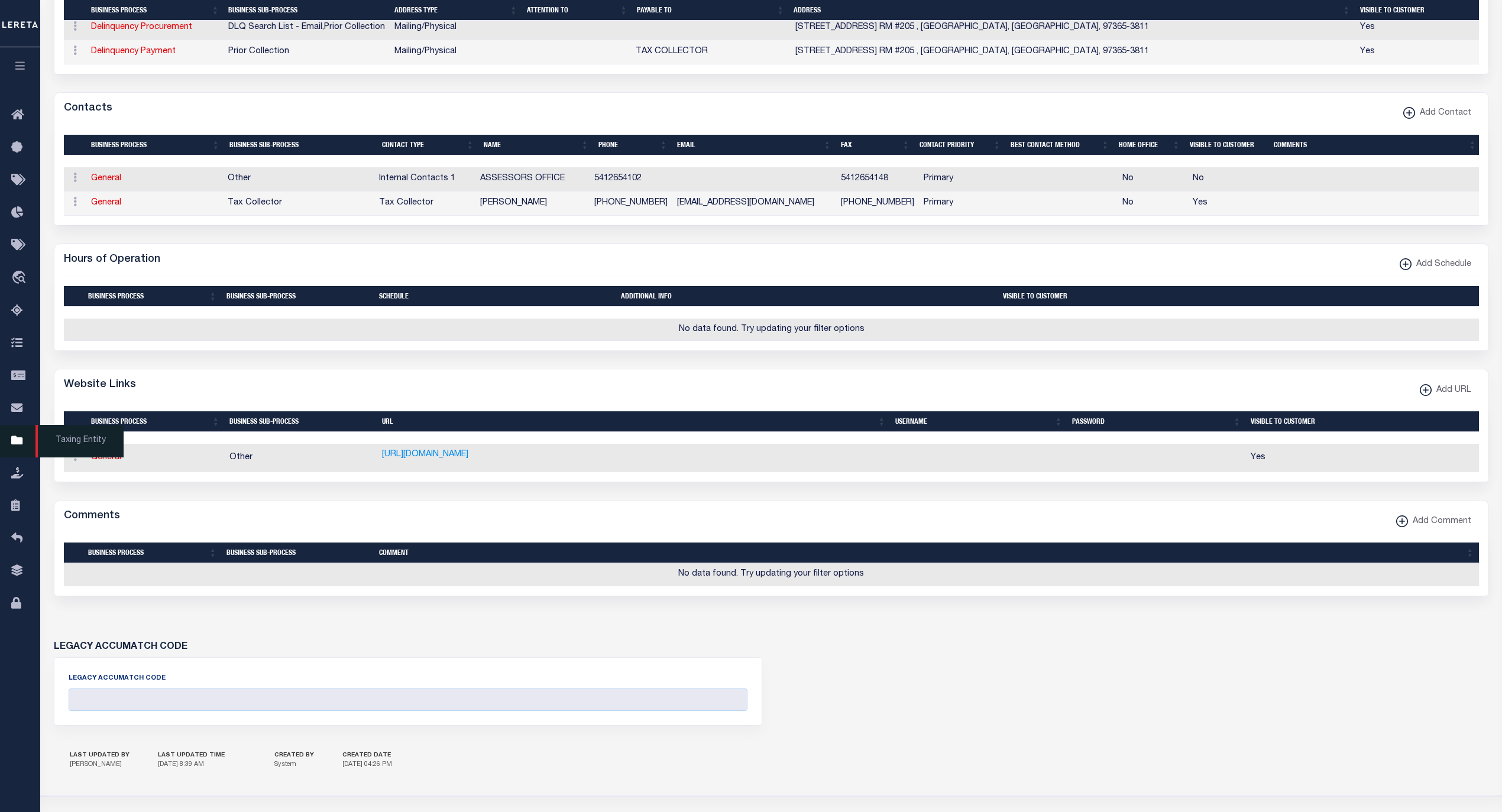
click at [59, 443] on span "Taxing Entity" at bounding box center [79, 441] width 88 height 32
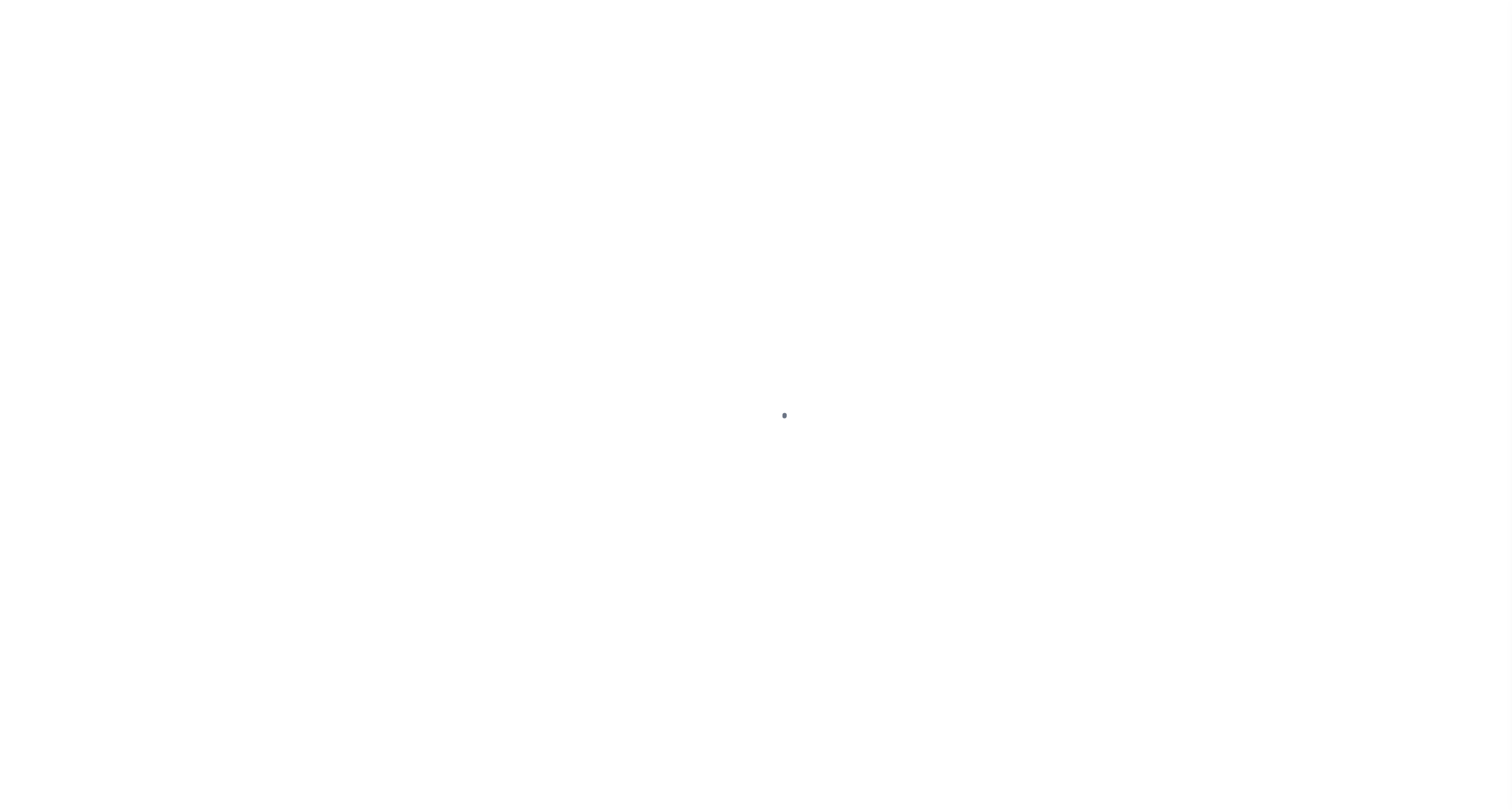
select select
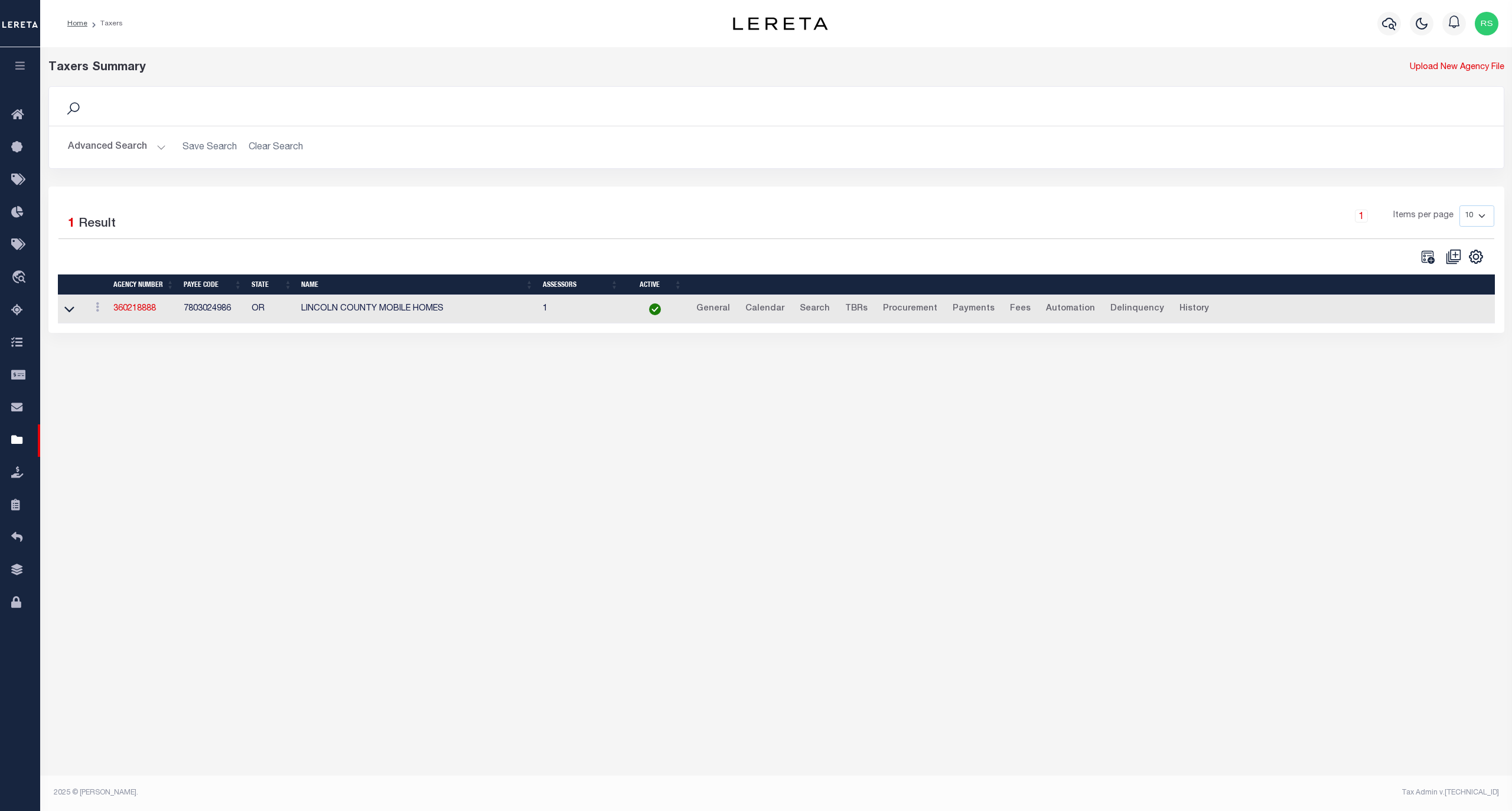
click at [99, 150] on button "Advanced Search" at bounding box center [116, 147] width 98 height 23
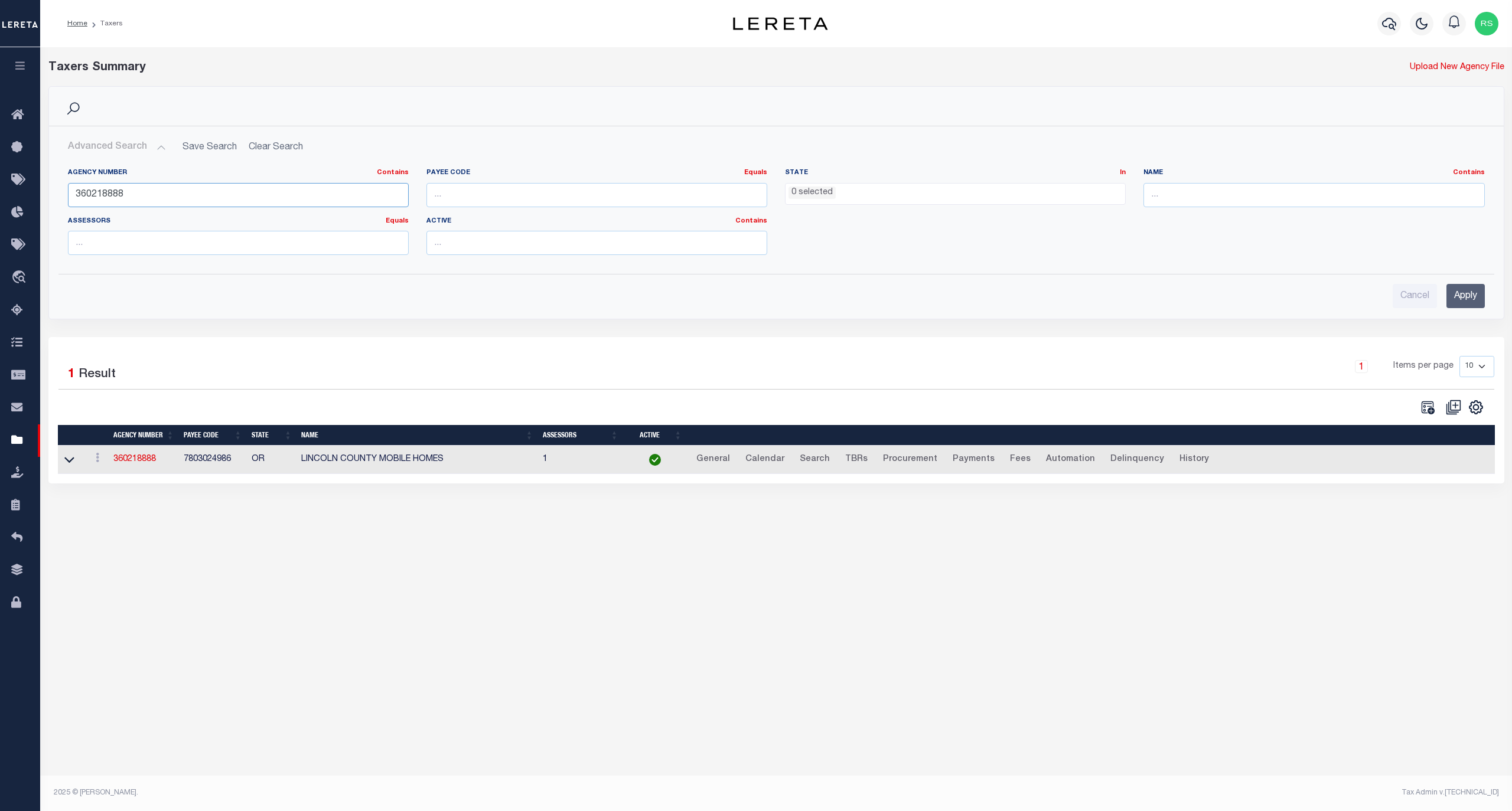
click at [116, 194] on input "360218888" at bounding box center [238, 194] width 340 height 24
drag, startPoint x: 116, startPoint y: 194, endPoint x: 113, endPoint y: 186, distance: 8.5
click at [114, 186] on input "360218888" at bounding box center [238, 194] width 340 height 24
paste input "0090"
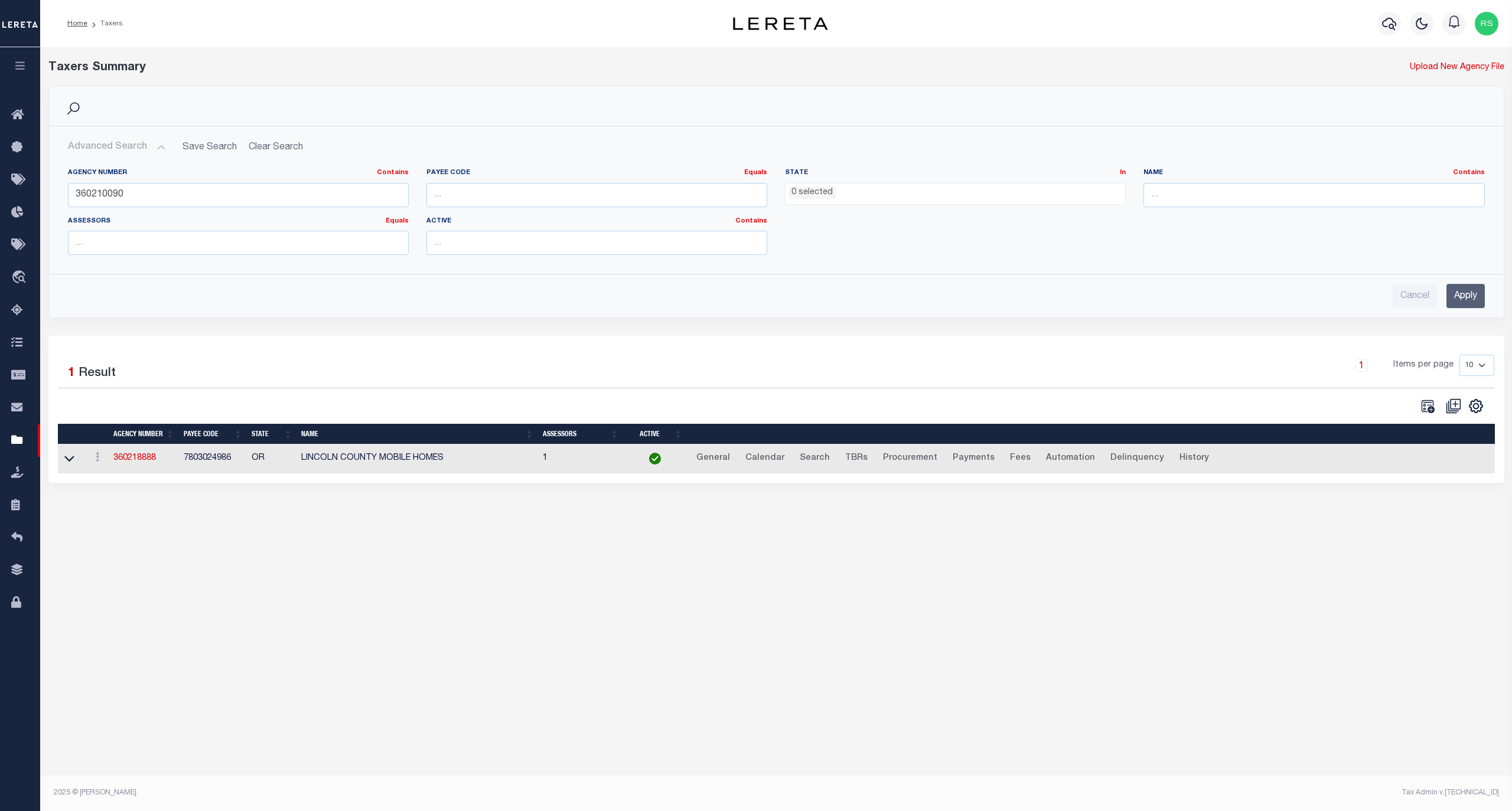
click at [1446, 301] on input "Apply" at bounding box center [1466, 295] width 38 height 24
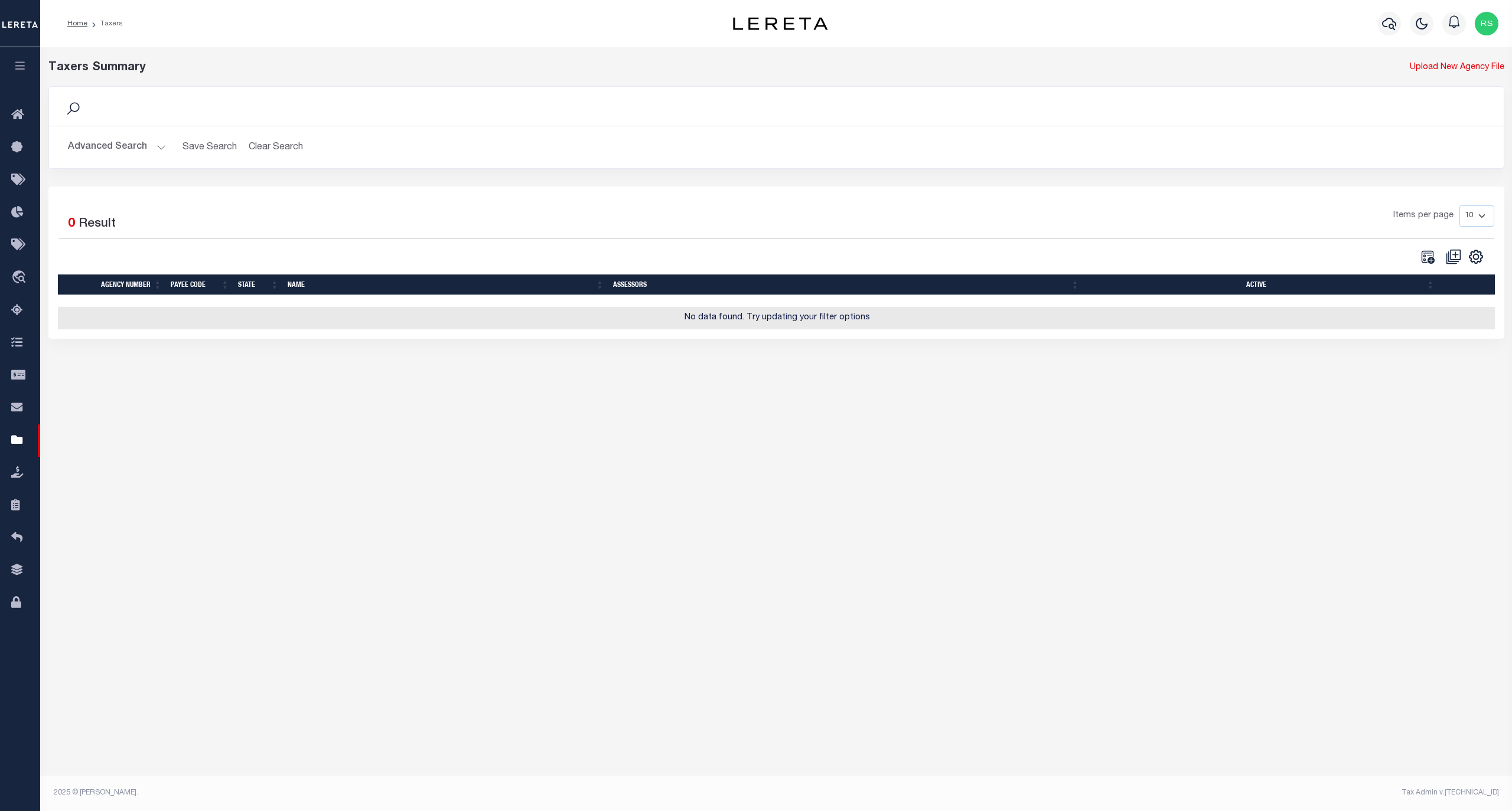
click at [108, 147] on button "Advanced Search" at bounding box center [116, 147] width 98 height 23
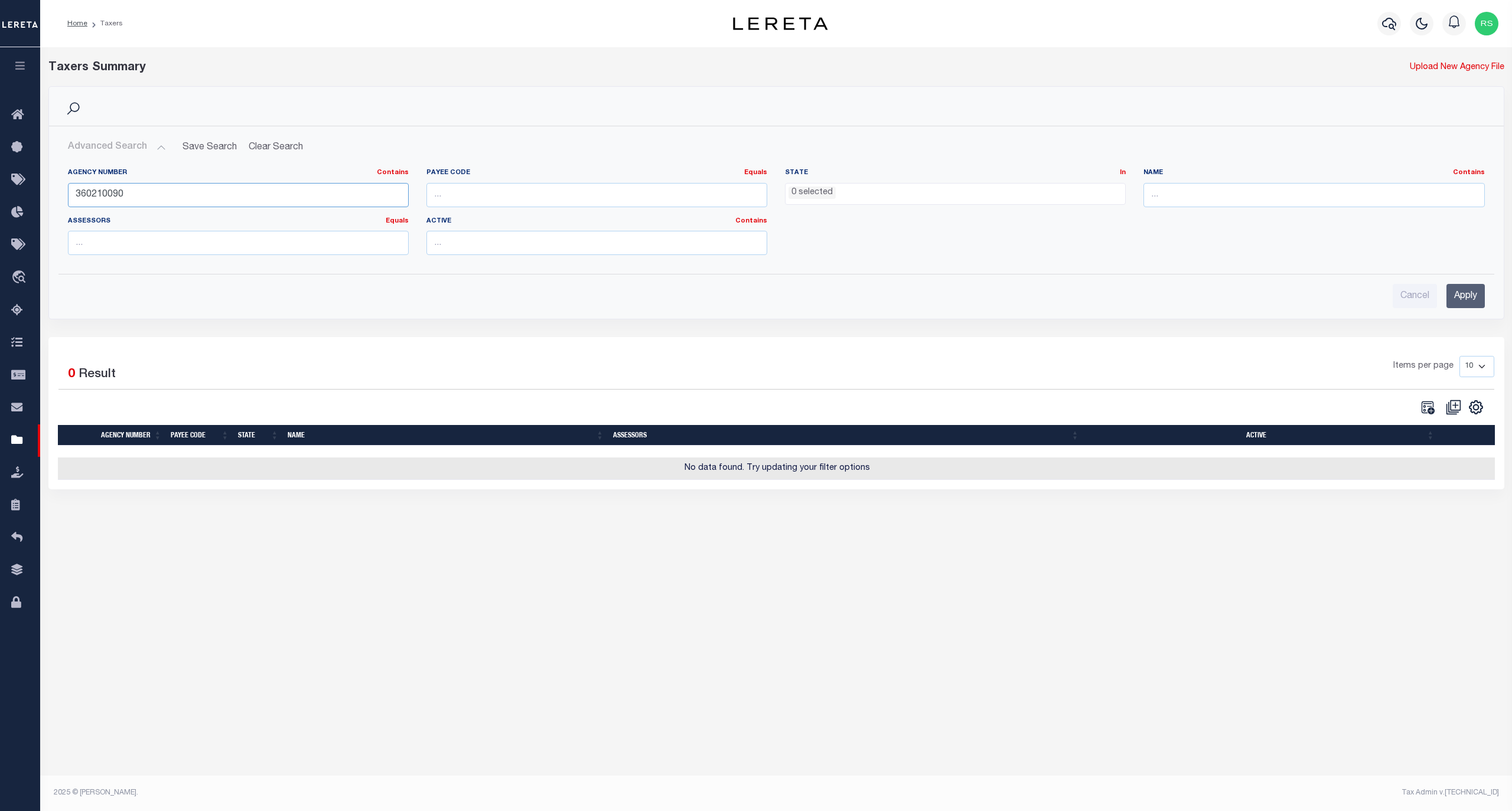
click at [141, 196] on input "360210090" at bounding box center [238, 194] width 340 height 24
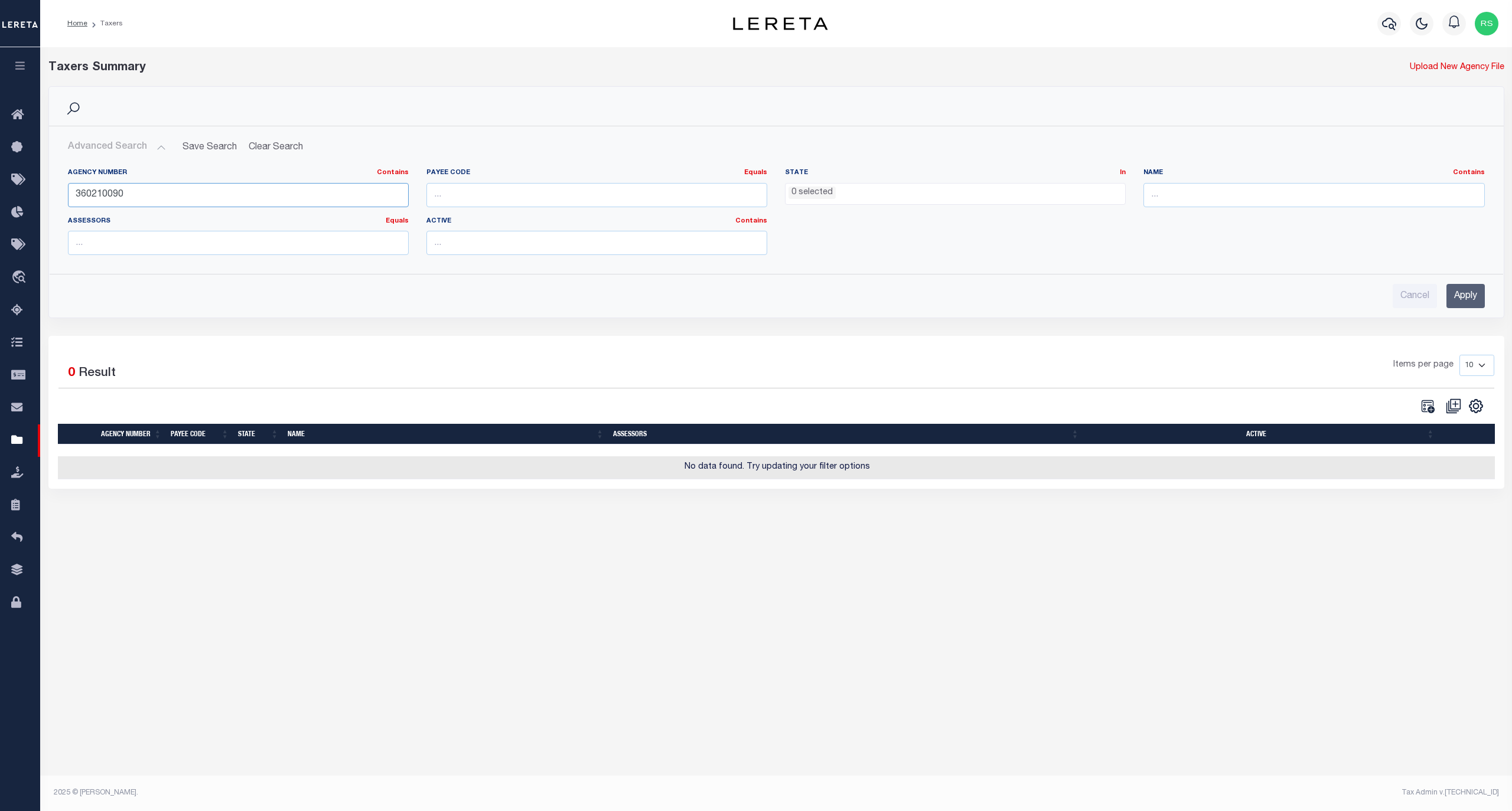
paste input "70041718"
type input "370041718"
click at [1457, 293] on input "Apply" at bounding box center [1466, 295] width 38 height 24
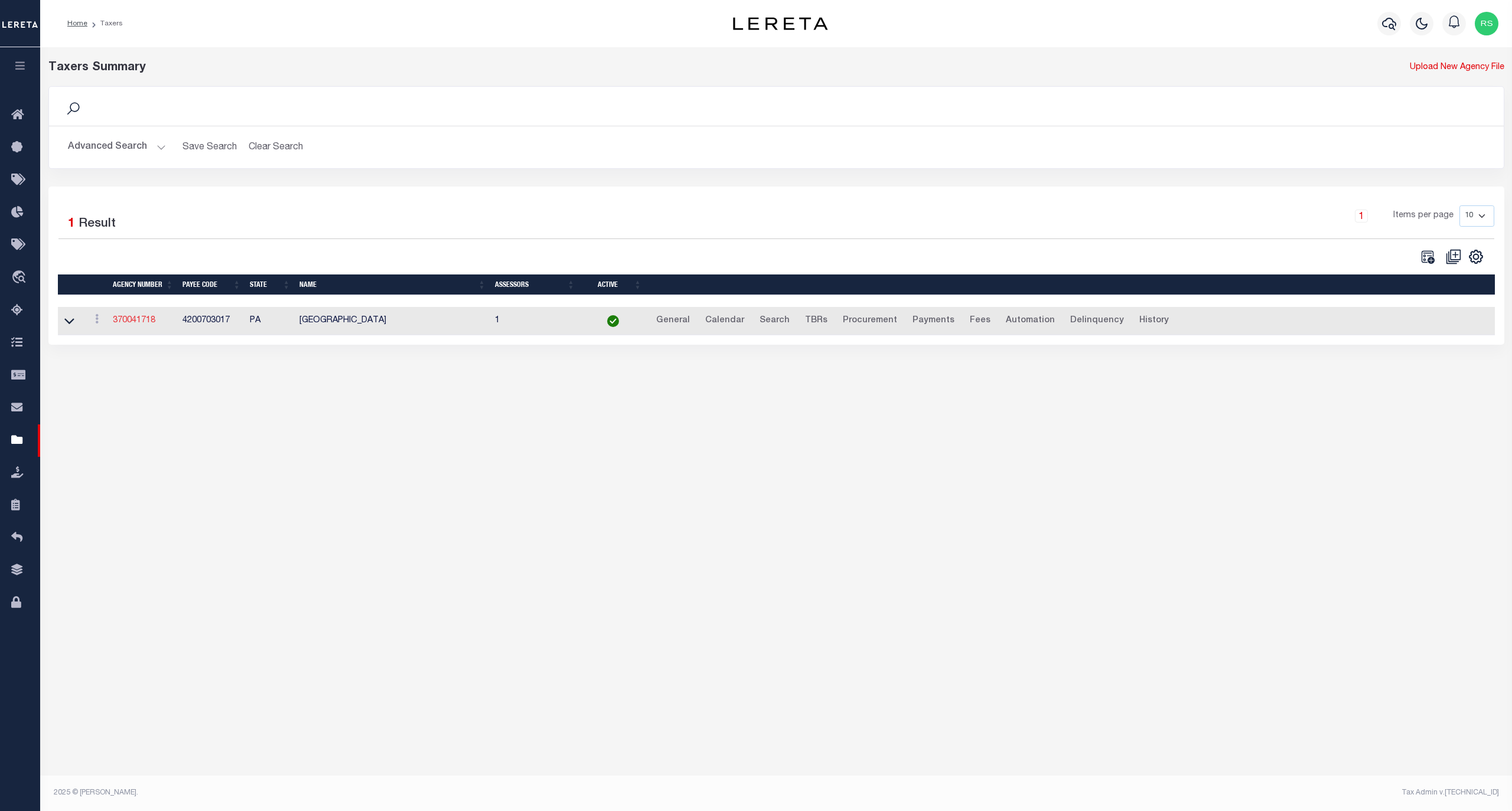
click at [133, 325] on link "370041718" at bounding box center [134, 320] width 43 height 8
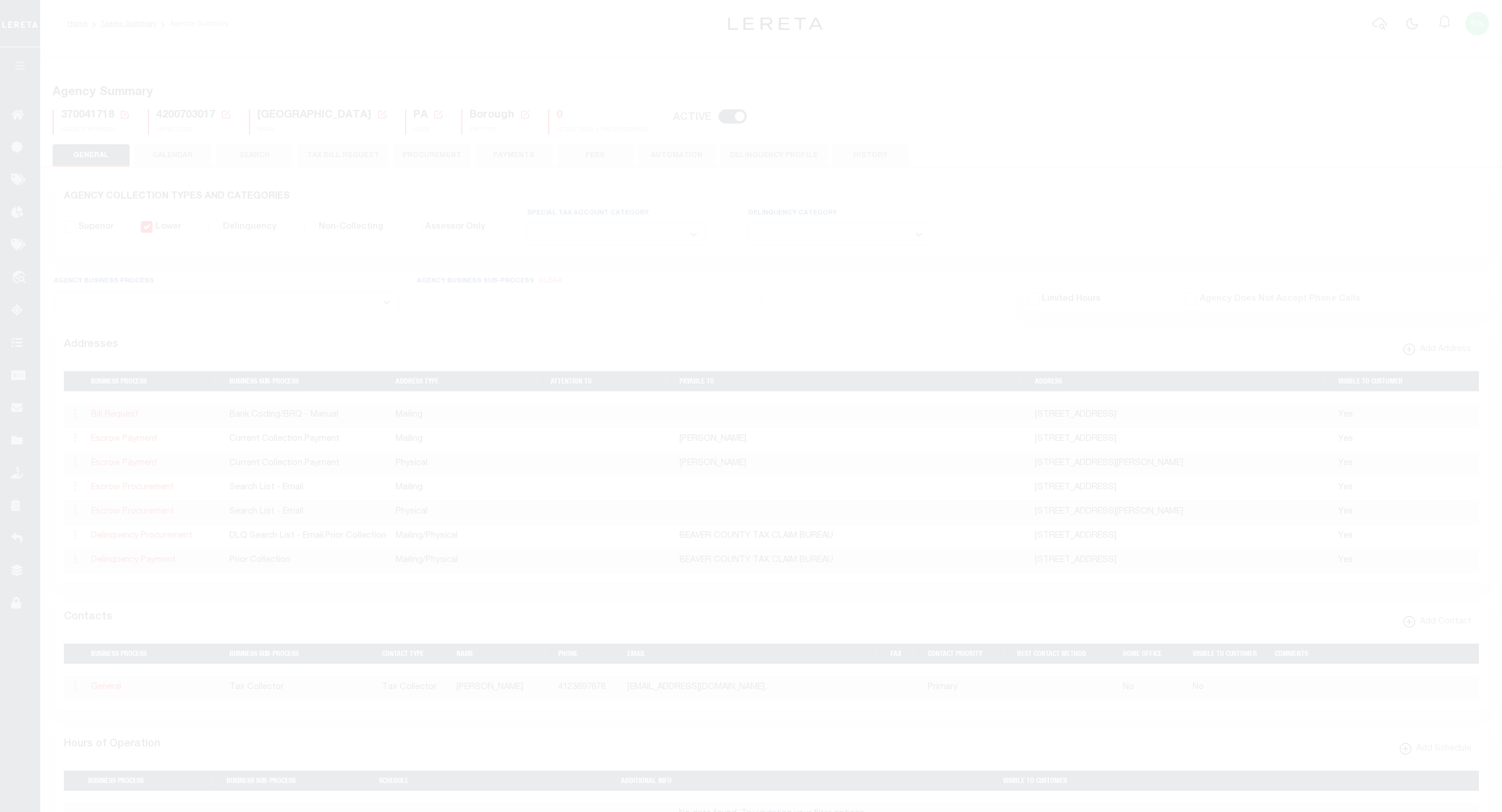
select select
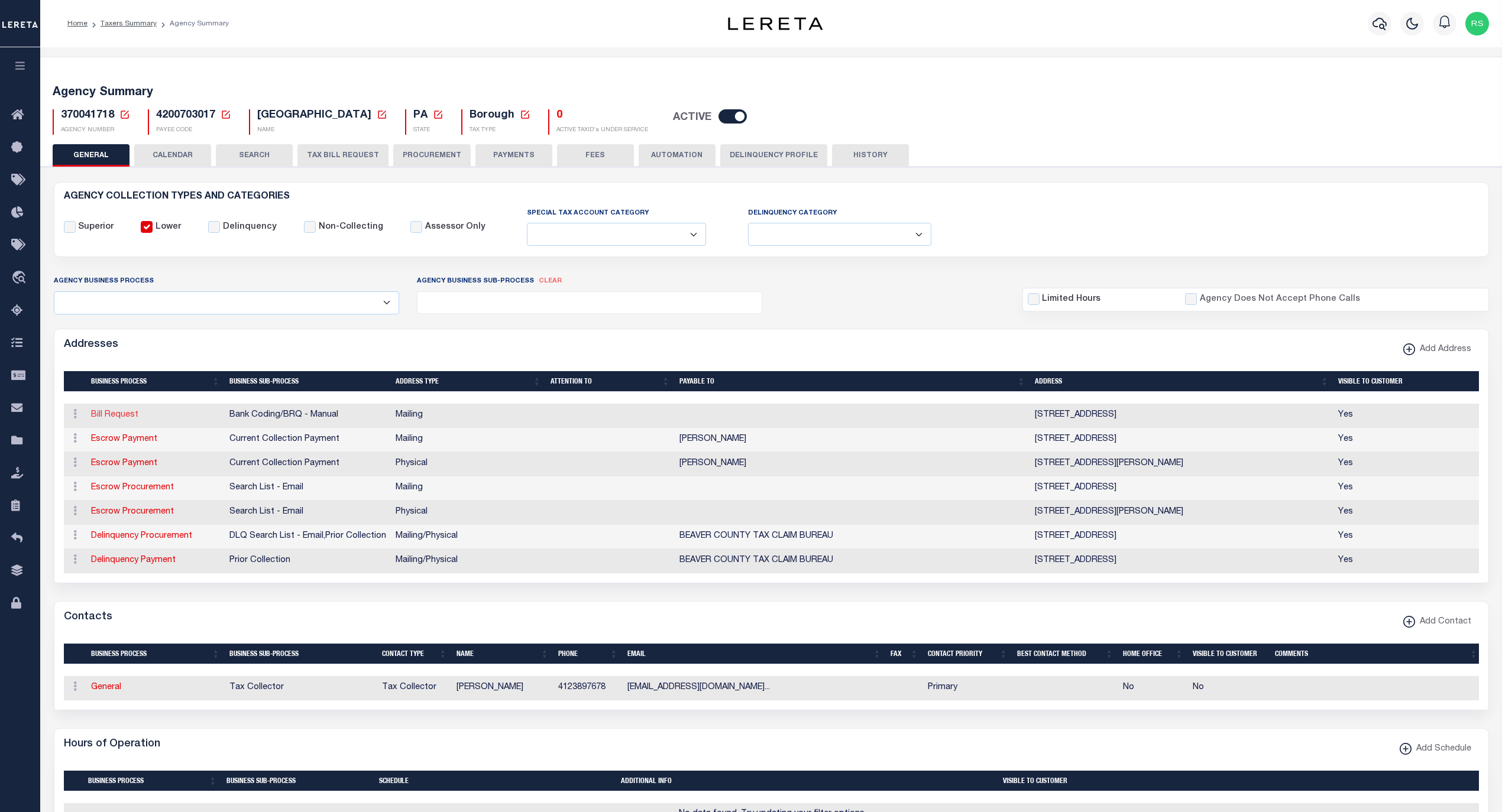
click at [123, 416] on link "Bill Request" at bounding box center [114, 414] width 47 height 8
select select "1"
checkbox input "false"
select select
type input "PO BOX 22"
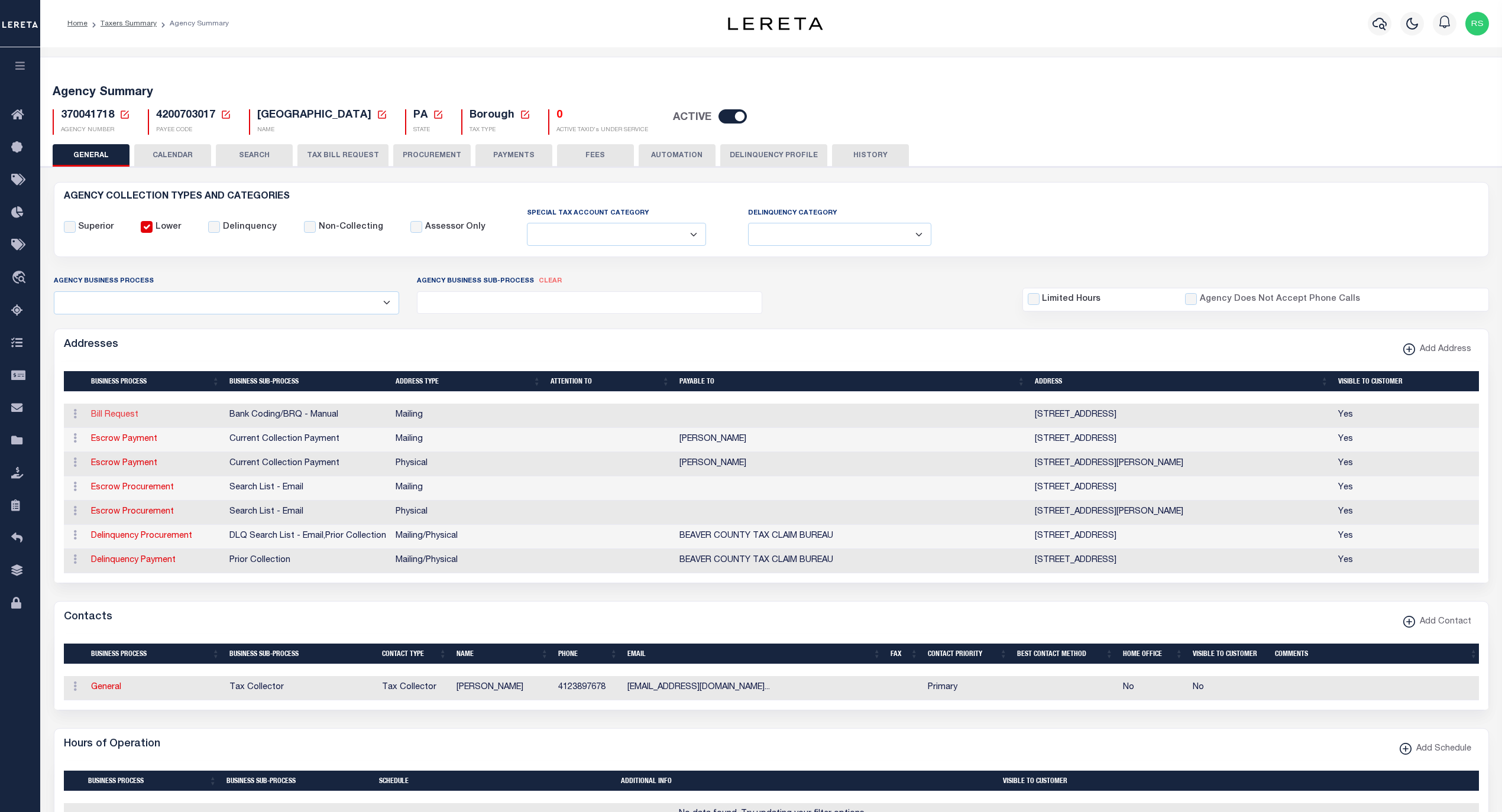
type input "[GEOGRAPHIC_DATA]"
select select "PA"
type input "15043"
checkbox input "true"
select select "1"
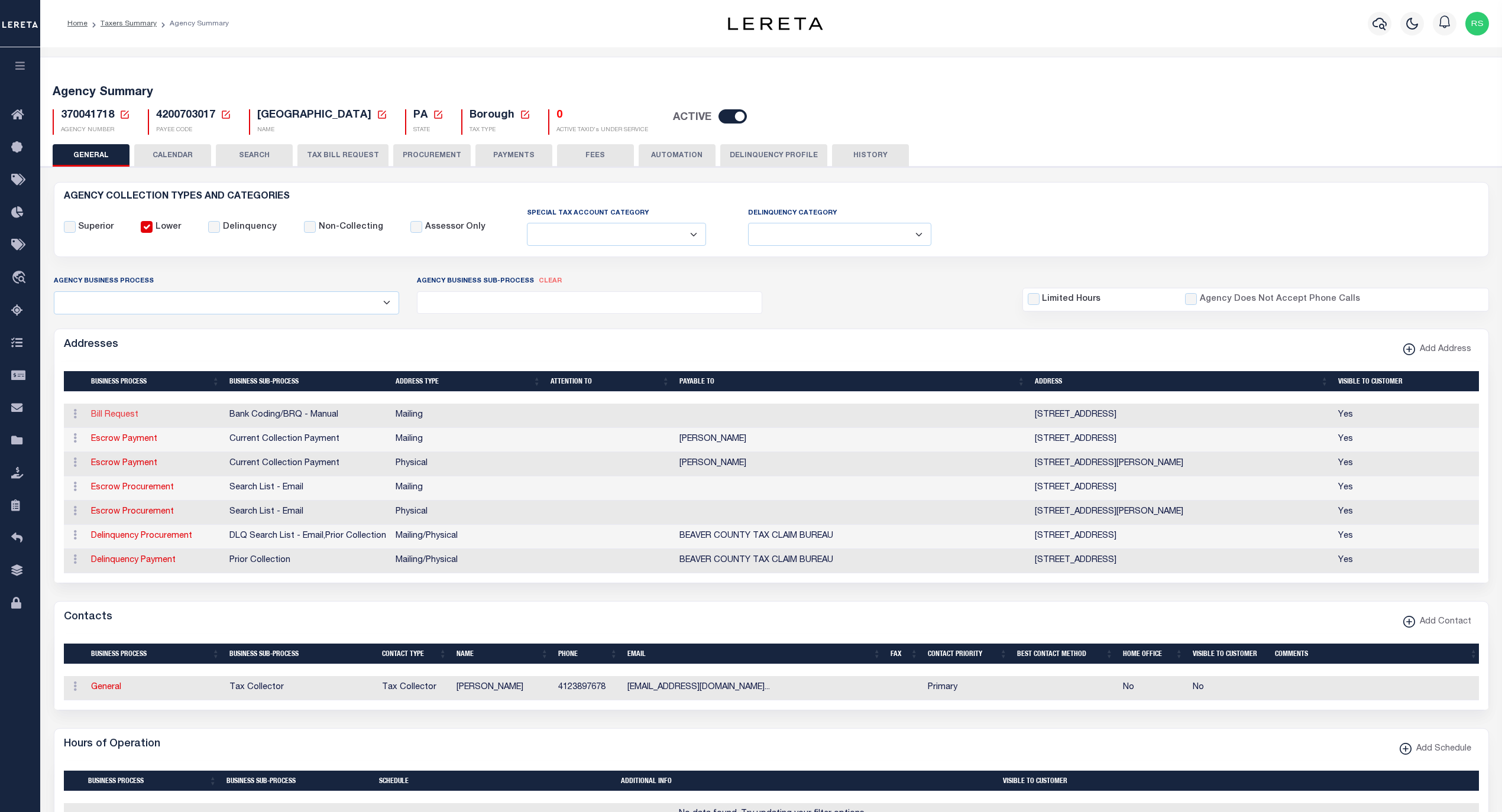
select select "2"
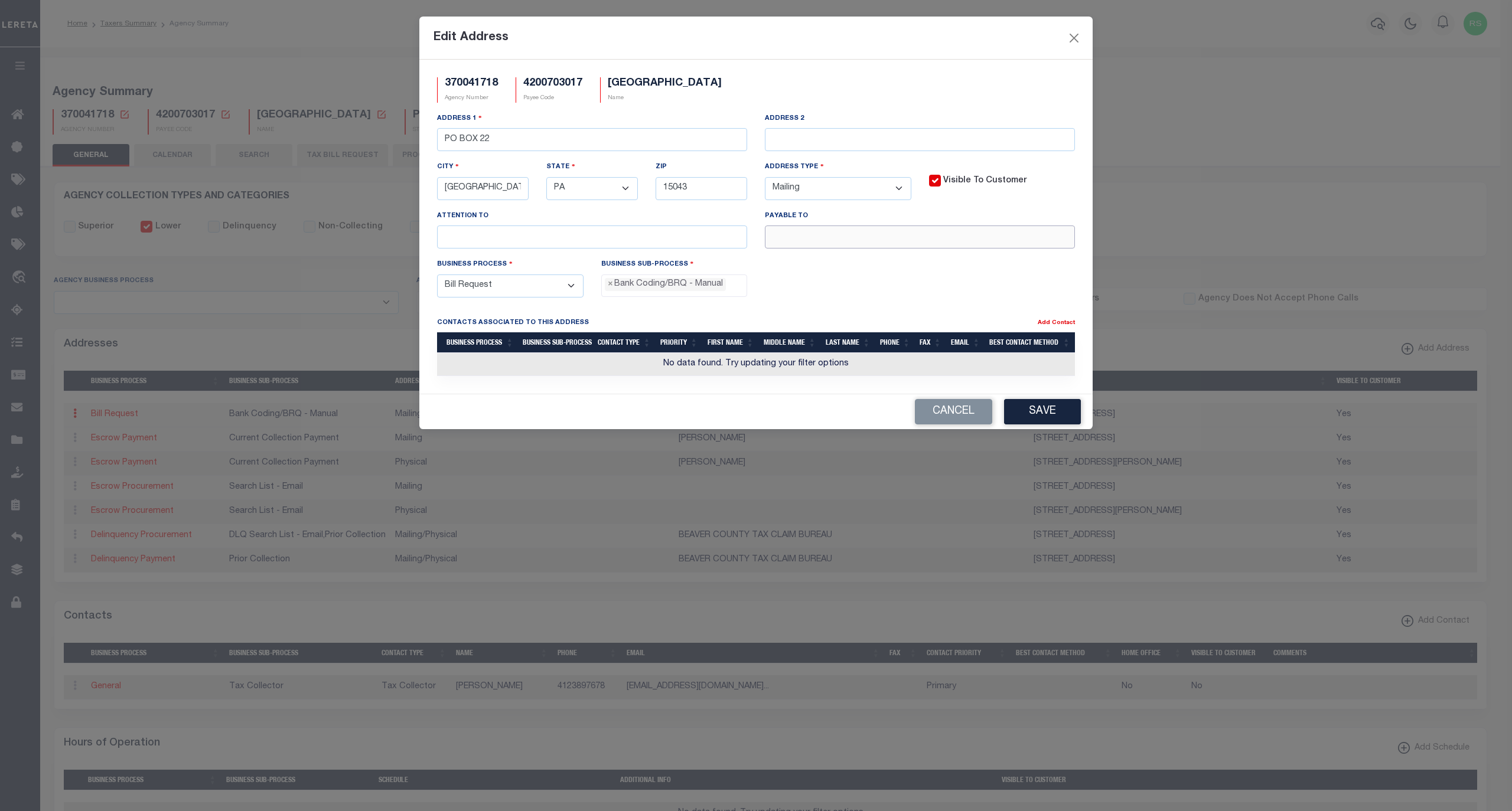
click at [889, 236] on input "text" at bounding box center [920, 236] width 310 height 23
paste input "[PERSON_NAME]"
type input "[PERSON_NAME]"
click at [1058, 421] on button "Save" at bounding box center [1042, 412] width 77 height 25
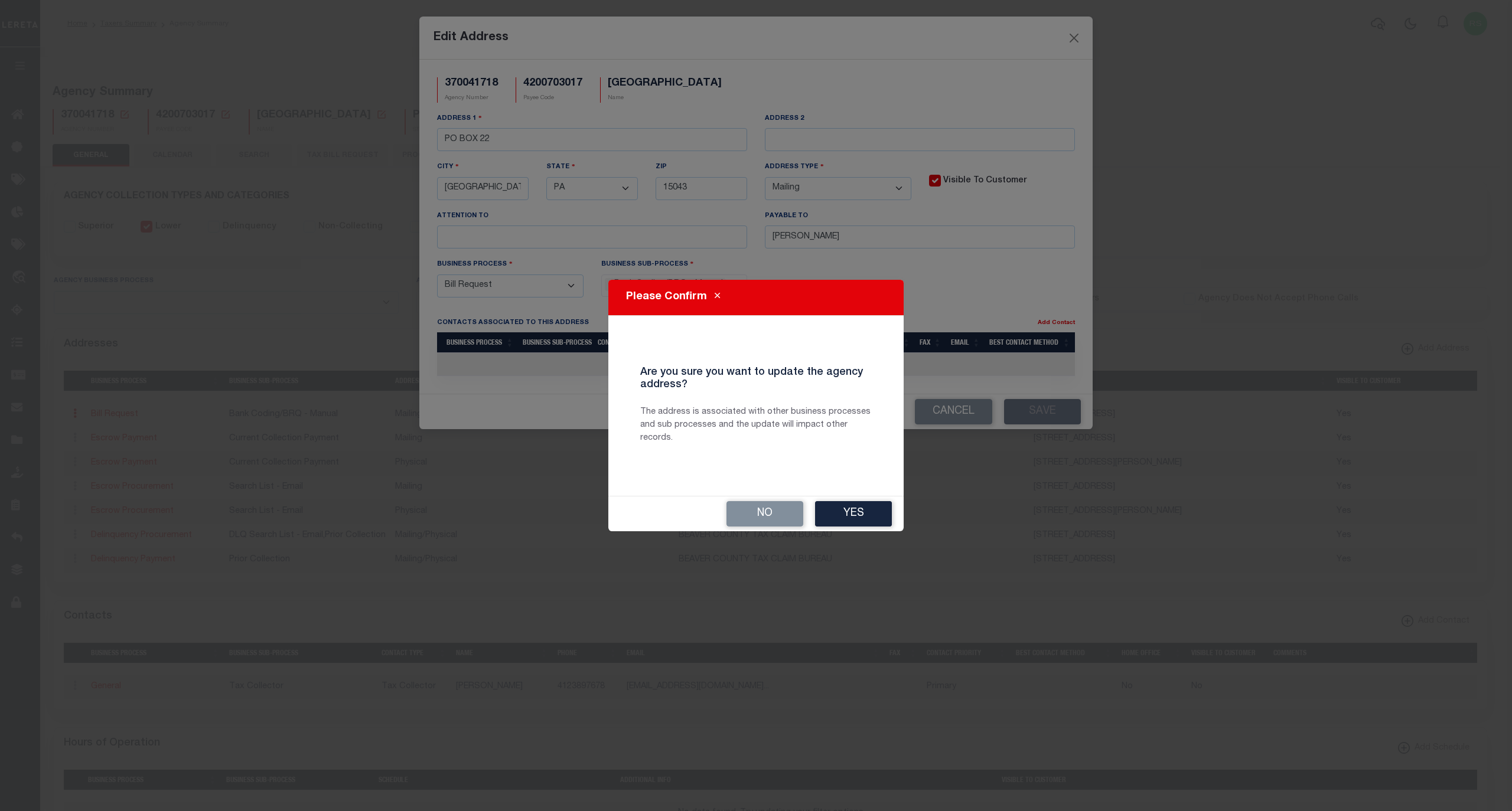
click at [867, 513] on button "Yes" at bounding box center [853, 513] width 77 height 25
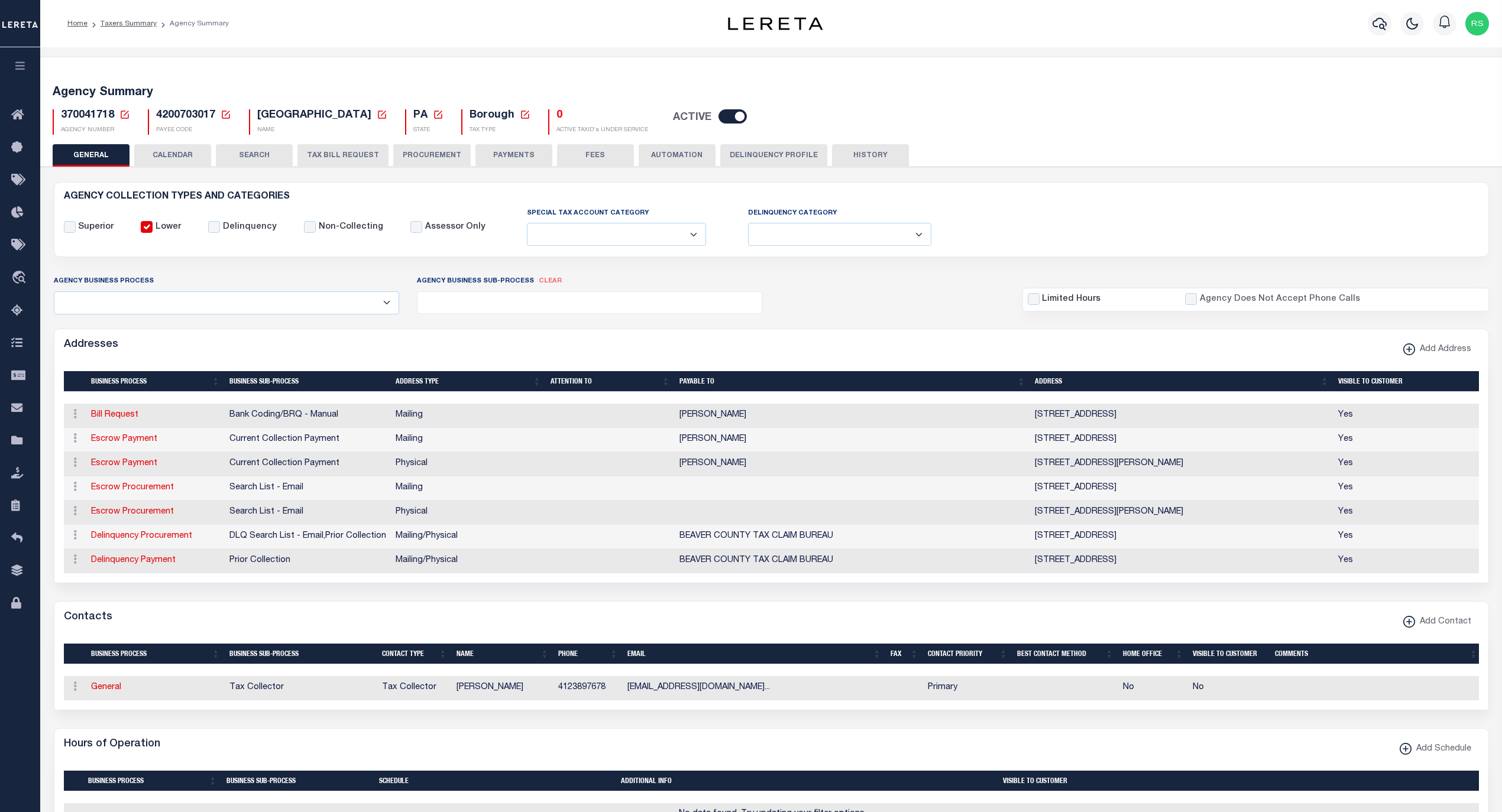
click at [564, 154] on button "FEES" at bounding box center [595, 156] width 77 height 22
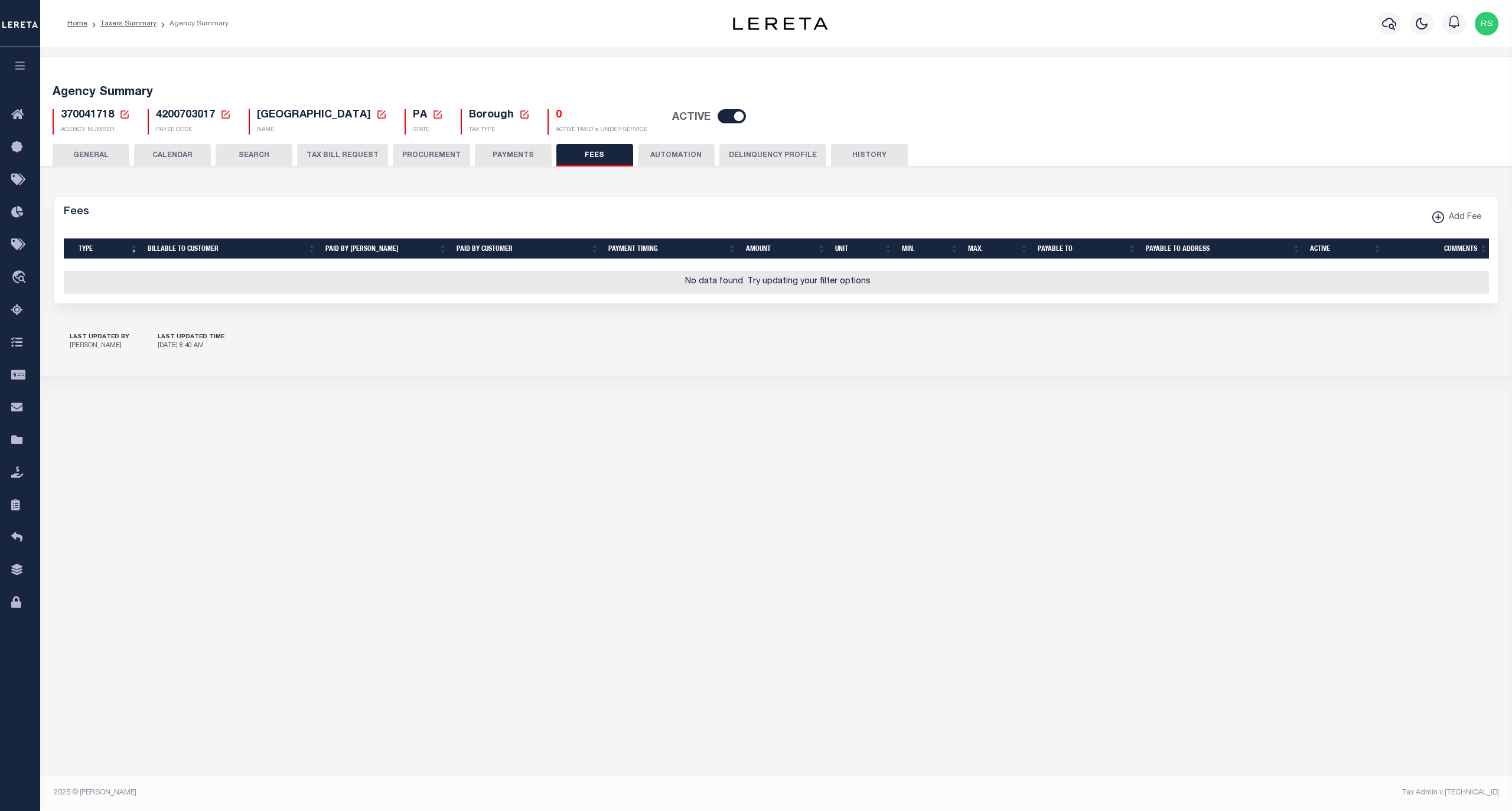
drag, startPoint x: 519, startPoint y: 152, endPoint x: 586, endPoint y: 156, distance: 67.1
click at [519, 153] on button "PAYMENTS" at bounding box center [513, 155] width 77 height 22
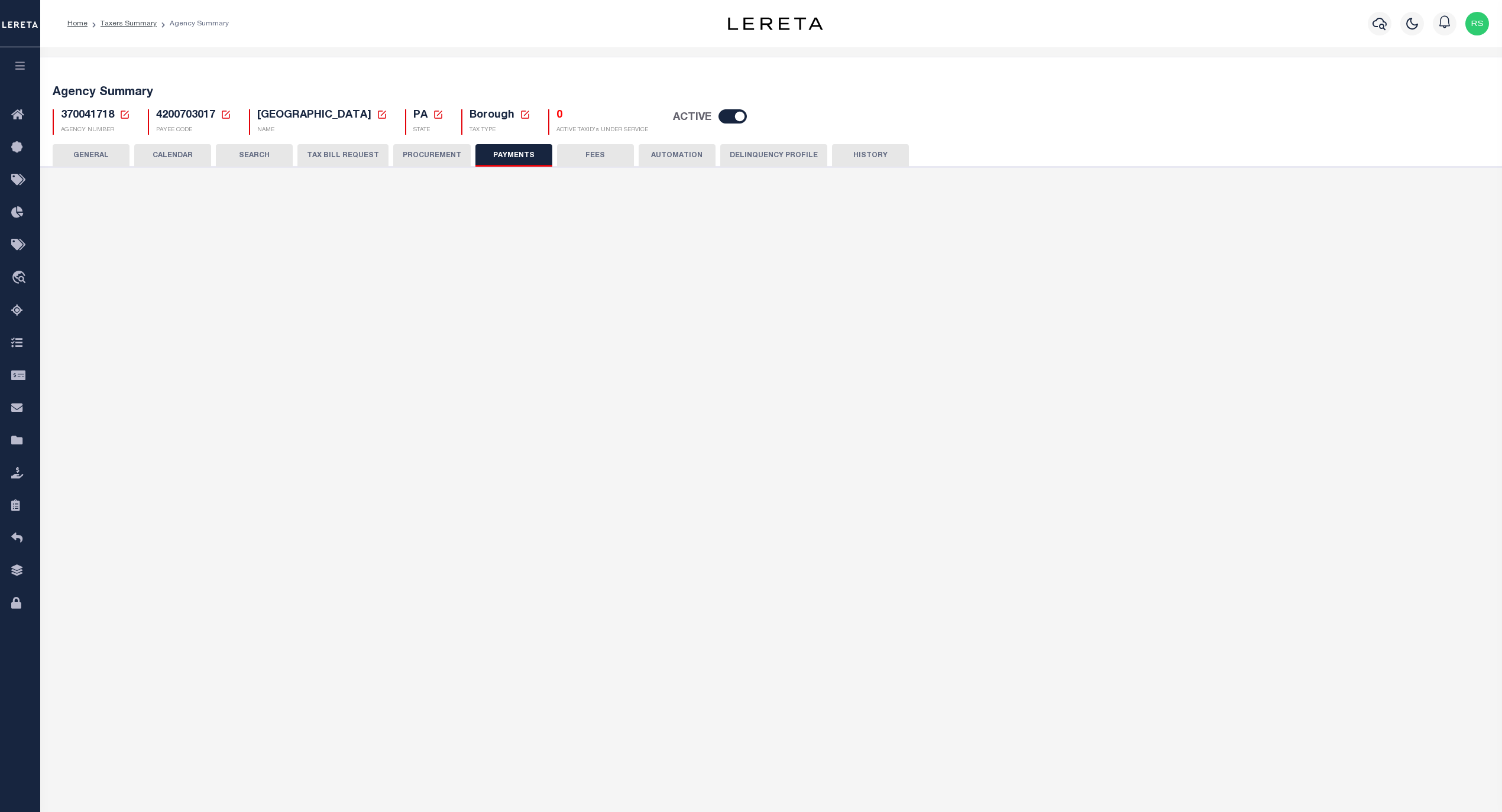
click at [586, 156] on button "FEES" at bounding box center [595, 156] width 77 height 22
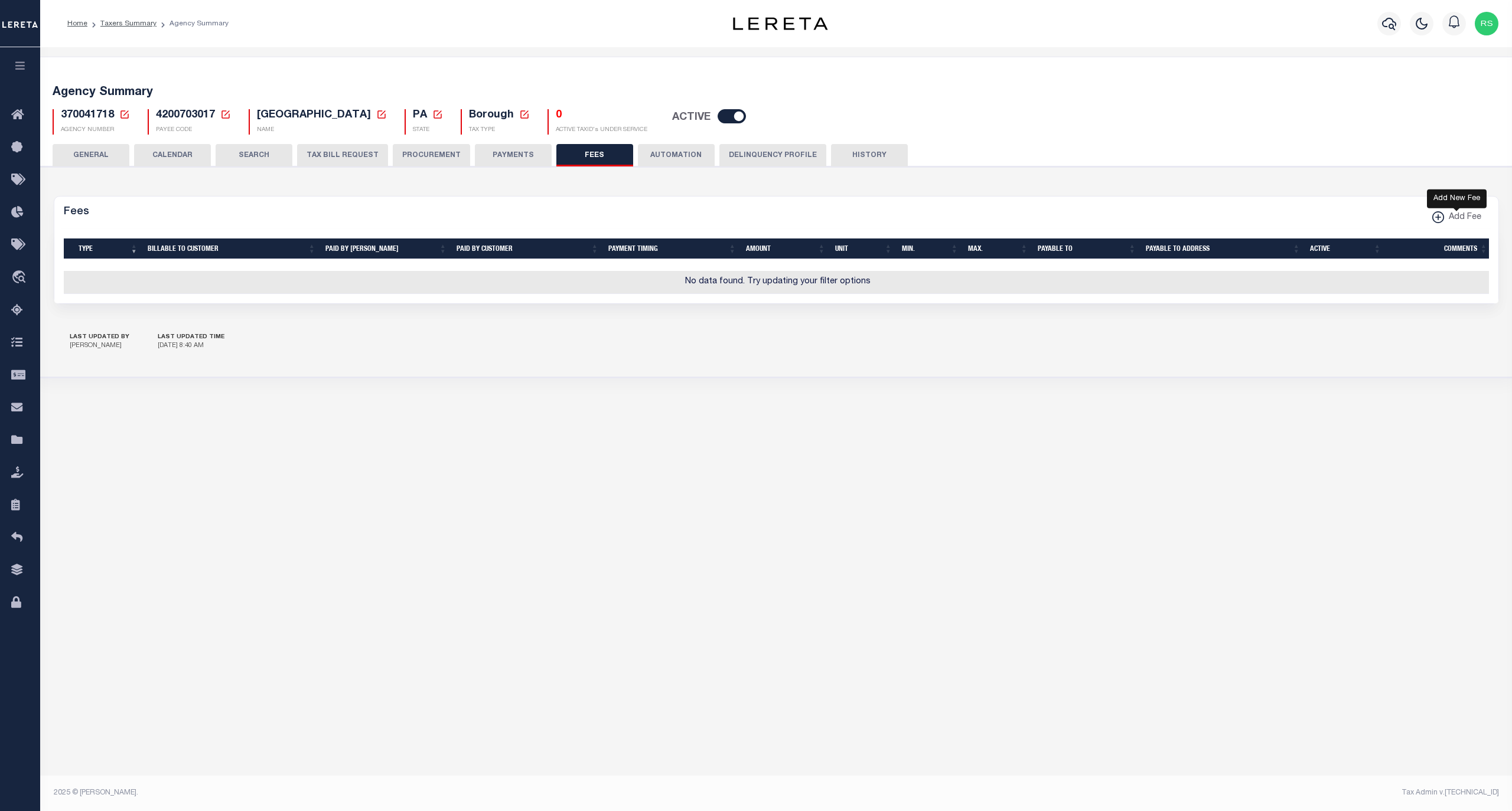
click at [1442, 216] on icon "button" at bounding box center [1438, 217] width 12 height 12
select select
checkbox input "false"
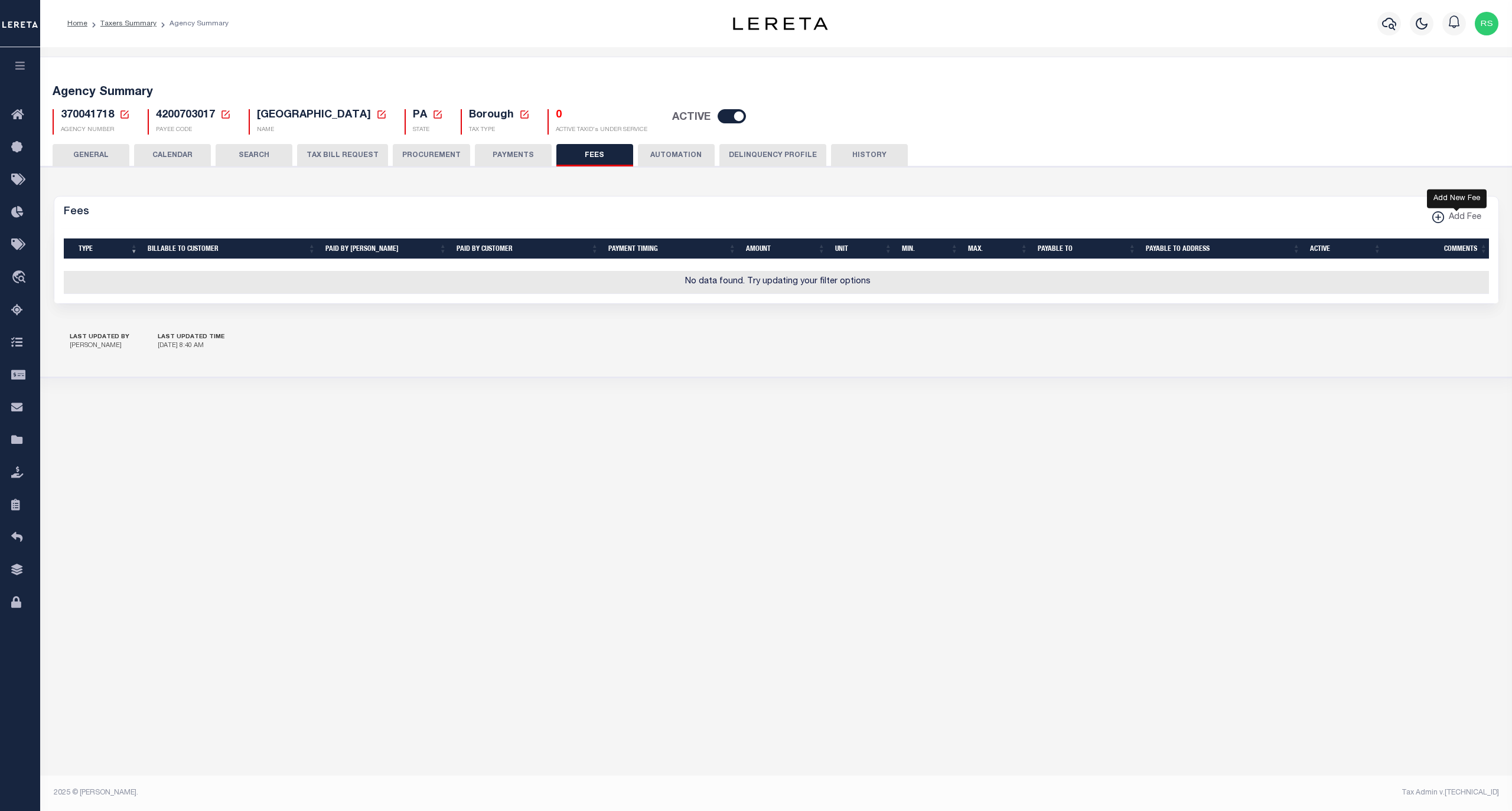
checkbox input "false"
checkbox input "true"
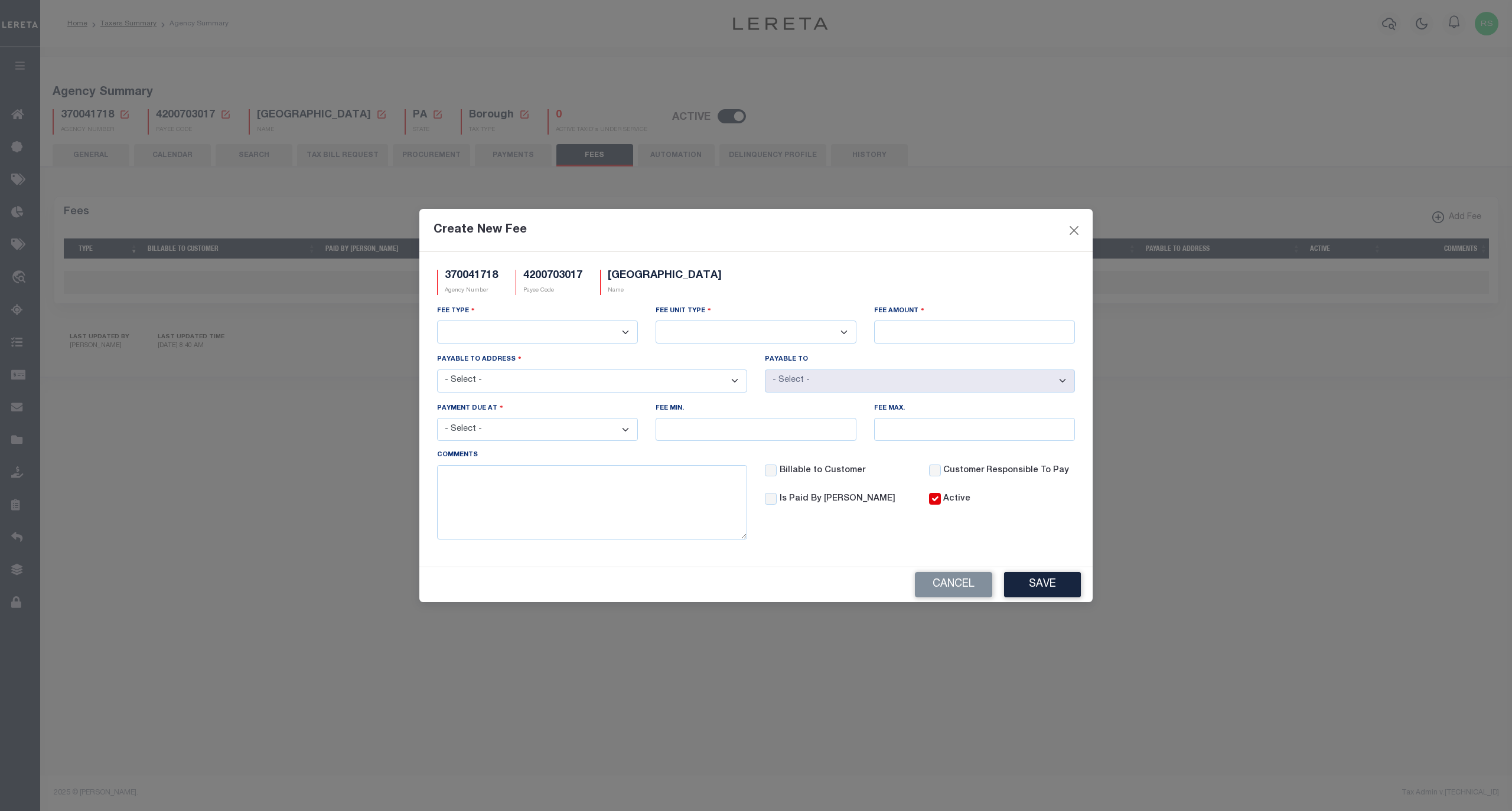
click at [551, 337] on select "3rd Party Web Extract Fee Current 3rd Party Web Extract Fee Prior Automation Fe…" at bounding box center [537, 331] width 200 height 23
select select "1"
click at [437, 320] on select "3rd Party Web Extract Fee Current 3rd Party Web Extract Fee Prior Automation Fe…" at bounding box center [537, 331] width 200 height 23
click at [751, 336] on select "Per Agency Per Agency Parcel Per B Service Parcel Per C Service Parcel Per File…" at bounding box center [756, 331] width 200 height 23
select select "7"
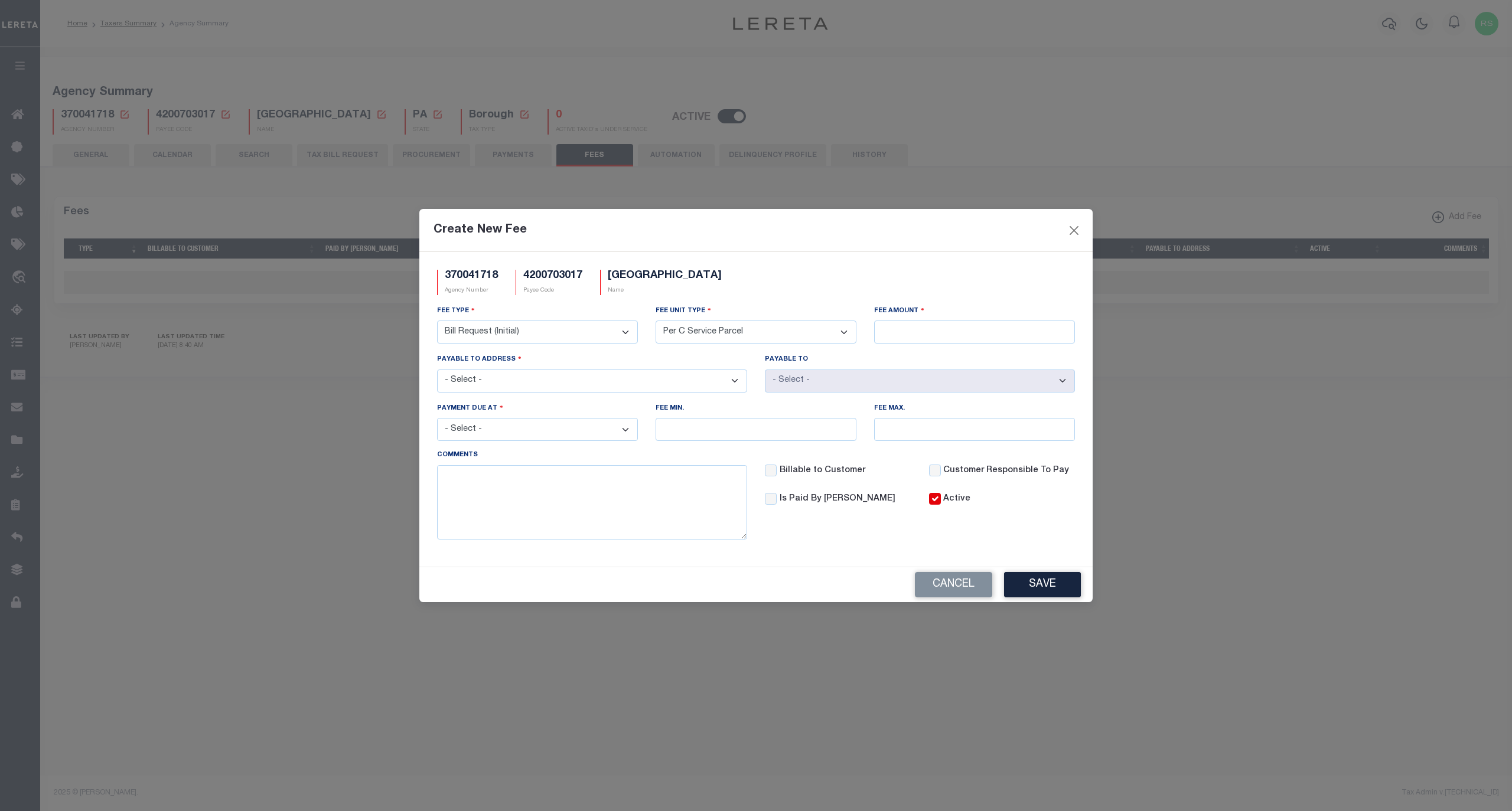
click at [656, 320] on select "Per Agency Per Agency Parcel Per B Service Parcel Per C Service Parcel Per File…" at bounding box center [756, 331] width 200 height 23
click at [912, 333] on input "Fee Amount" at bounding box center [974, 331] width 200 height 23
type input "$10.00"
click at [696, 386] on select "- Select - [STREET_ADDRESS][PERSON_NAME] [STREET_ADDRESS]" at bounding box center [592, 381] width 310 height 23
select select "12645"
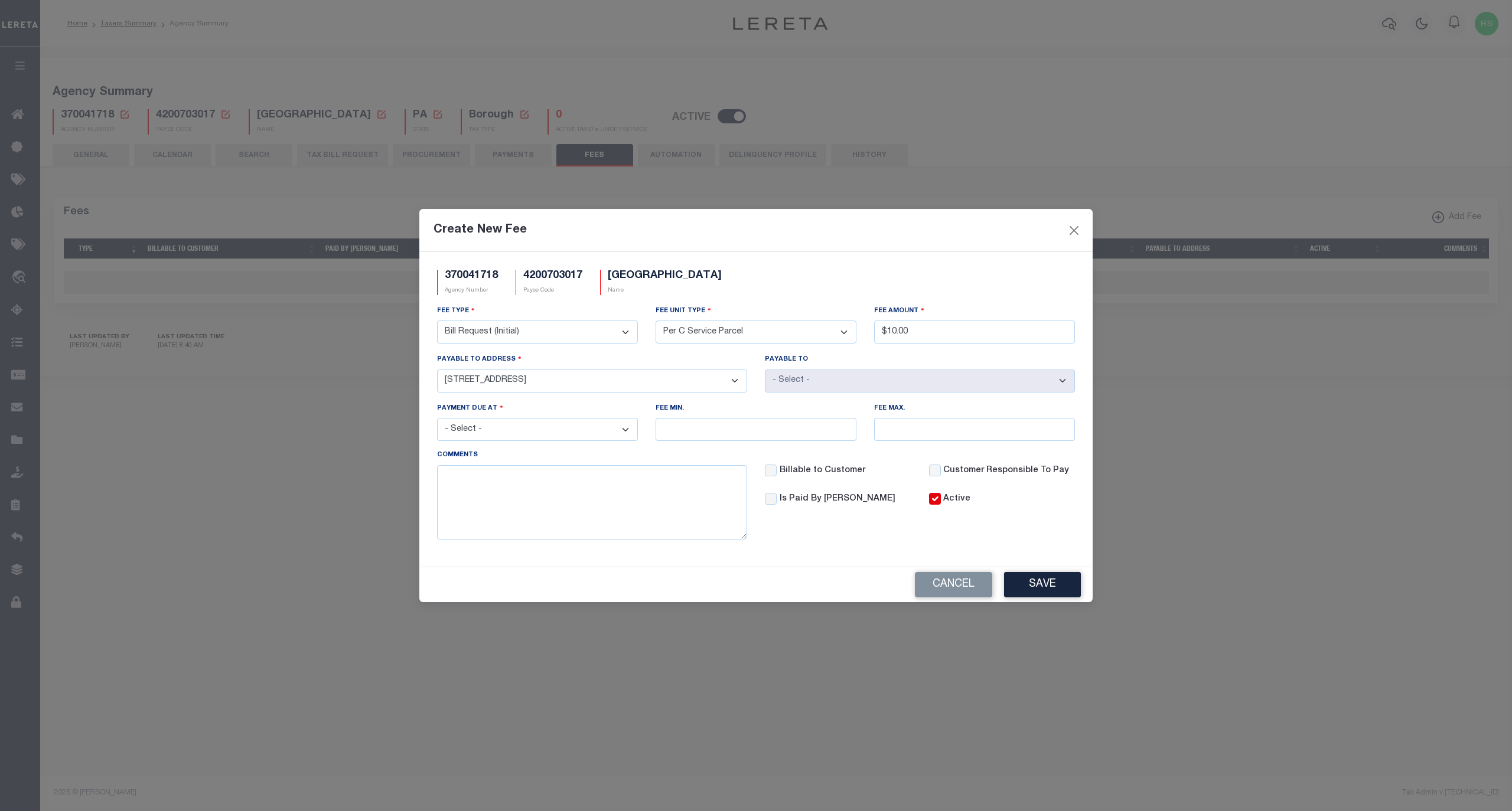
click at [437, 370] on select "- Select - [STREET_ADDRESS][PERSON_NAME] [STREET_ADDRESS]" at bounding box center [592, 381] width 310 height 23
select select "19276"
click at [626, 435] on select "- Select - File download Invoice (Prepay) Invoice (Trailing) Time of payment Ti…" at bounding box center [537, 429] width 200 height 23
select select "3"
click at [437, 421] on select "- Select - File download Invoice (Prepay) Invoice (Trailing) Time of payment Ti…" at bounding box center [537, 429] width 200 height 23
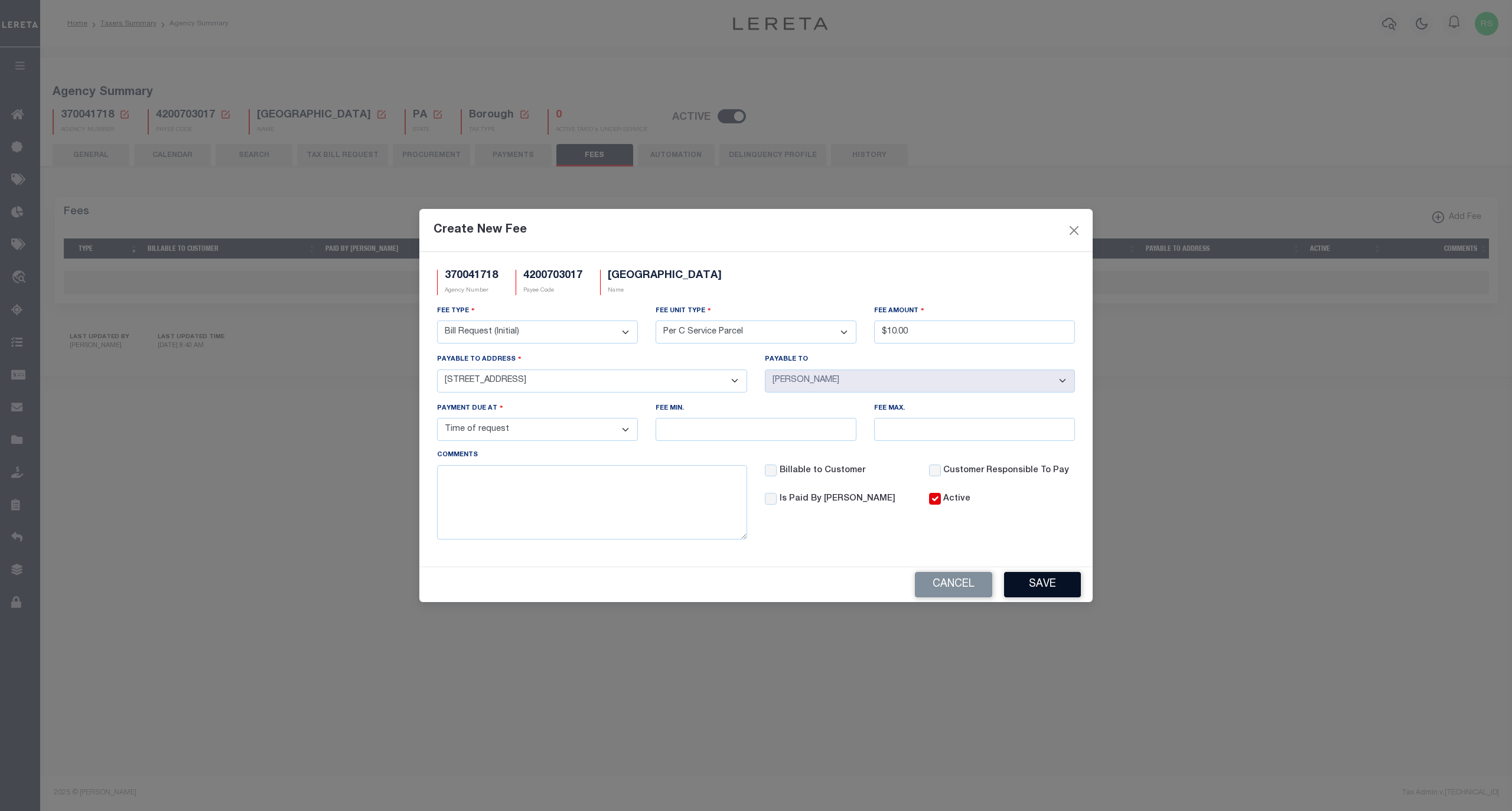
click at [1047, 593] on button "Save" at bounding box center [1042, 585] width 77 height 25
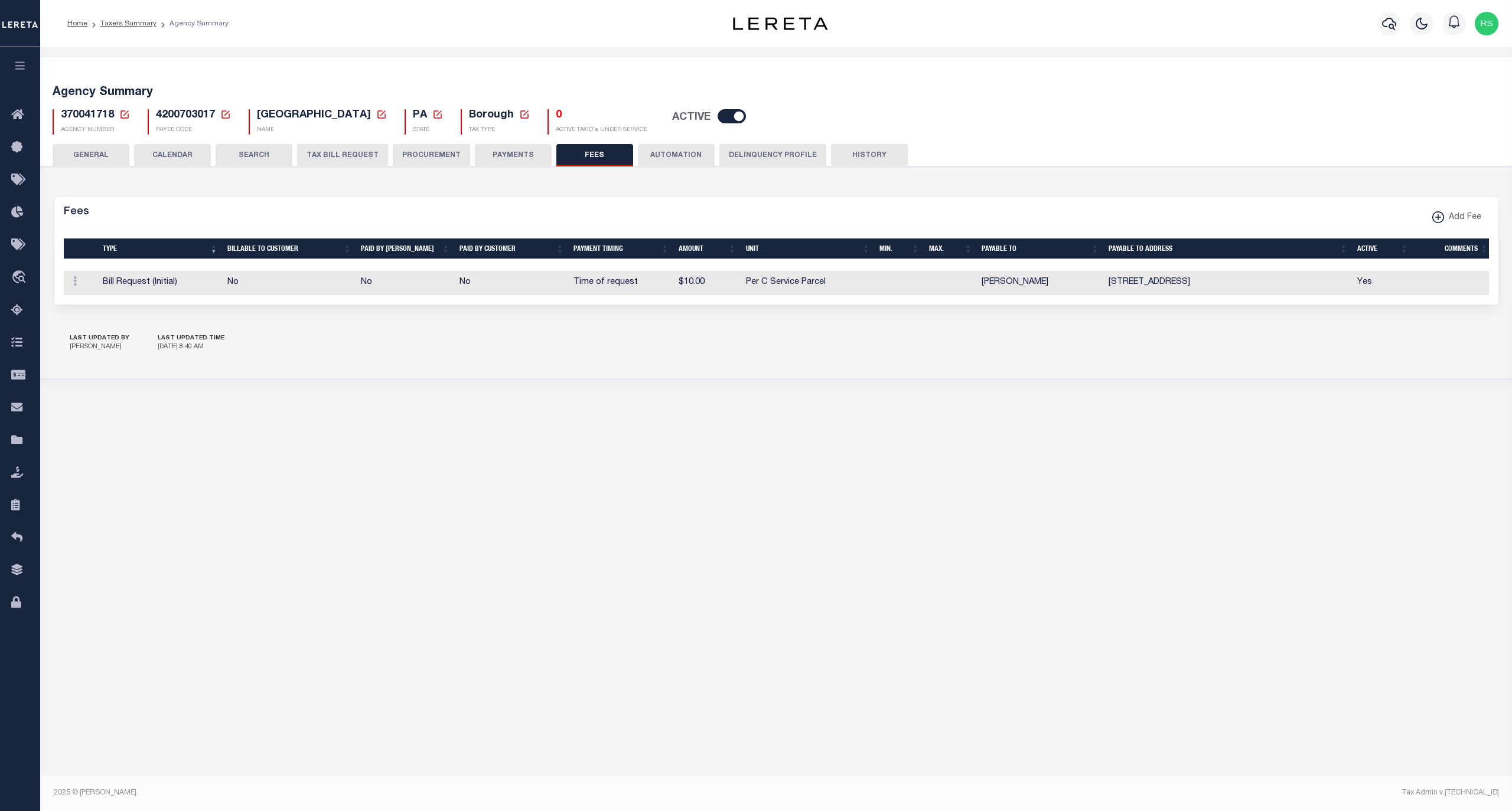
click at [499, 151] on button "PAYMENTS" at bounding box center [513, 155] width 77 height 22
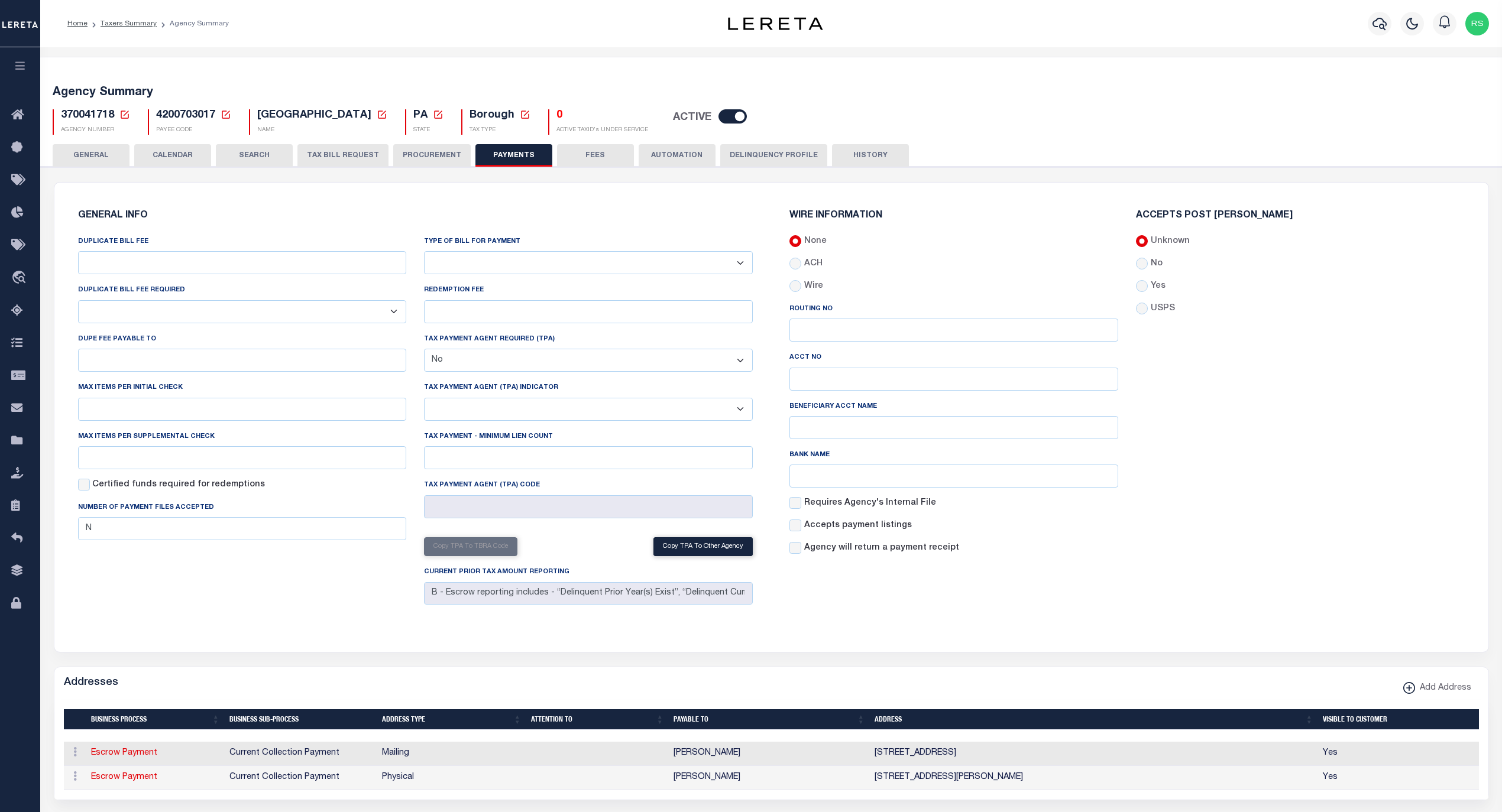
click at [513, 263] on select "Bar-Coded Tax Statement Print Tax Bills from Web. No DBF Required. Memo Bill Or…" at bounding box center [589, 263] width 329 height 23
select select "35"
click at [424, 251] on select "Bar-Coded Tax Statement Print Tax Bills from Web. No DBF Required. Memo Bill Or…" at bounding box center [589, 263] width 329 height 23
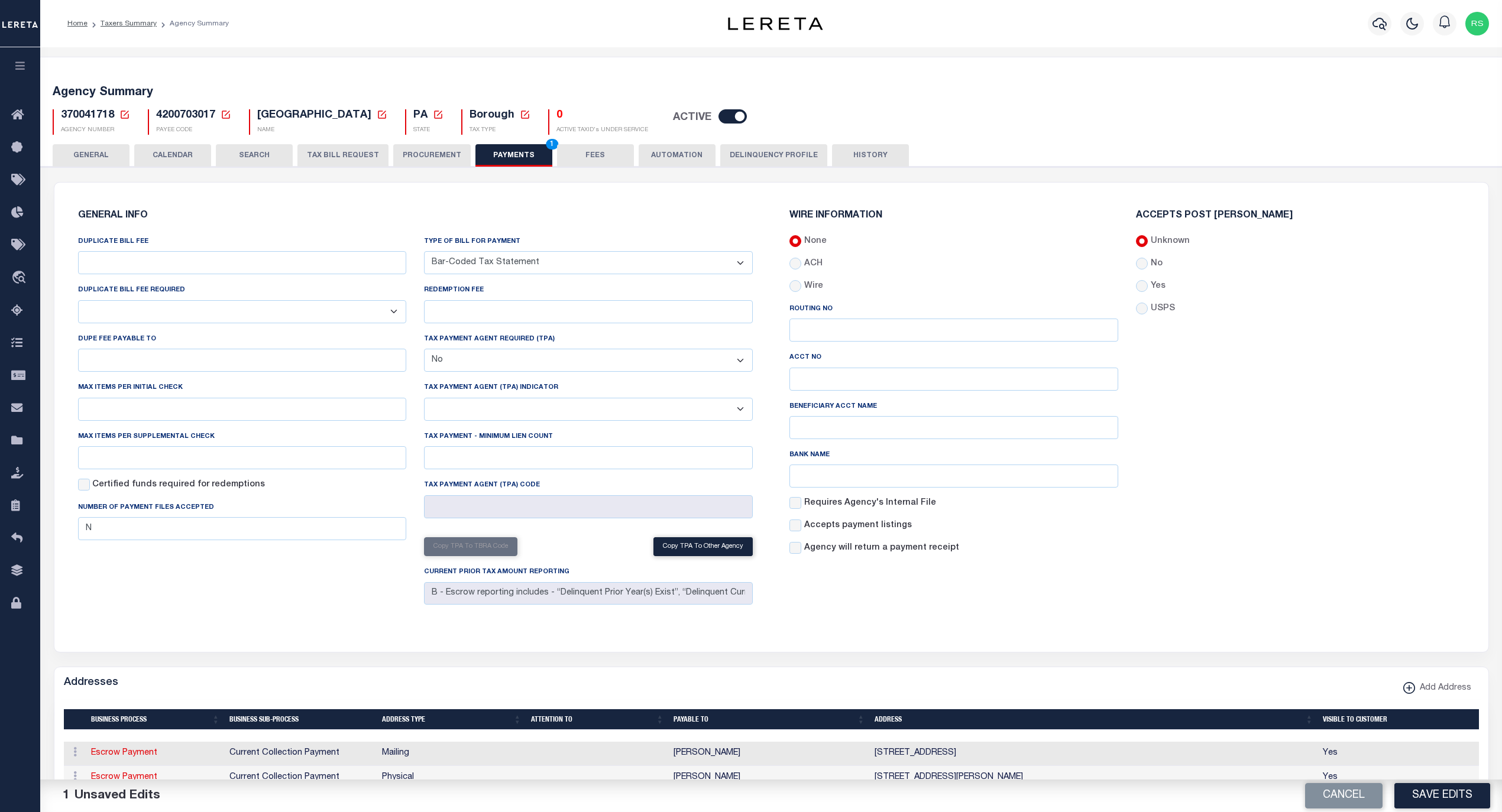
drag, startPoint x: 1463, startPoint y: 802, endPoint x: 1470, endPoint y: 802, distance: 7.0
click at [1461, 802] on button "Save Edits" at bounding box center [1442, 796] width 96 height 25
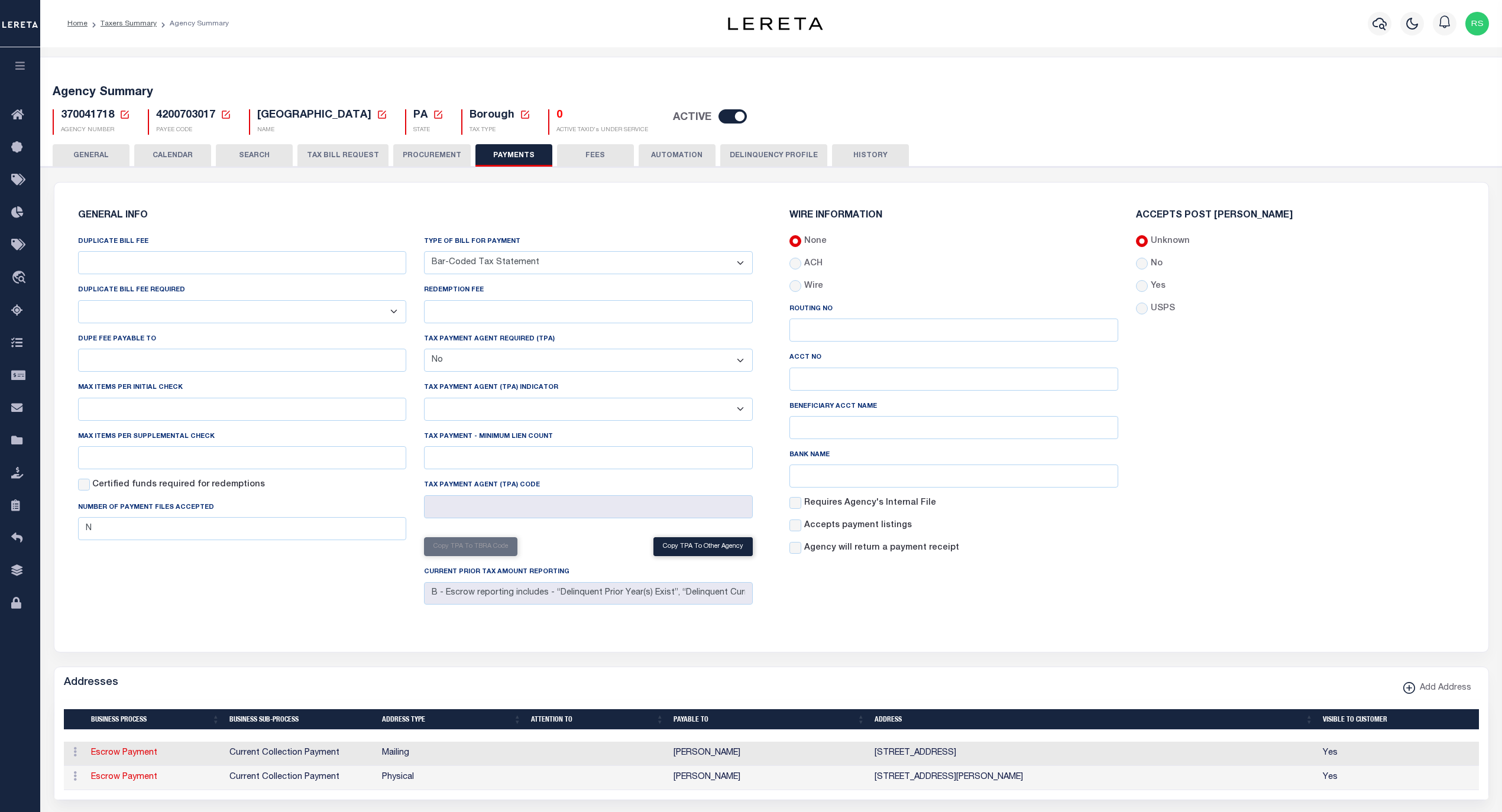
click at [102, 159] on button "GENERAL" at bounding box center [91, 156] width 77 height 22
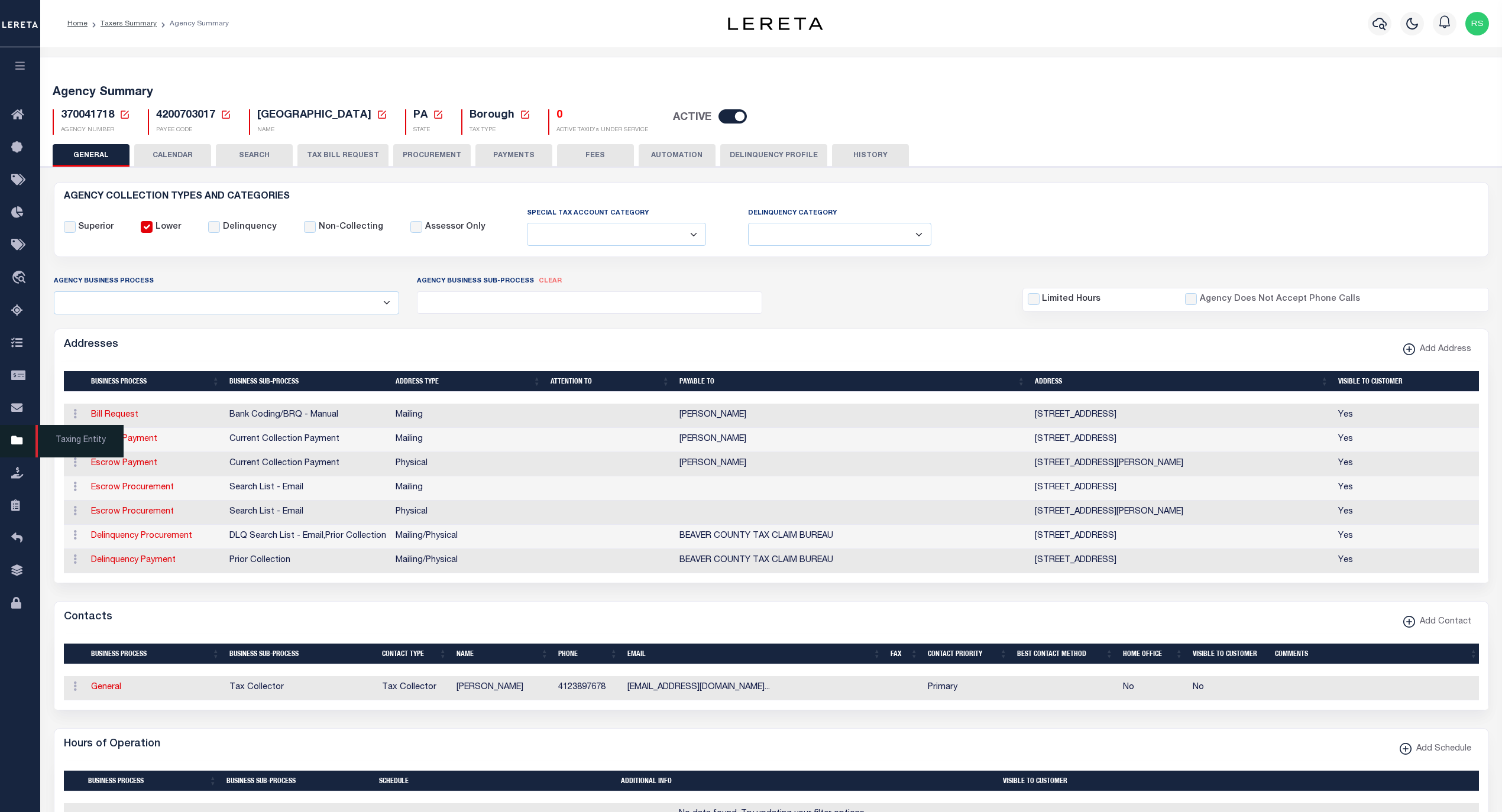
click at [69, 447] on span "Taxing Entity" at bounding box center [79, 441] width 88 height 32
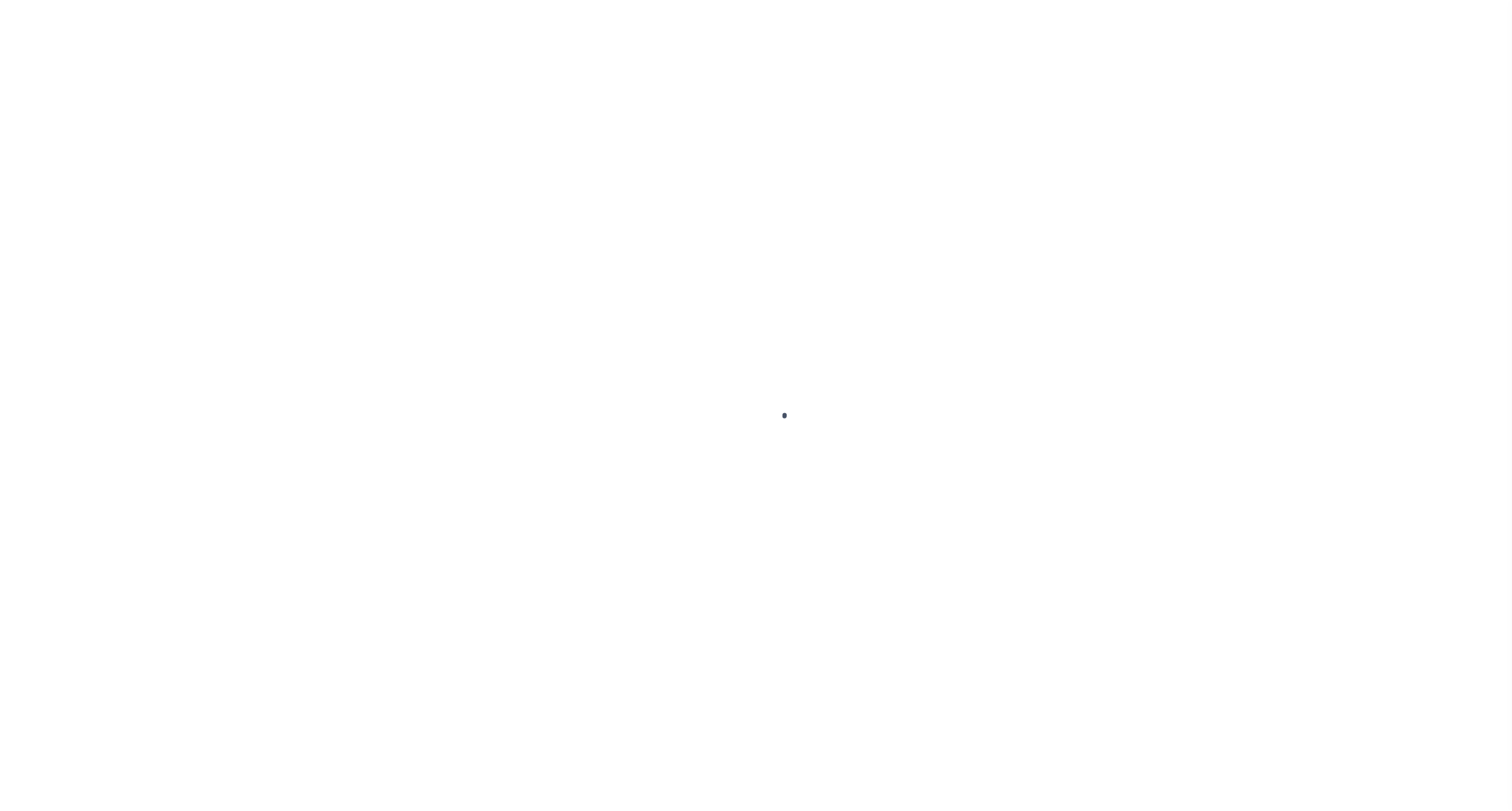
select select
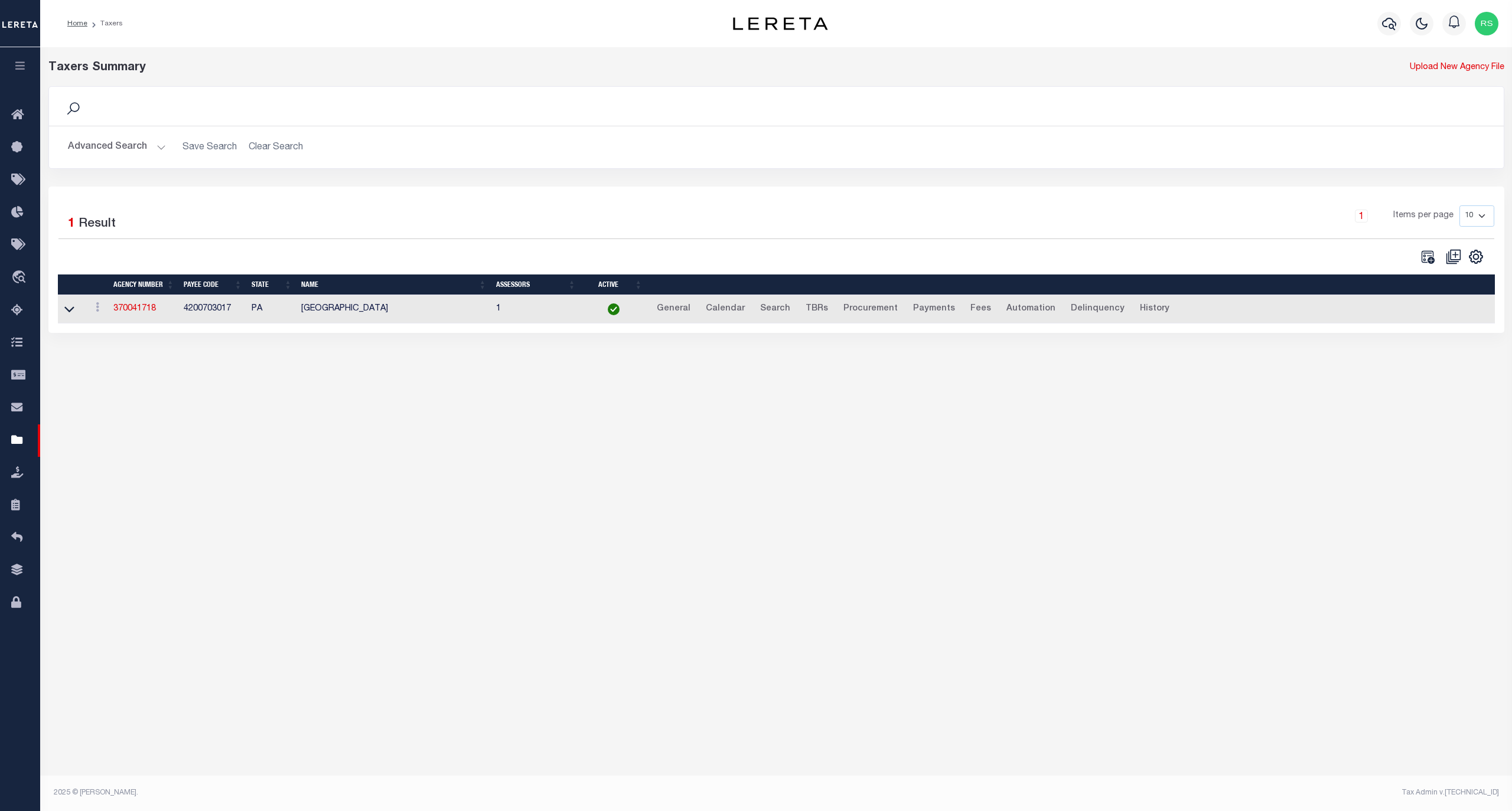
click at [112, 153] on button "Advanced Search" at bounding box center [116, 147] width 98 height 23
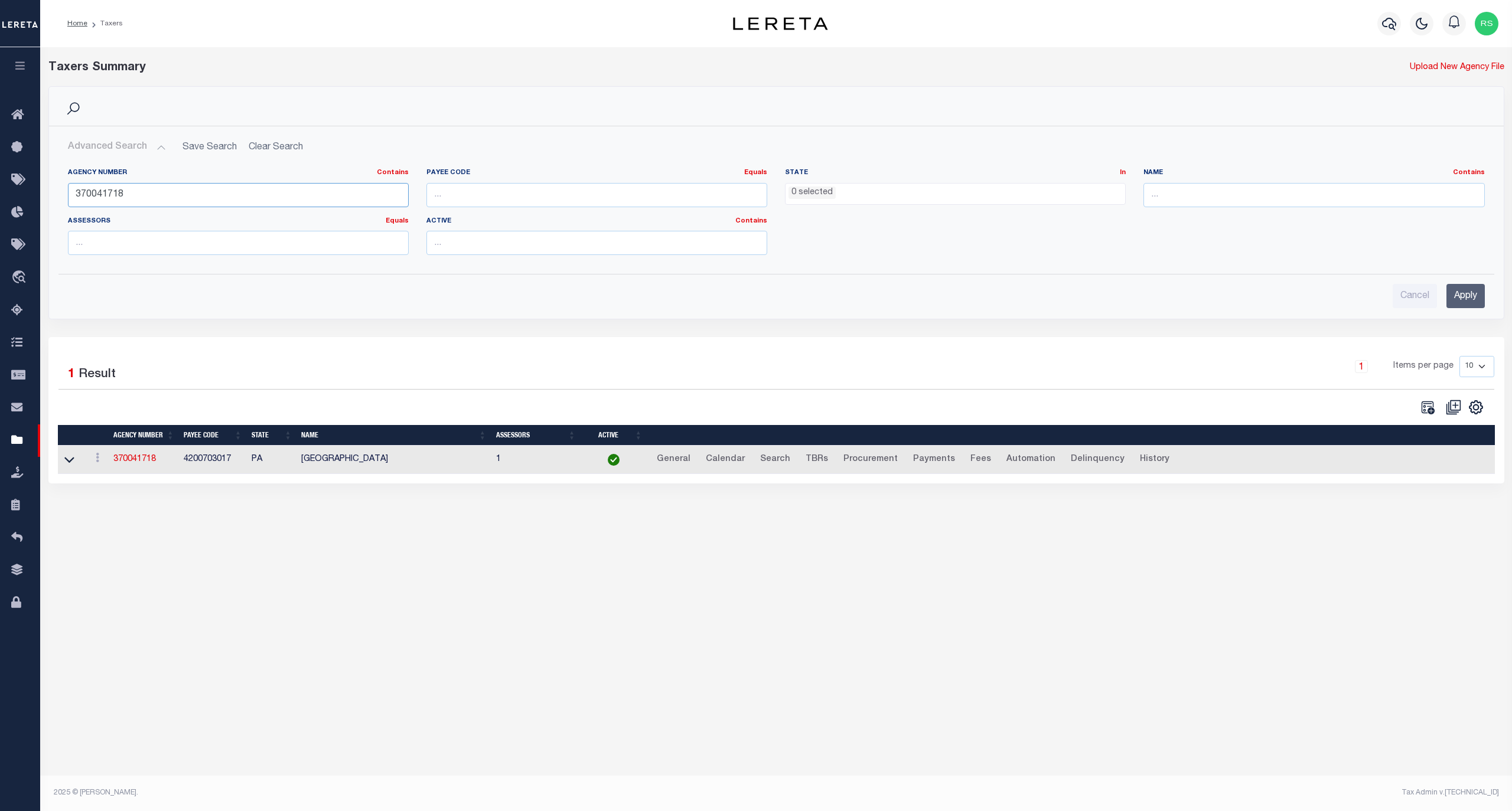
click at [113, 194] on input "370041718" at bounding box center [238, 194] width 340 height 24
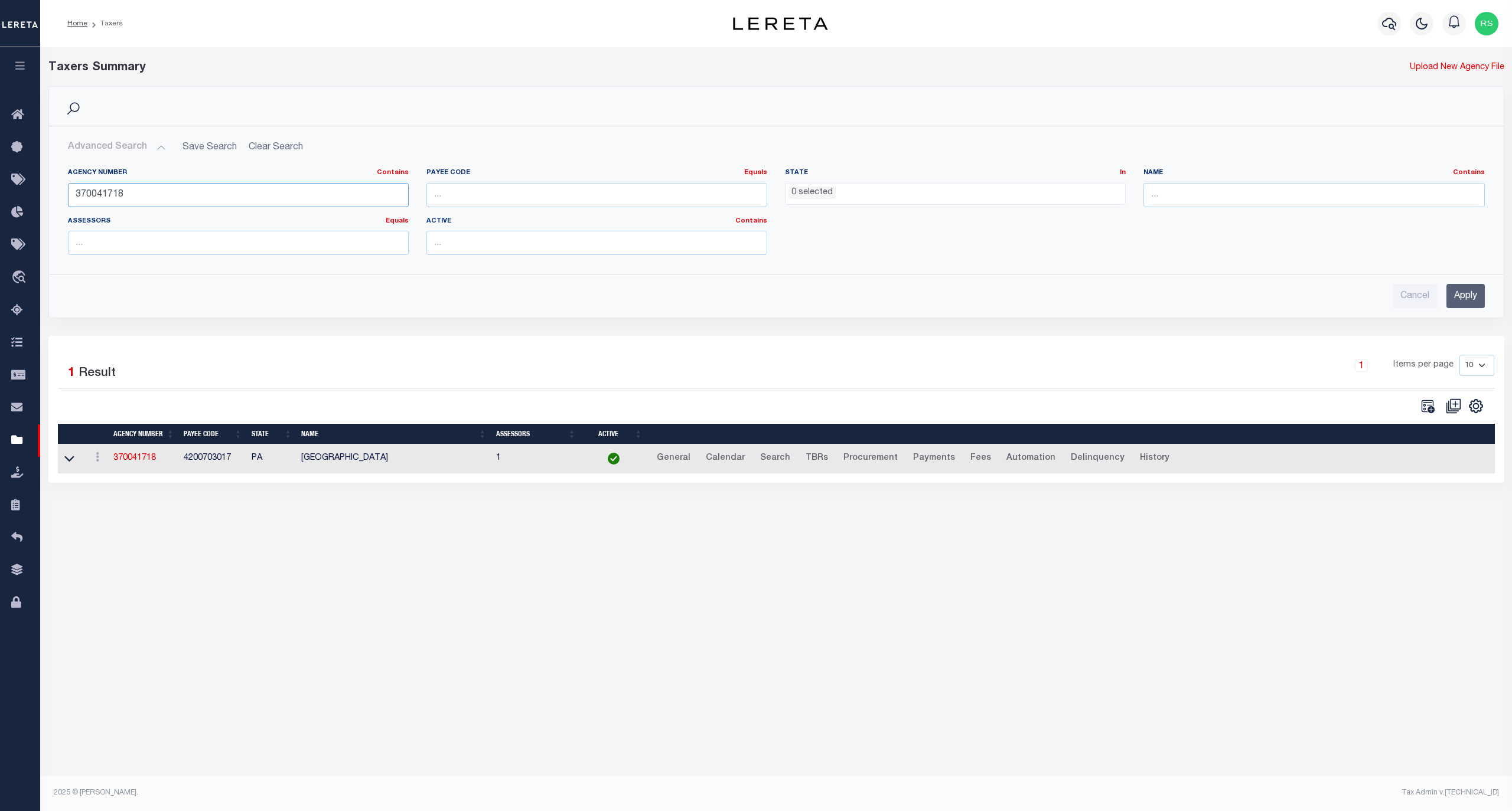
click at [113, 194] on input "370041718" at bounding box center [238, 194] width 340 height 24
paste input "0631"
type input "370040631"
click at [1475, 302] on input "Apply" at bounding box center [1466, 295] width 38 height 24
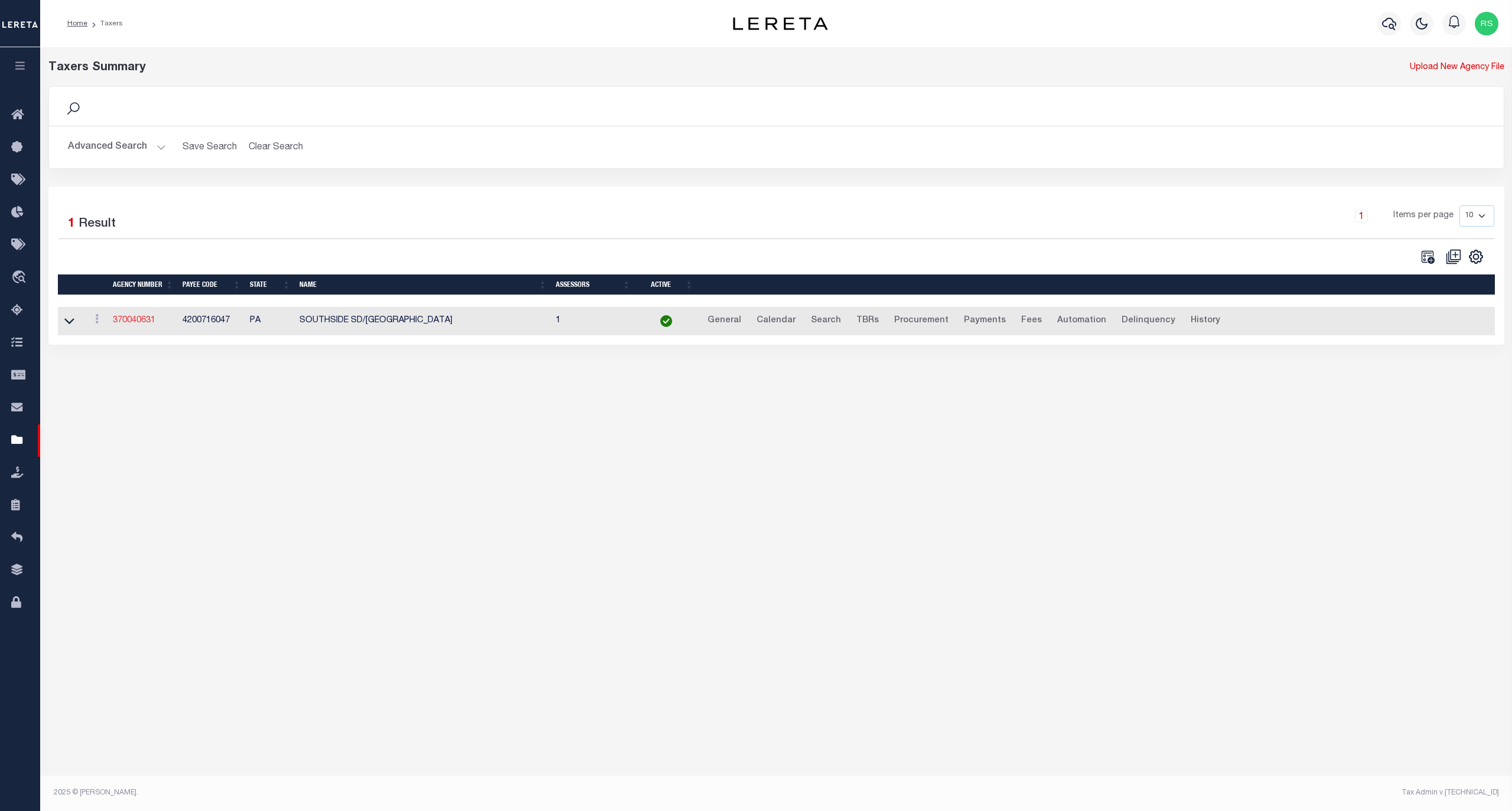
click at [138, 323] on link "370040631" at bounding box center [134, 320] width 43 height 8
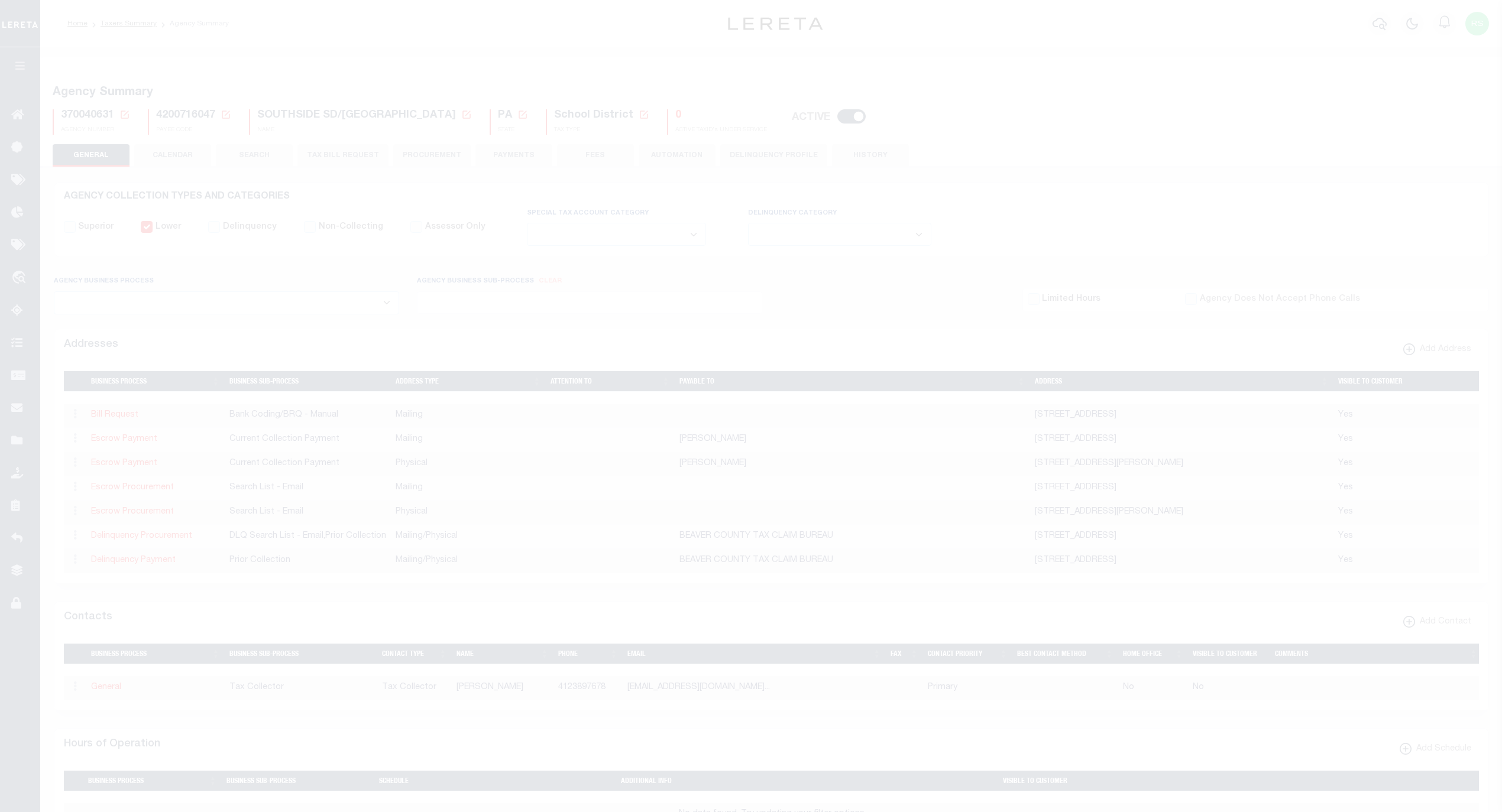
select select
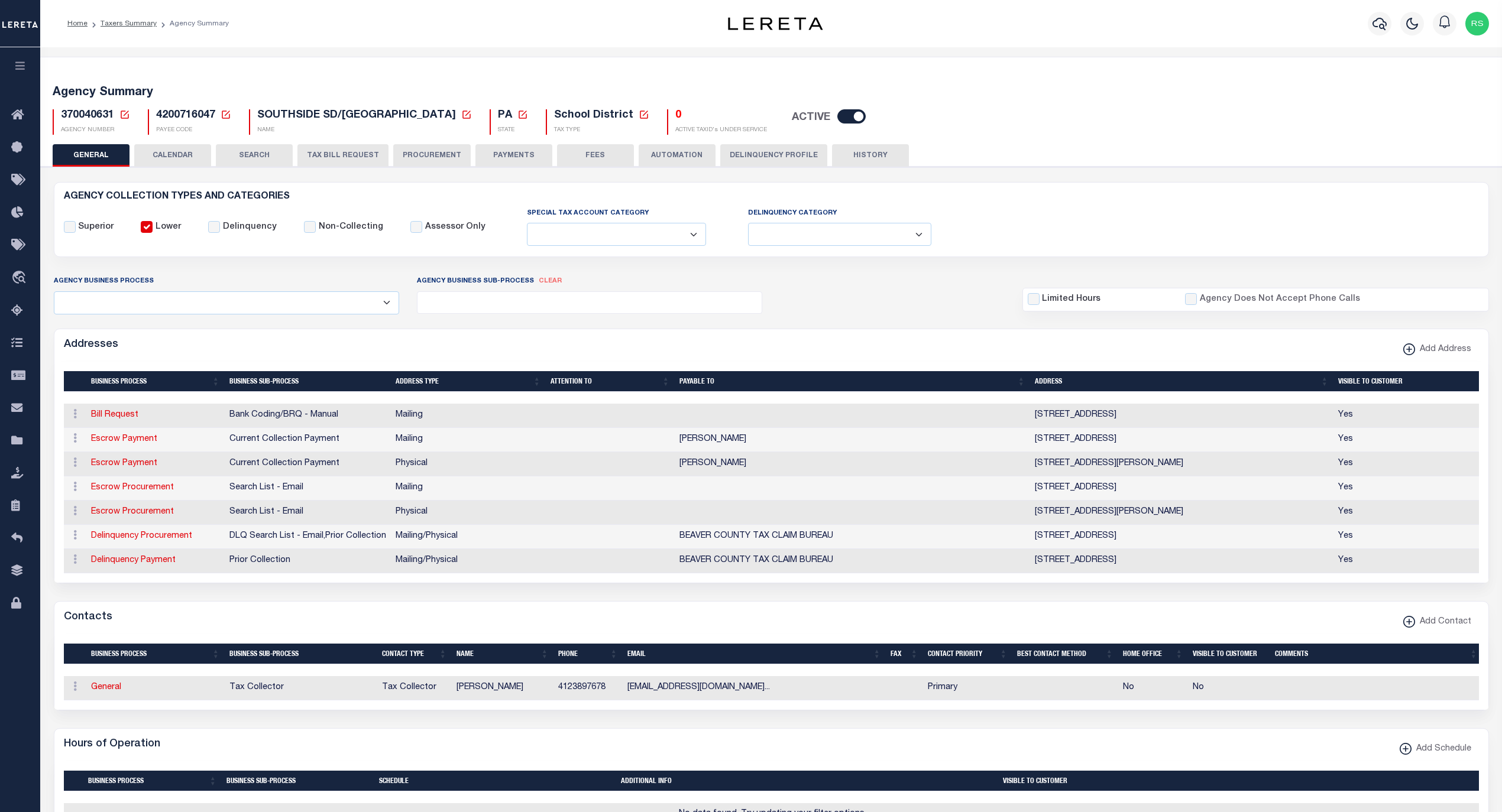
drag, startPoint x: 766, startPoint y: 445, endPoint x: 679, endPoint y: 445, distance: 87.0
click at [679, 445] on td "[PERSON_NAME]" at bounding box center [852, 440] width 356 height 24
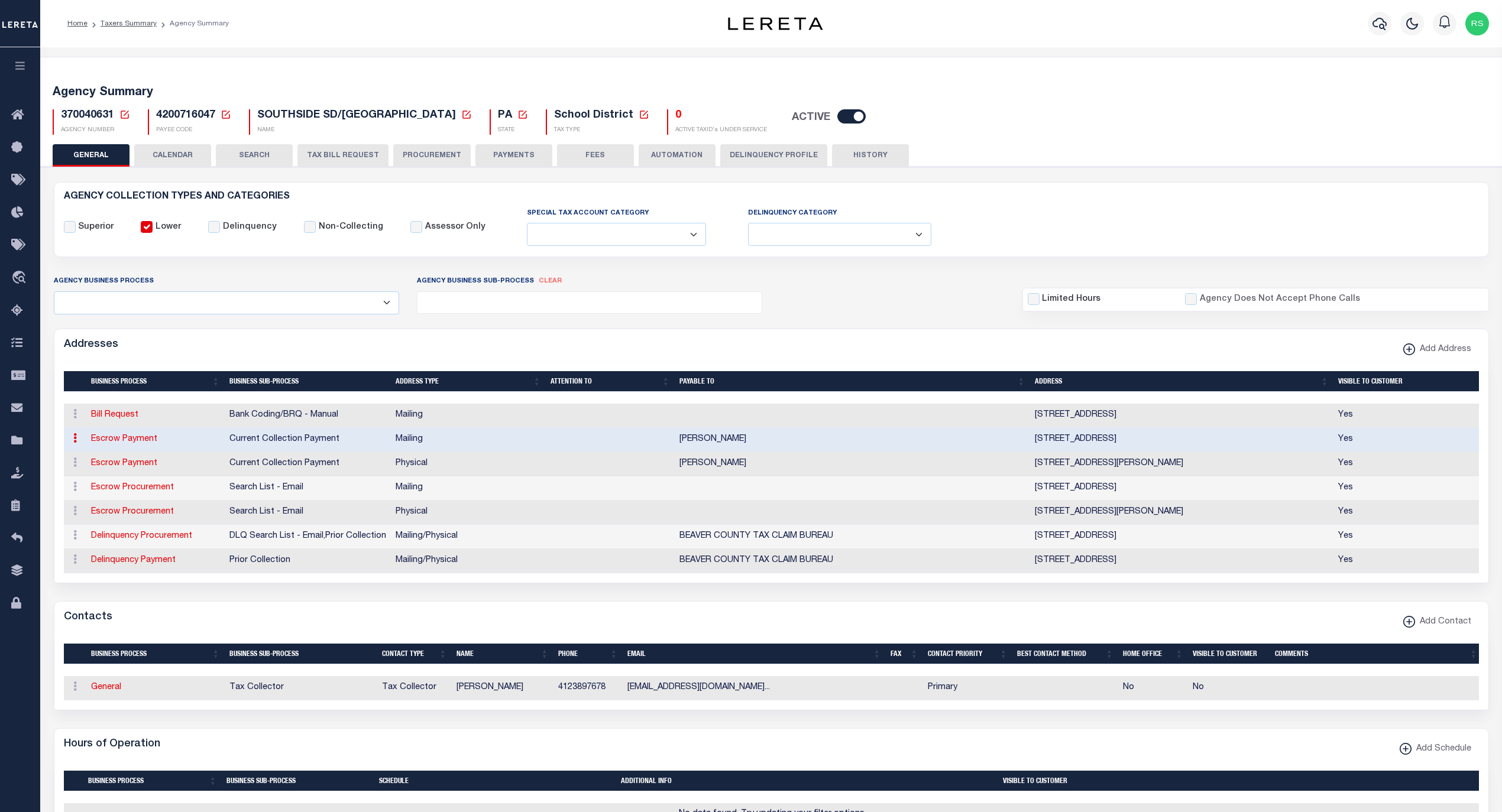
copy td "[PERSON_NAME]"
click at [119, 419] on link "Bill Request" at bounding box center [114, 414] width 47 height 8
select select "1"
checkbox input "false"
select select
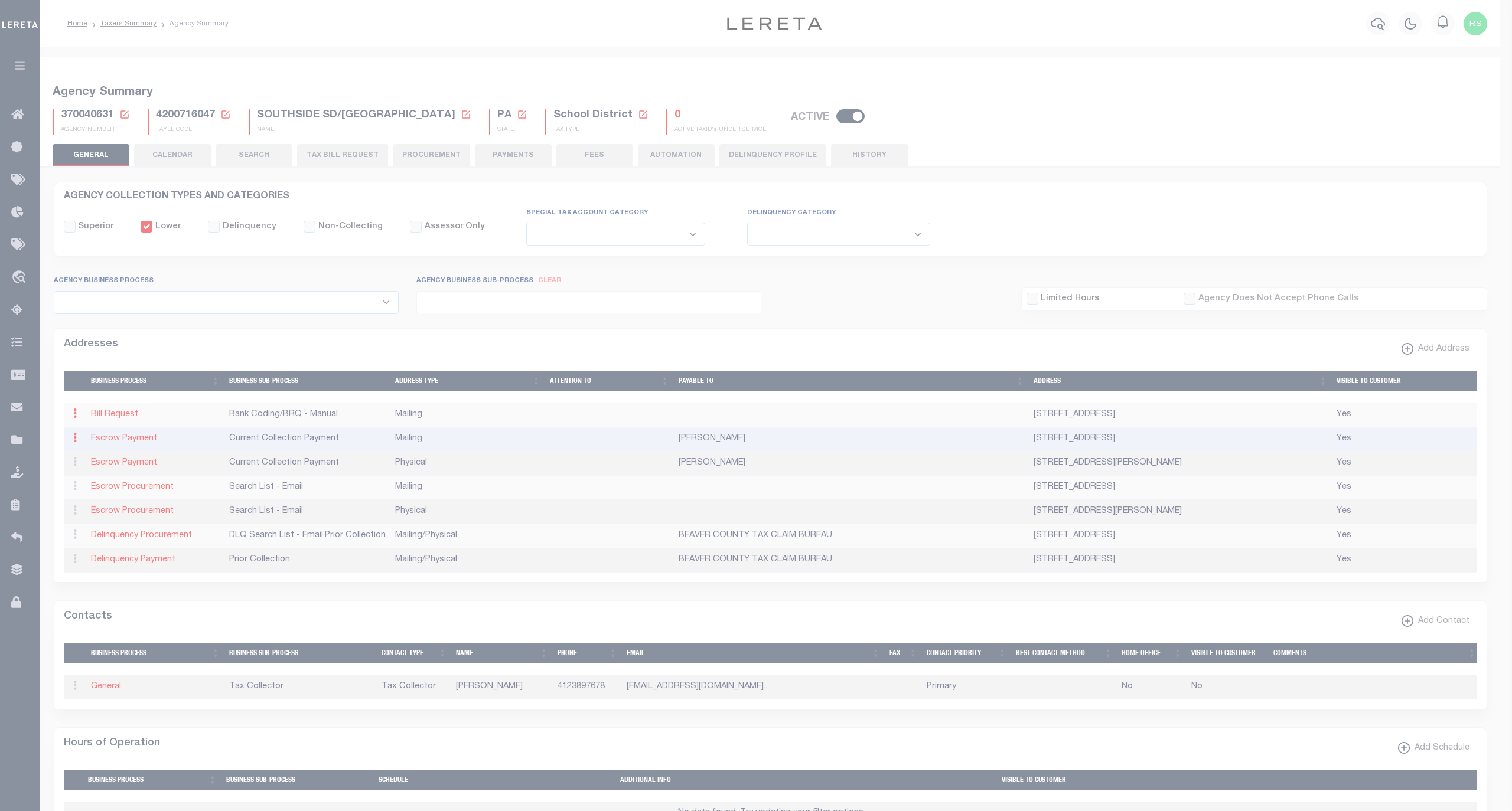
type input "PO BOX 22"
type input "[GEOGRAPHIC_DATA]"
select select "PA"
type input "15043"
checkbox input "true"
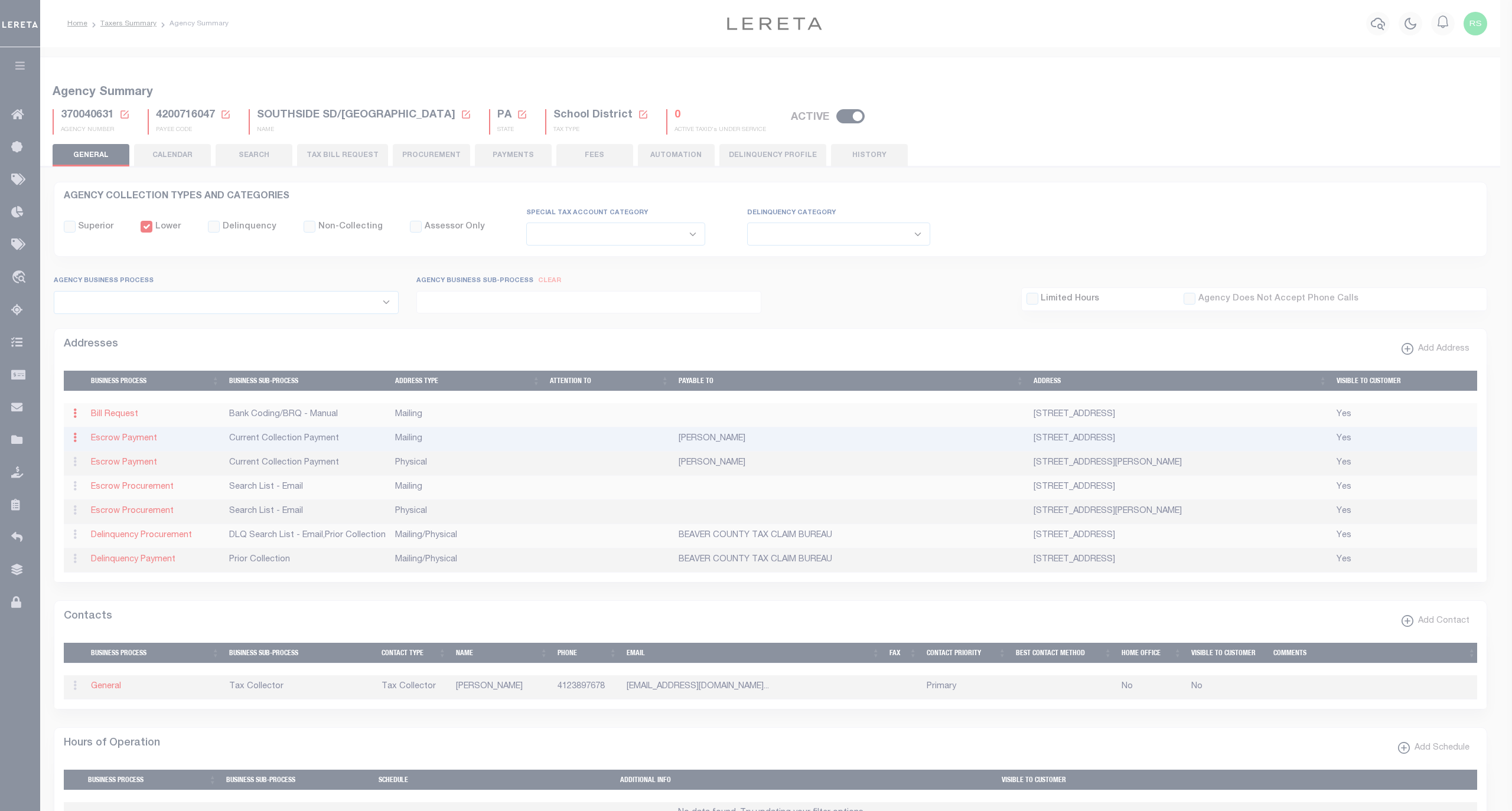
select select "1"
select select "2"
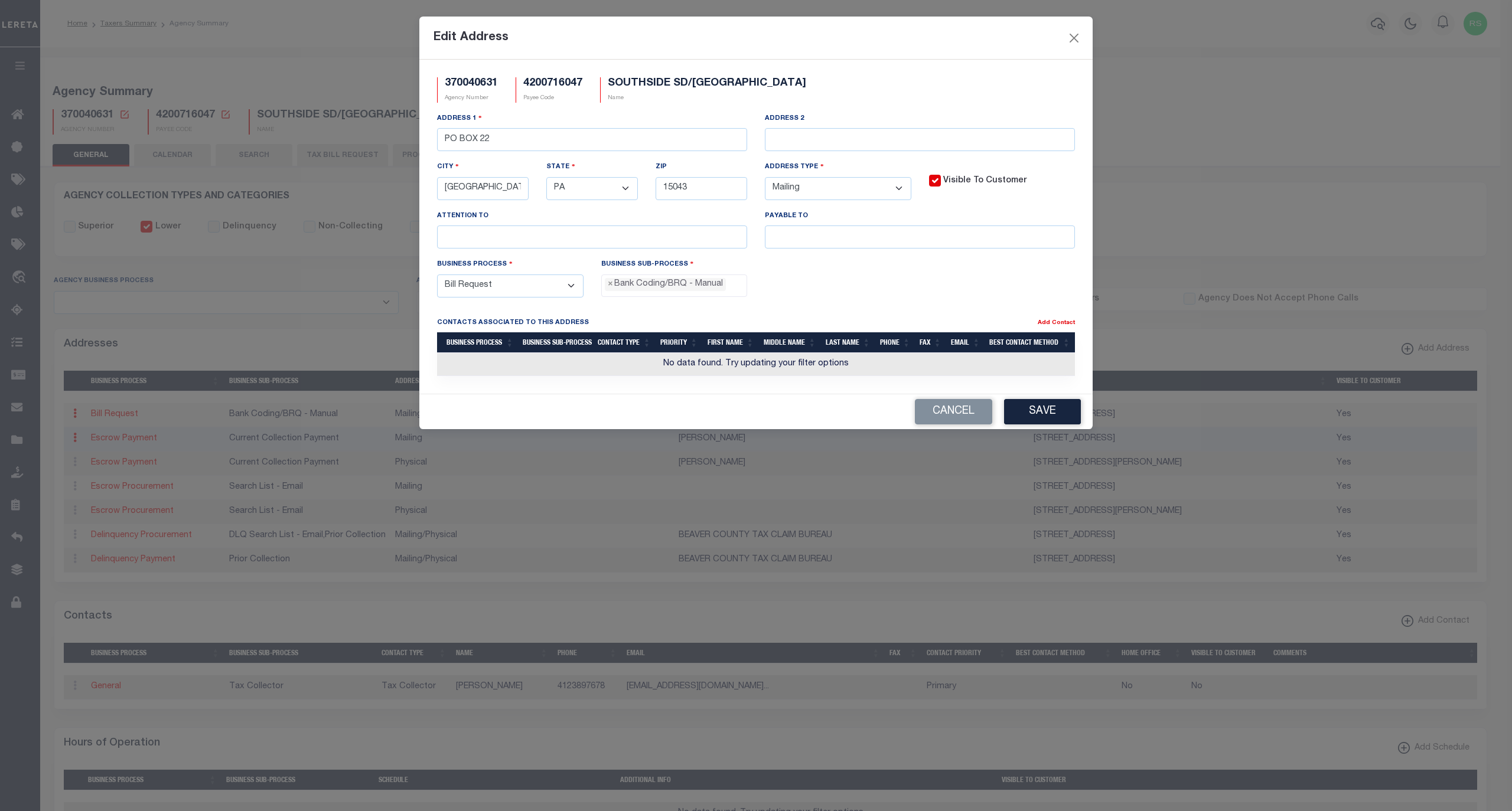
scroll to position [20, 0]
drag, startPoint x: 802, startPoint y: 235, endPoint x: 806, endPoint y: 239, distance: 5.7
click at [803, 236] on input "text" at bounding box center [920, 236] width 310 height 23
paste input "[PERSON_NAME]"
type input "[PERSON_NAME]"
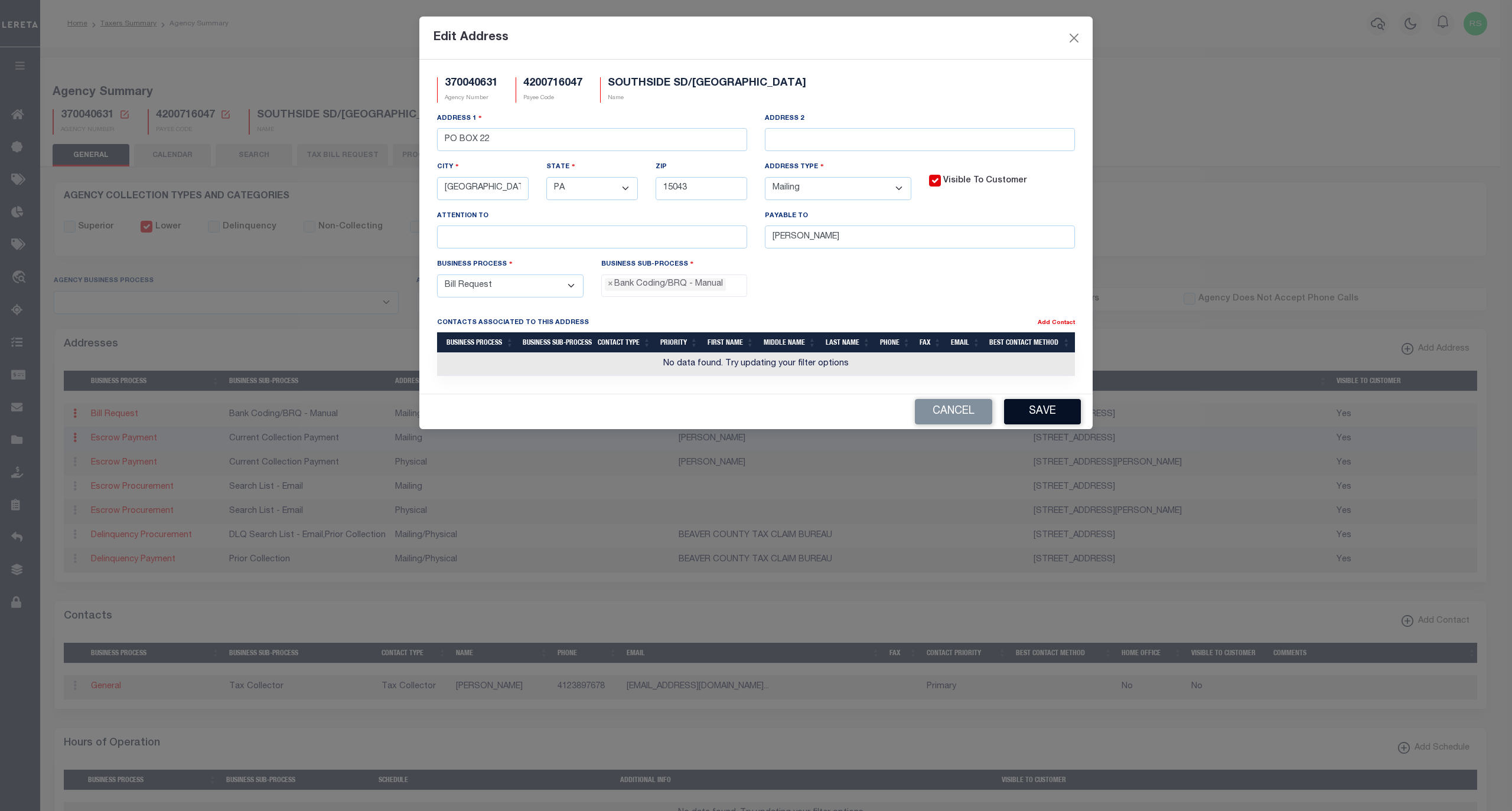
click at [1052, 419] on button "Save" at bounding box center [1042, 412] width 77 height 25
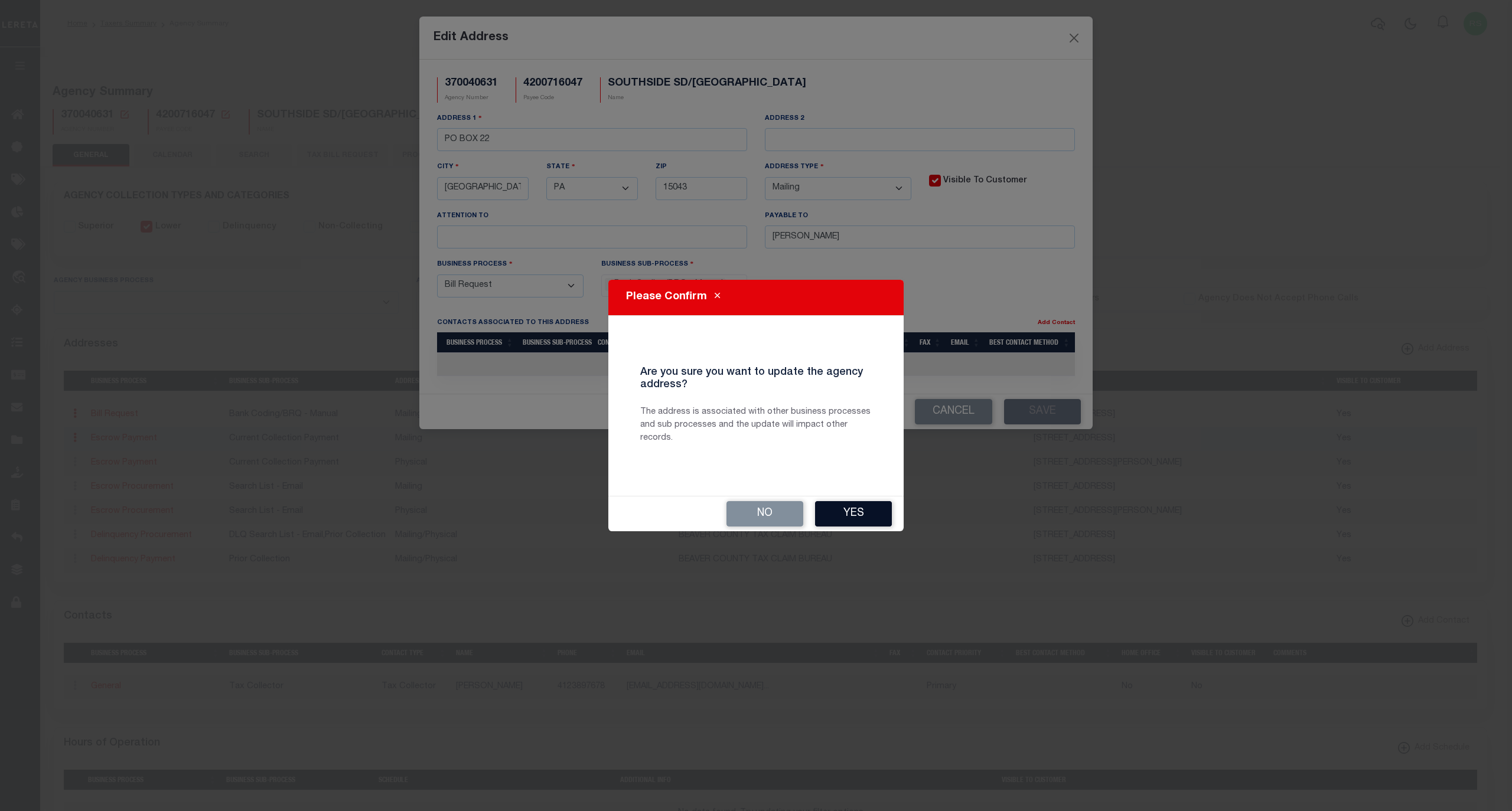
click at [855, 513] on button "Yes" at bounding box center [853, 513] width 77 height 25
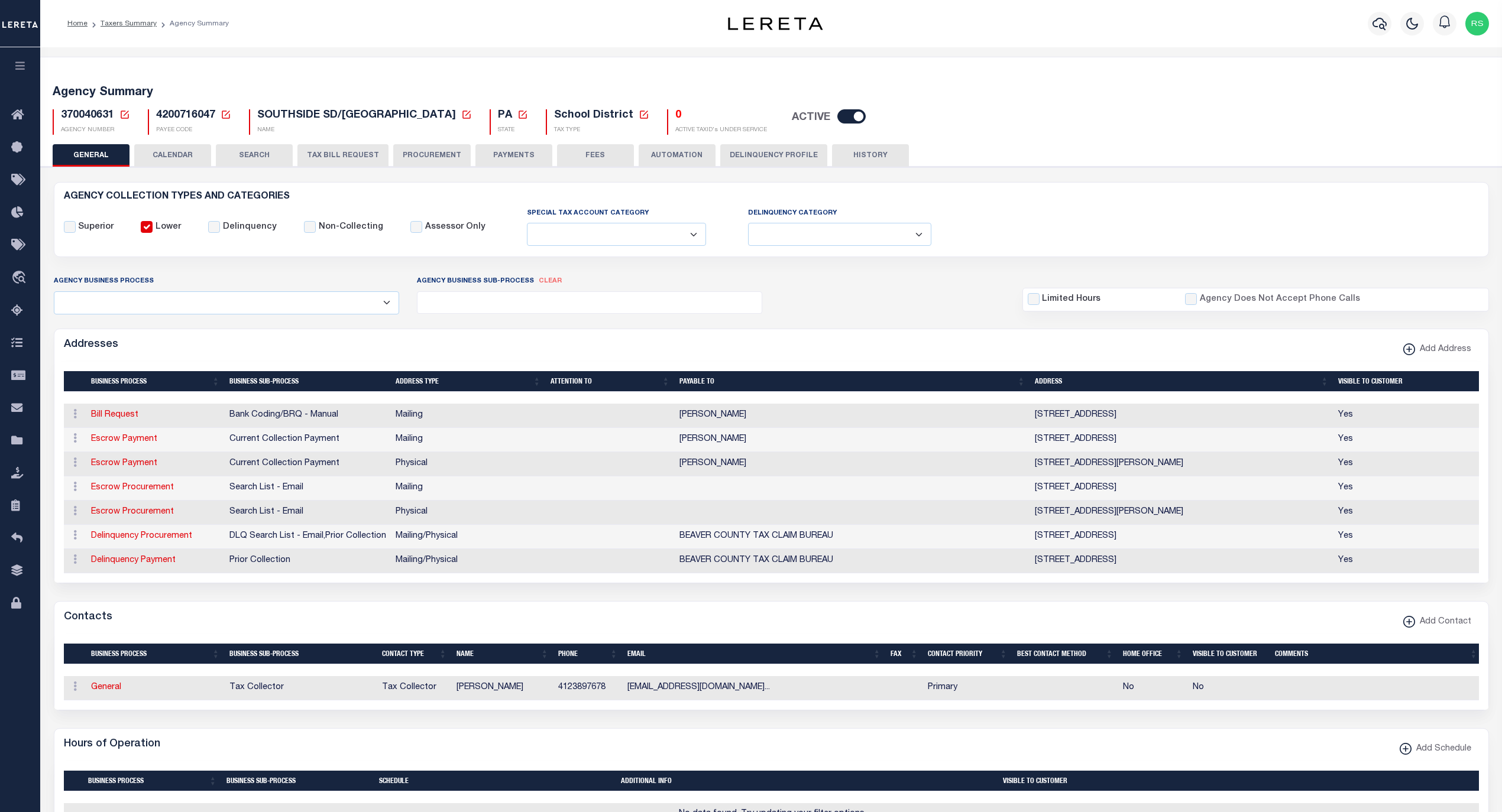
click at [490, 159] on button "PAYMENTS" at bounding box center [513, 156] width 77 height 22
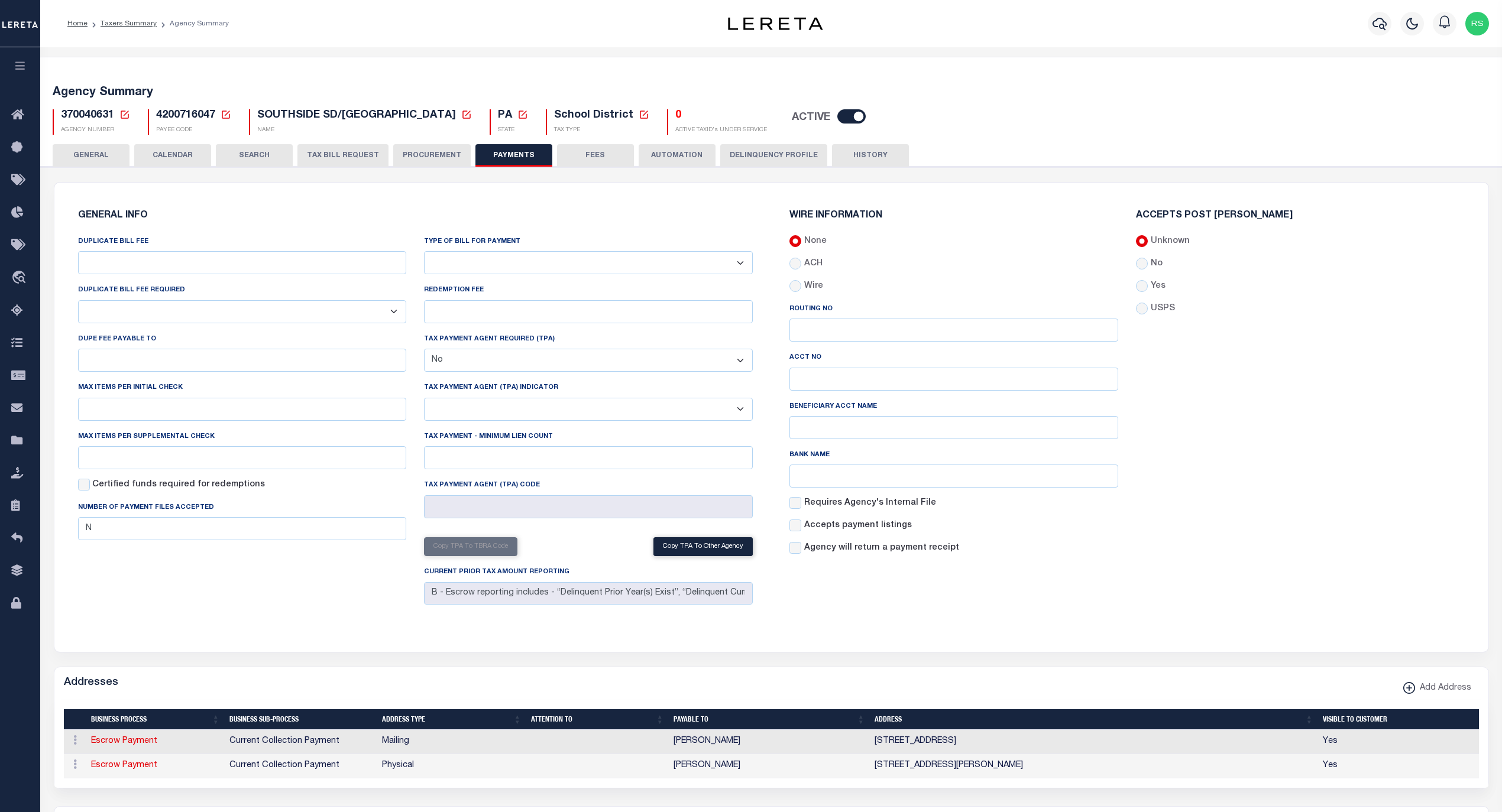
click at [533, 267] on select "Bar-Coded Tax Statement Print Tax Bills from Web. No DBF Required. Memo Bill Or…" at bounding box center [589, 263] width 329 height 23
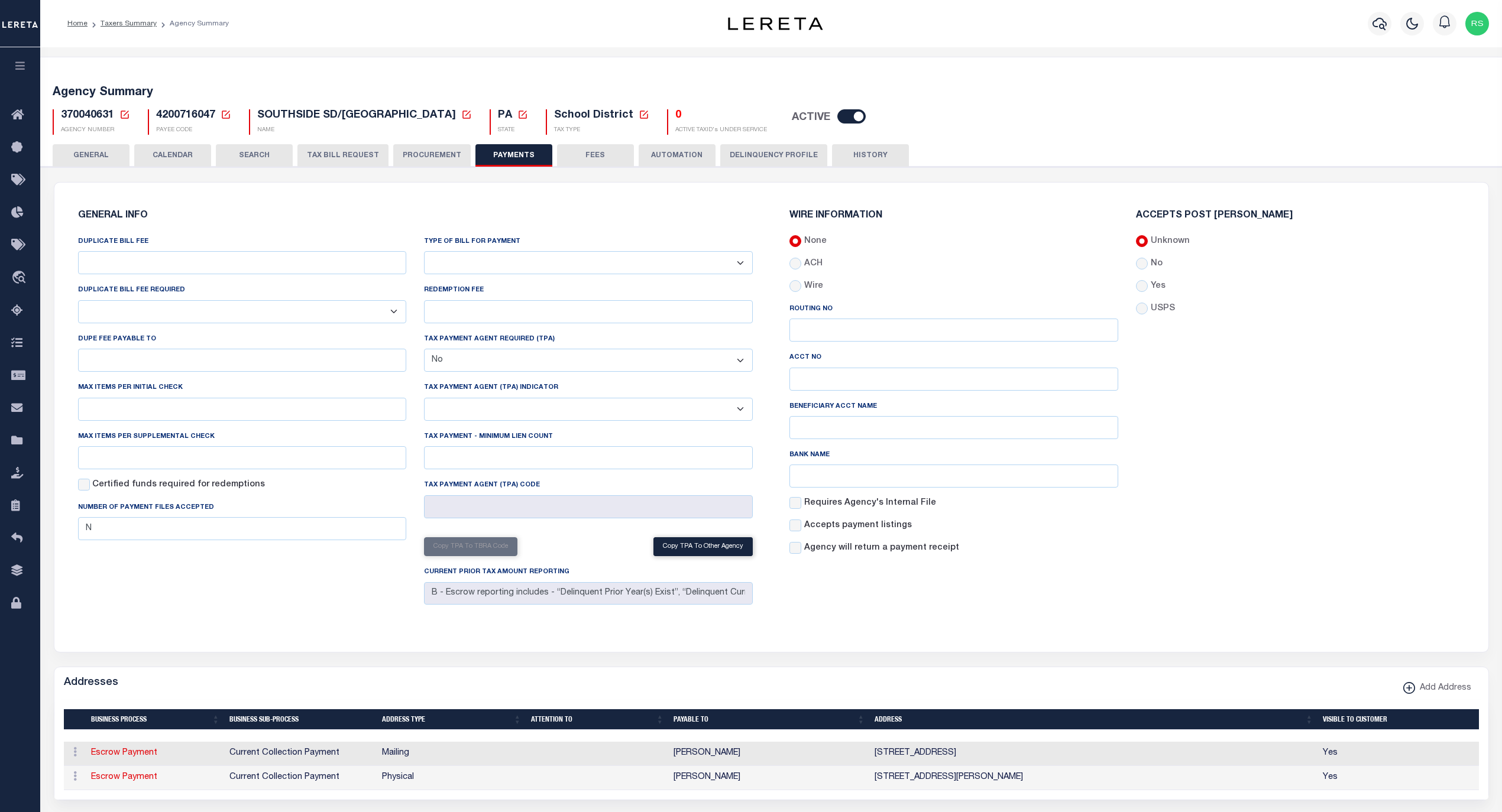
select select "35"
click at [424, 251] on select "Bar-Coded Tax Statement Print Tax Bills from Web. No DBF Required. Memo Bill Or…" at bounding box center [589, 263] width 329 height 23
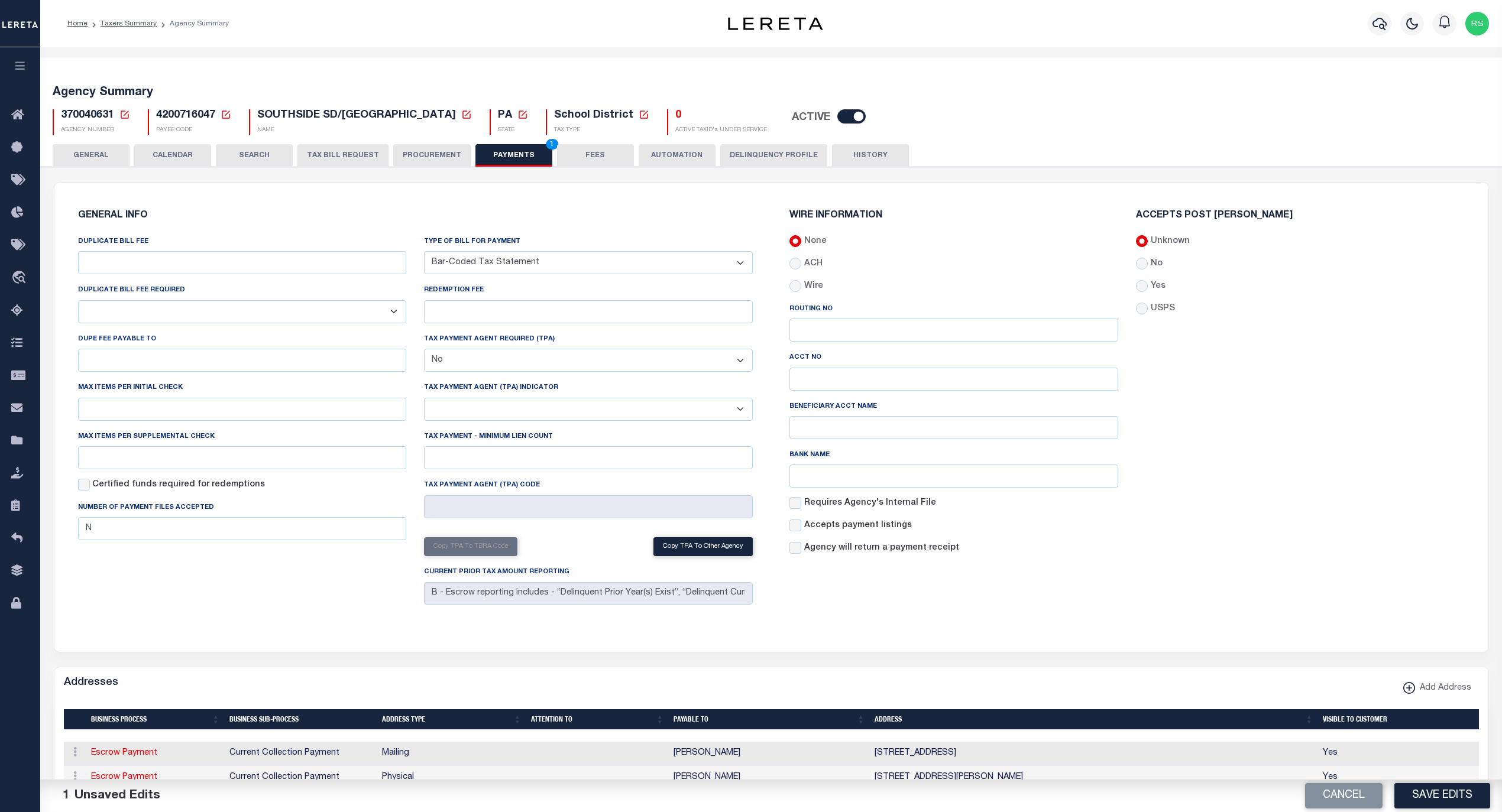
drag, startPoint x: 1447, startPoint y: 798, endPoint x: 1429, endPoint y: 775, distance: 29.2
click at [1447, 799] on button "Save Edits" at bounding box center [1442, 796] width 96 height 25
drag, startPoint x: 608, startPoint y: 162, endPoint x: 1287, endPoint y: 336, distance: 700.9
click at [606, 162] on button "FEES" at bounding box center [595, 156] width 77 height 22
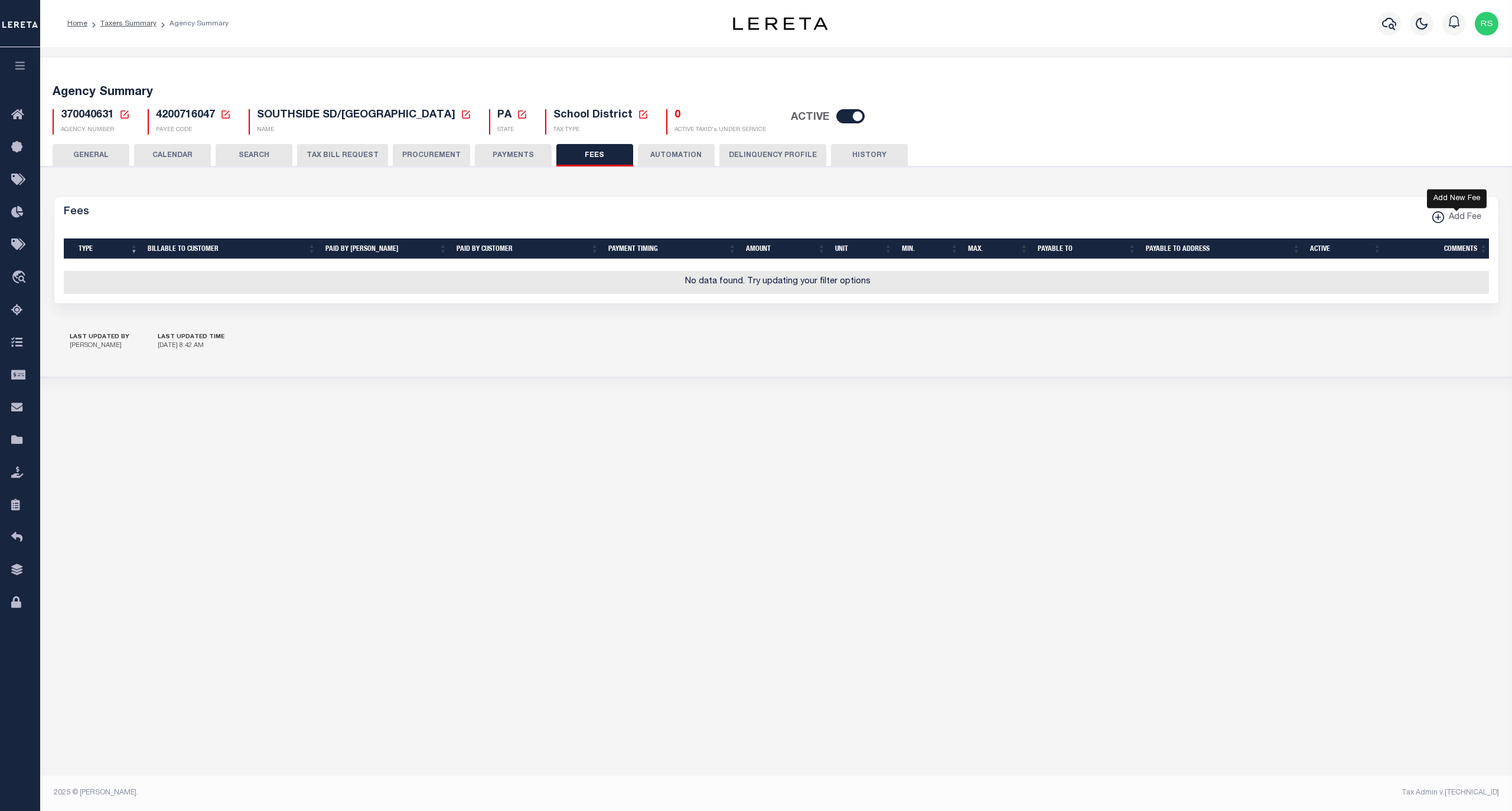
click at [1432, 216] on xmlns\ "button" at bounding box center [1438, 217] width 12 height 12
select select
checkbox input "false"
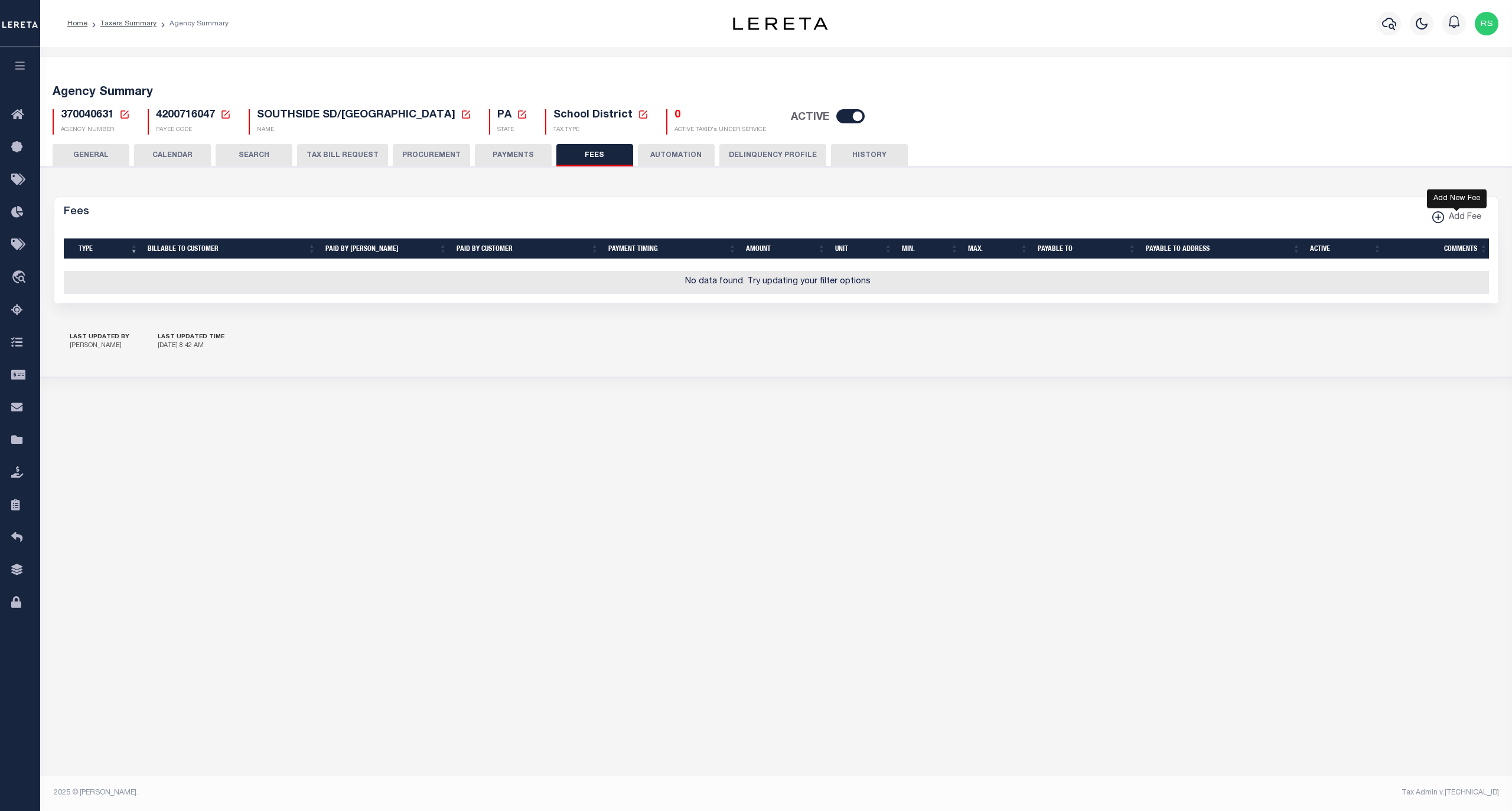
checkbox input "false"
checkbox input "true"
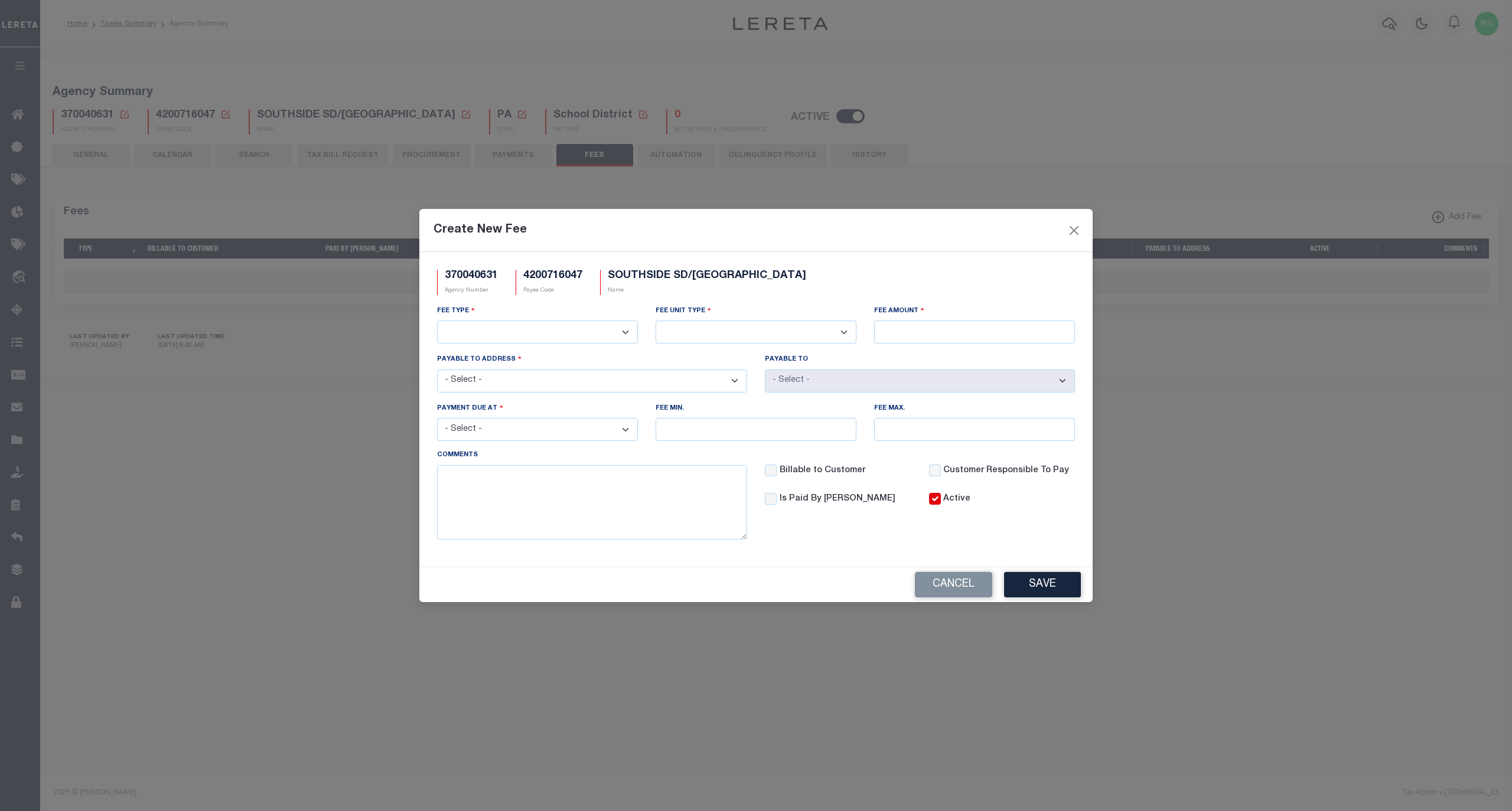
click at [573, 333] on select "3rd Party Web Extract Fee Current 3rd Party Web Extract Fee Prior Automation Fe…" at bounding box center [537, 331] width 200 height 23
select select "1"
click at [437, 320] on select "3rd Party Web Extract Fee Current 3rd Party Web Extract Fee Prior Automation Fe…" at bounding box center [537, 331] width 200 height 23
click at [726, 337] on select "Per Agency Per Agency Parcel Per B Service Parcel Per C Service Parcel Per File…" at bounding box center [756, 331] width 200 height 23
select select "7"
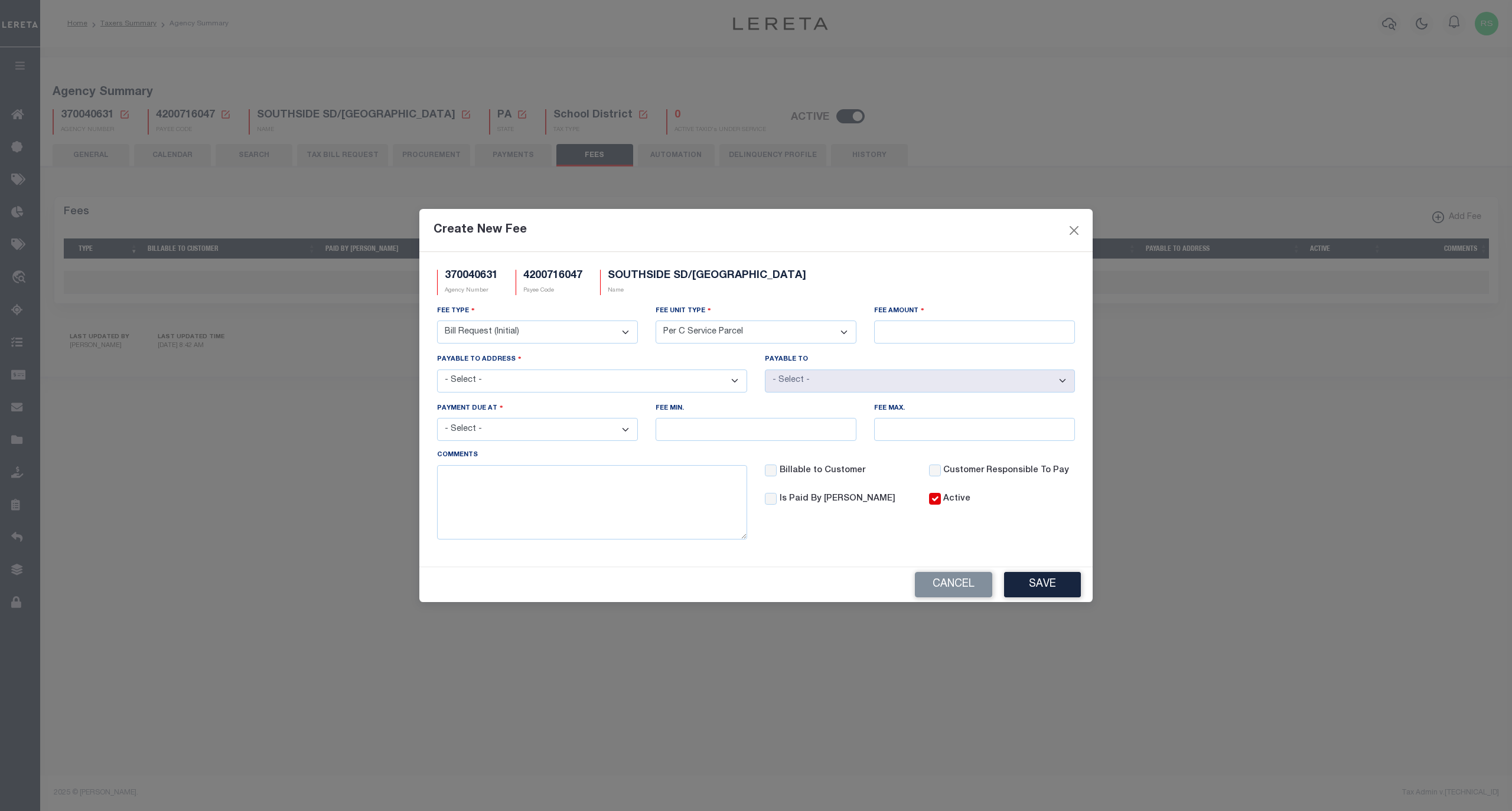
click at [656, 320] on select "Per Agency Per Agency Parcel Per B Service Parcel Per C Service Parcel Per File…" at bounding box center [756, 331] width 200 height 23
click at [889, 335] on input "Fee Amount" at bounding box center [974, 331] width 200 height 23
type input "$10.00"
click at [564, 376] on select "- Select - [STREET_ADDRESS][PERSON_NAME] [STREET_ADDRESS]" at bounding box center [592, 381] width 310 height 23
select select "31516"
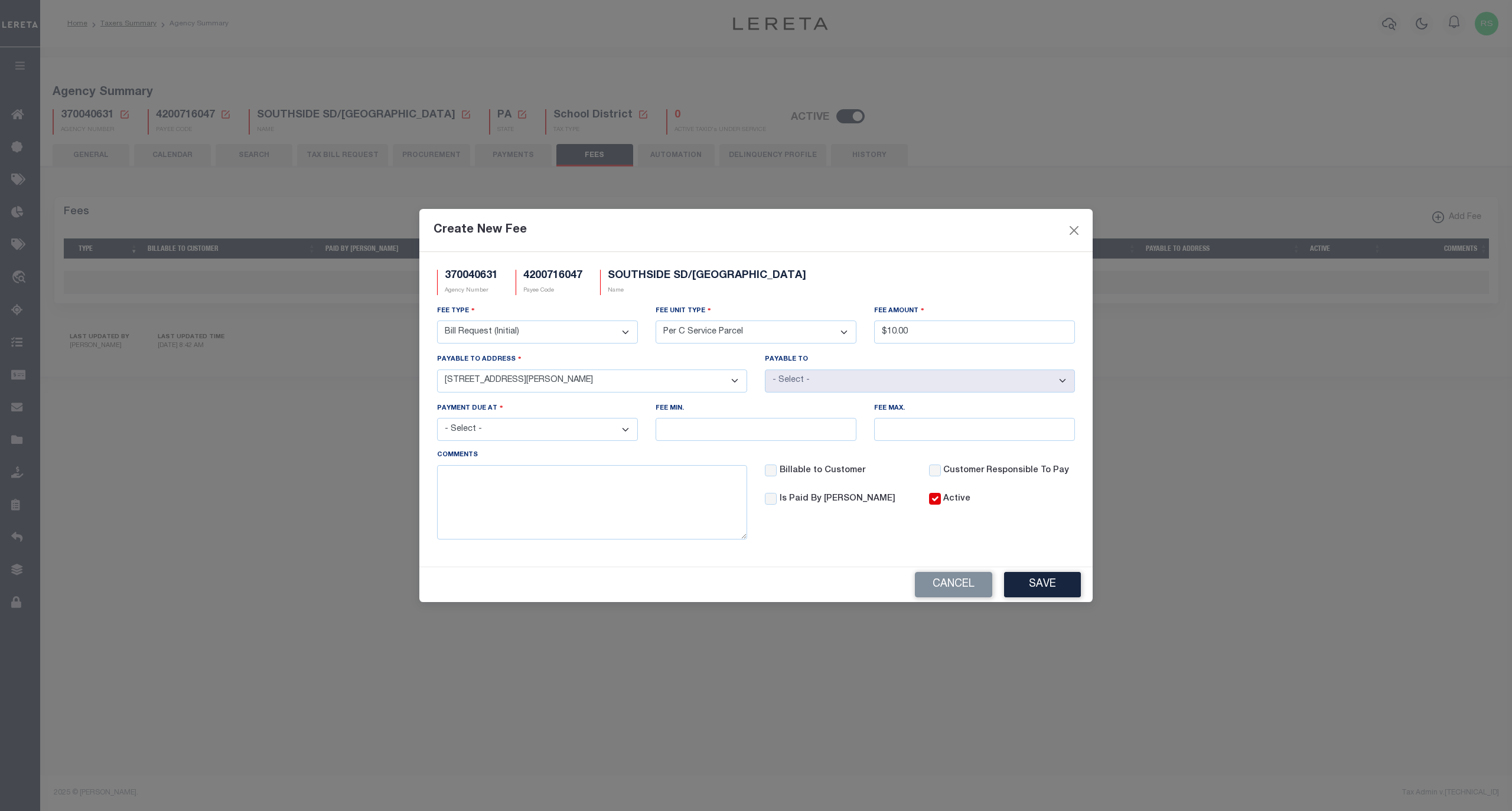
click at [437, 370] on select "- Select - [STREET_ADDRESS][PERSON_NAME] [STREET_ADDRESS]" at bounding box center [592, 381] width 310 height 23
select select "64079"
click at [553, 382] on select "- Select - [STREET_ADDRESS][PERSON_NAME] [STREET_ADDRESS]" at bounding box center [592, 381] width 310 height 23
select select "12645"
click at [437, 370] on select "- Select - [STREET_ADDRESS][PERSON_NAME] [STREET_ADDRESS]" at bounding box center [592, 381] width 310 height 23
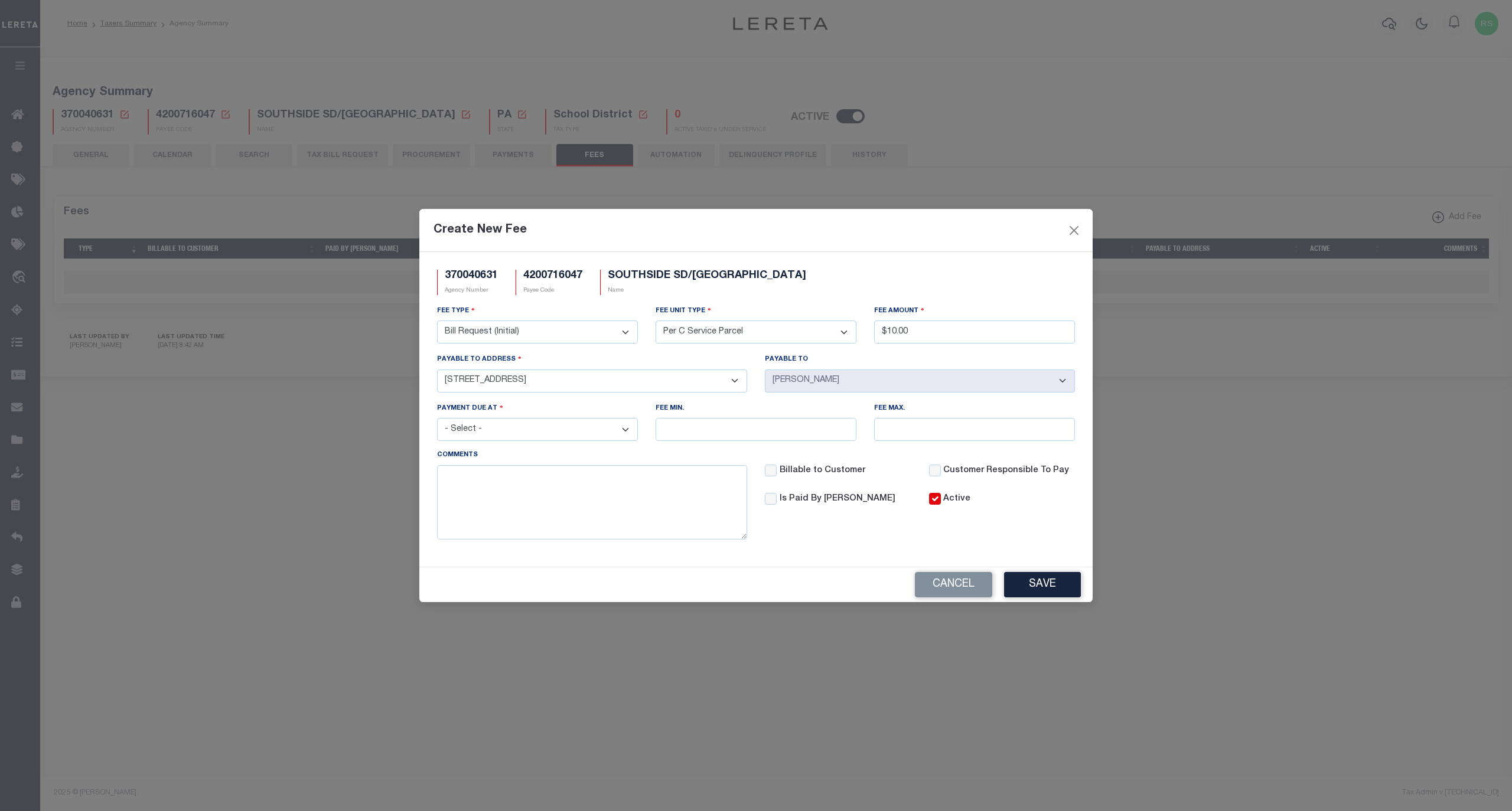
select select "15045"
click at [539, 435] on select "- Select - File download Invoice (Prepay) Invoice (Trailing) Time of payment Ti…" at bounding box center [537, 429] width 200 height 23
select select "3"
click at [437, 421] on select "- Select - File download Invoice (Prepay) Invoice (Trailing) Time of payment Ti…" at bounding box center [537, 429] width 200 height 23
click at [1036, 596] on button "Save" at bounding box center [1042, 585] width 77 height 25
